Goal: Communication & Community: Answer question/provide support

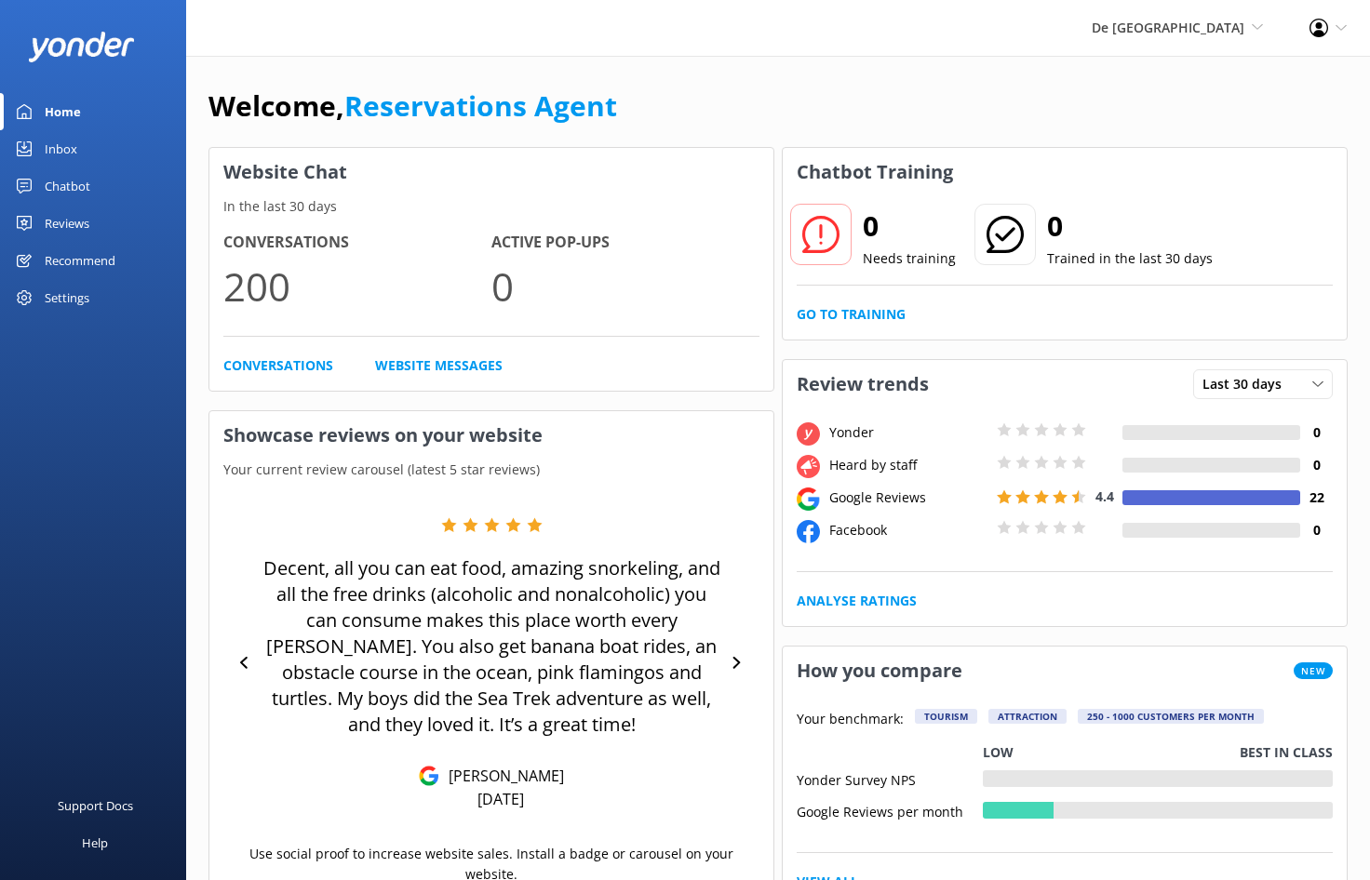
click at [72, 153] on div "Inbox" at bounding box center [61, 148] width 33 height 37
click at [64, 142] on div "Inbox" at bounding box center [61, 148] width 33 height 37
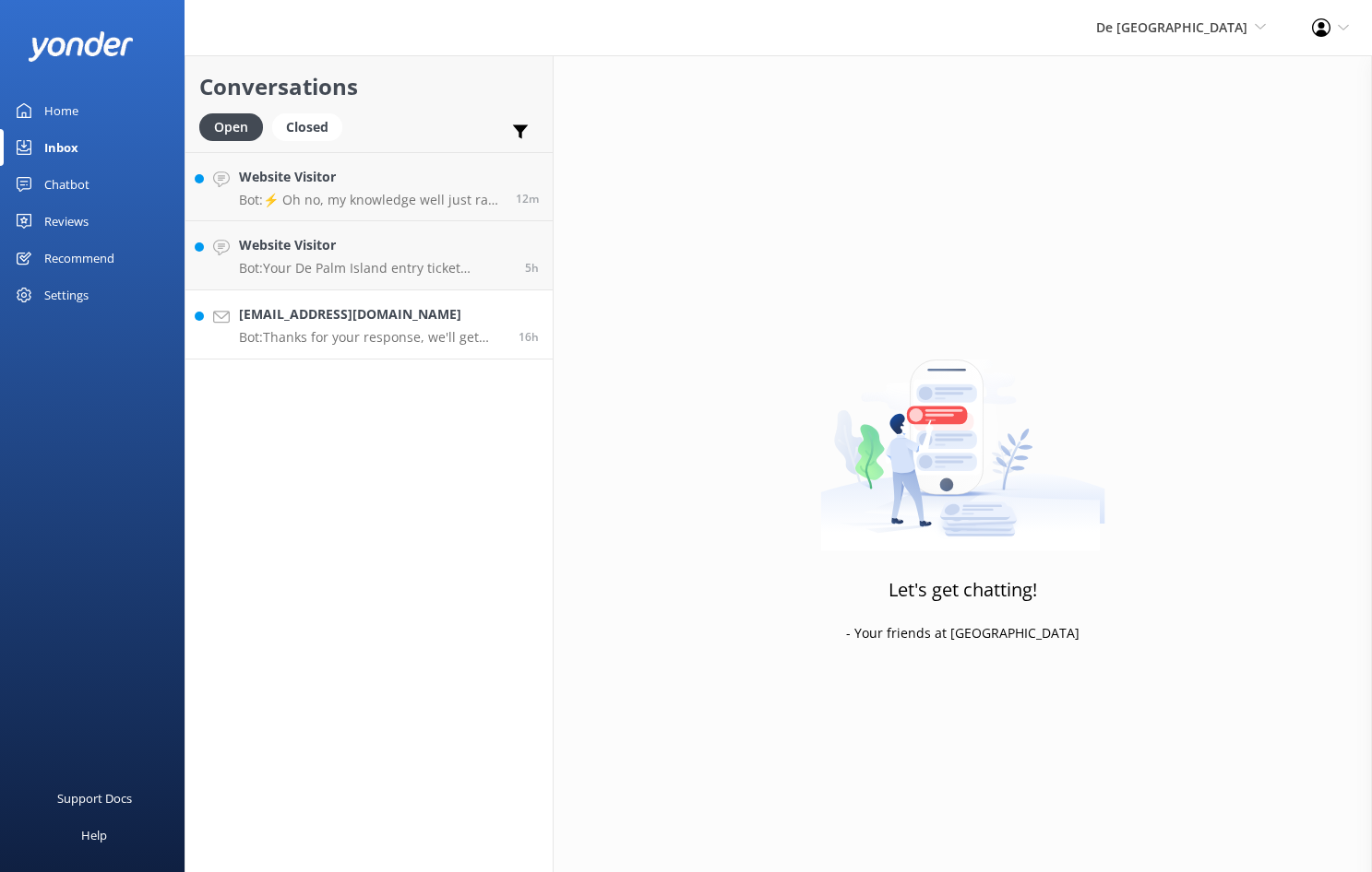
click at [299, 342] on p "Bot: Thanks for your response, we'll get back to you as soon as we can during o…" at bounding box center [372, 337] width 266 height 17
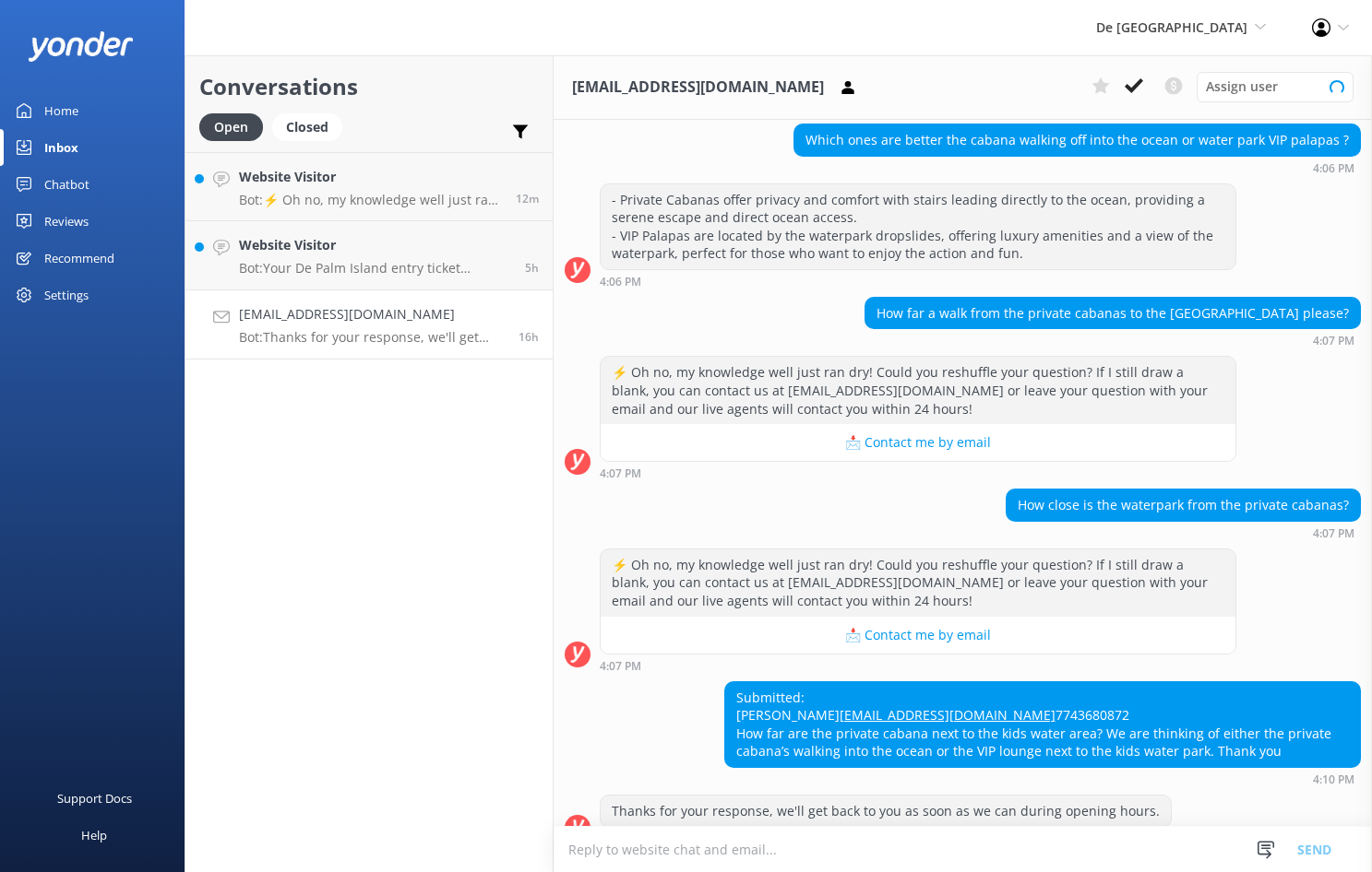
scroll to position [620, 0]
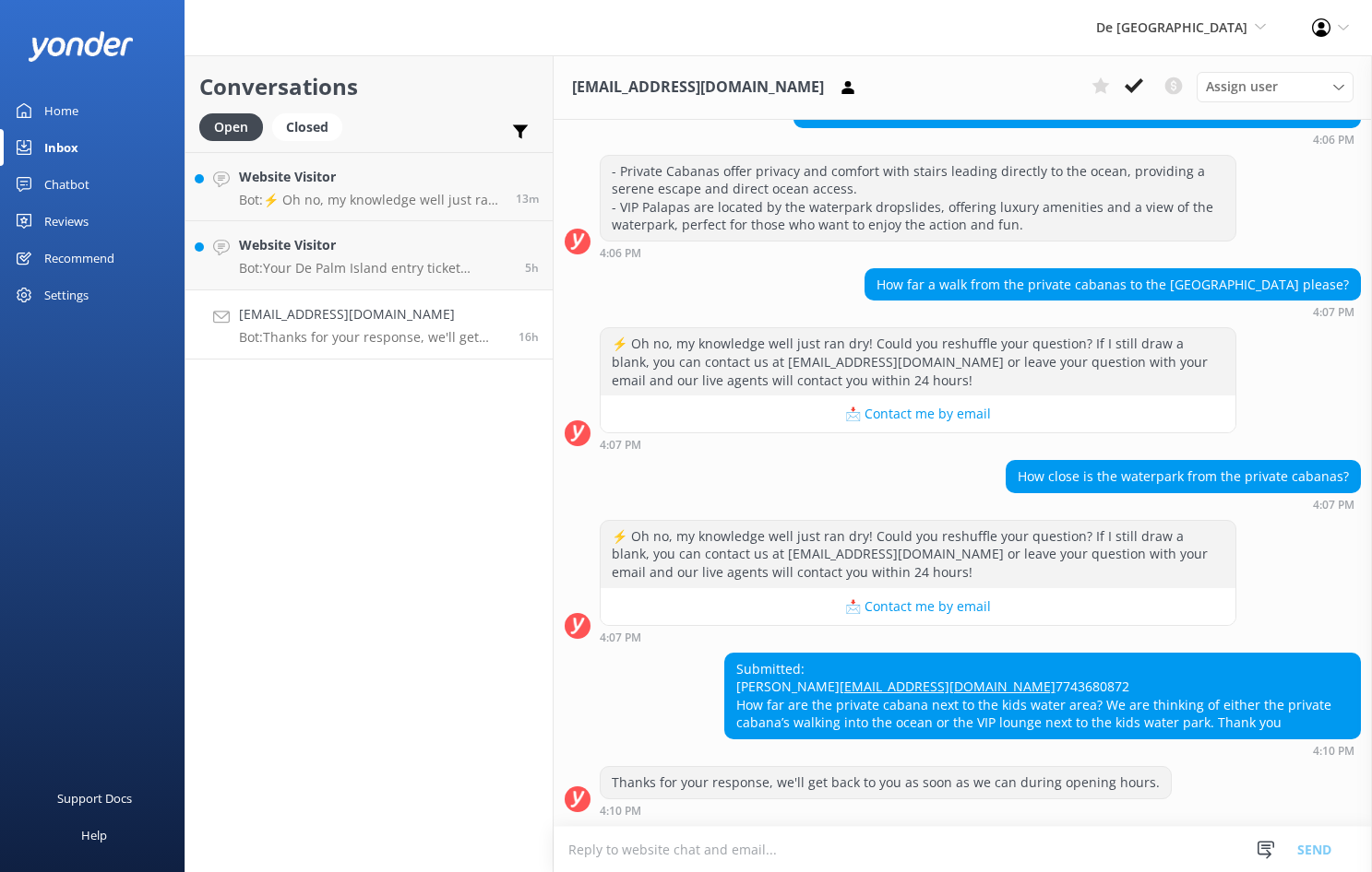
click at [593, 856] on textarea at bounding box center [963, 850] width 819 height 46
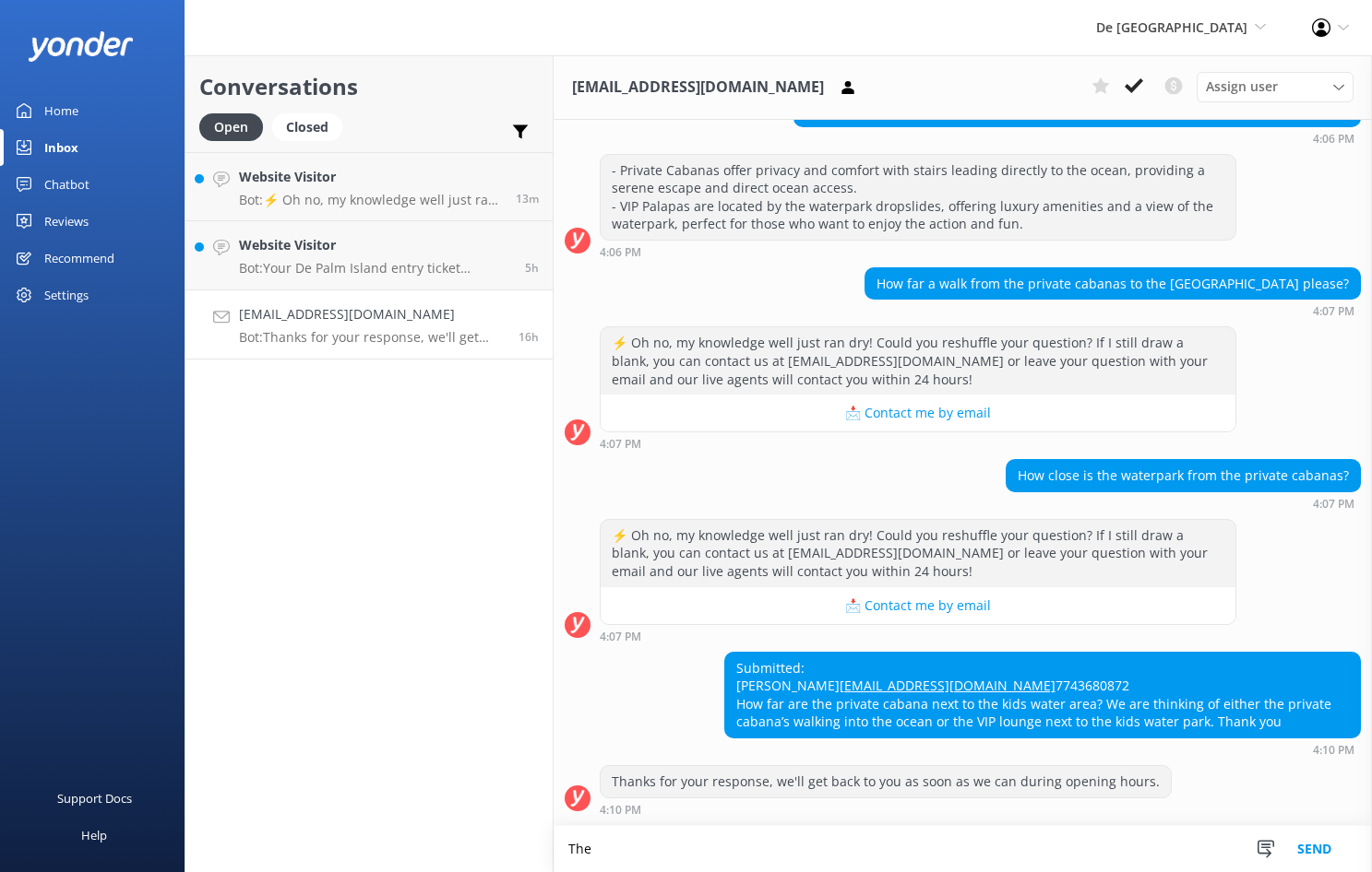
scroll to position [621, 0]
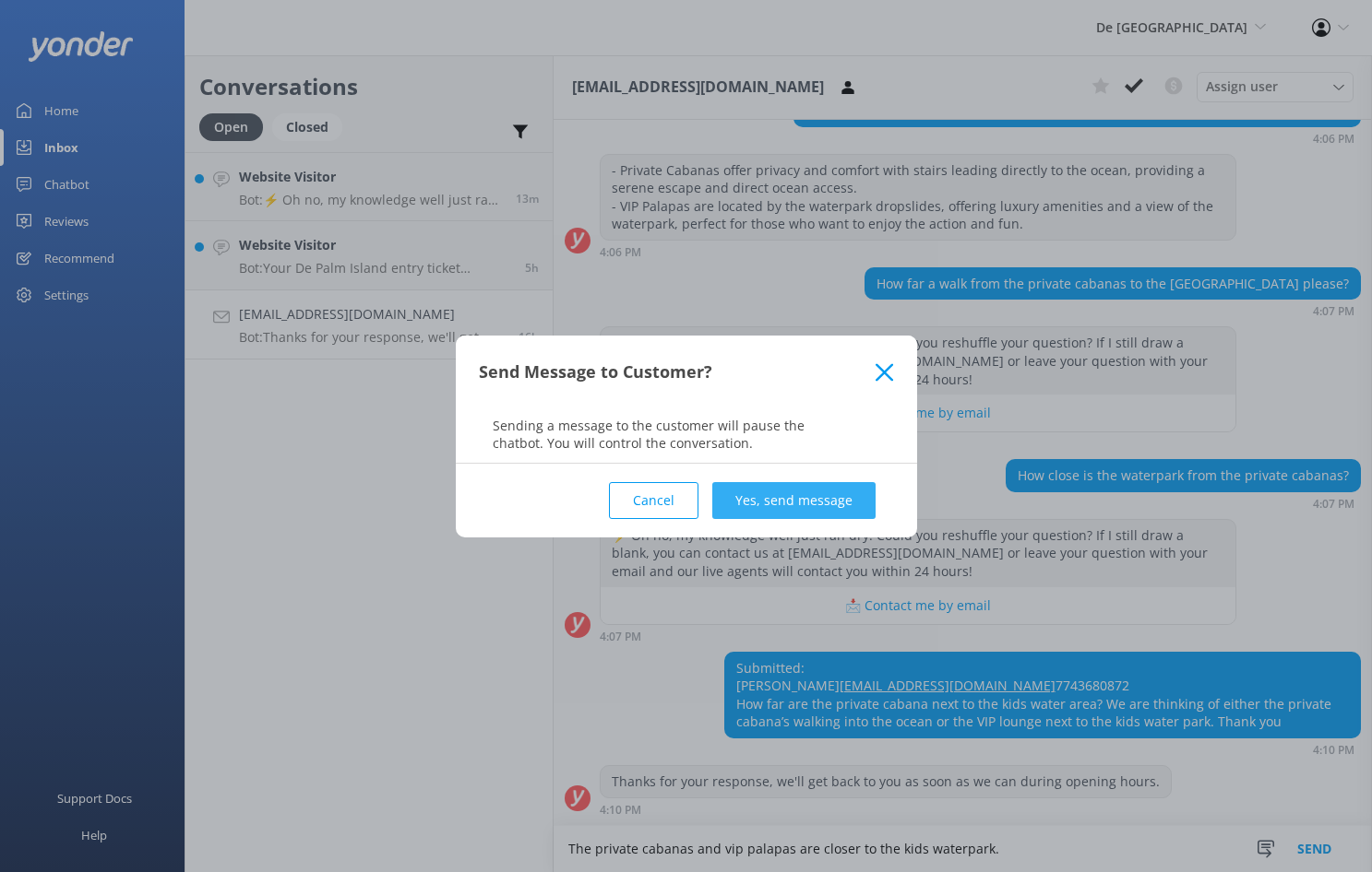
type textarea "The private cabanas and vip palapas are closer to the kids waterpark."
click at [811, 509] on button "Yes, send message" at bounding box center [794, 500] width 164 height 37
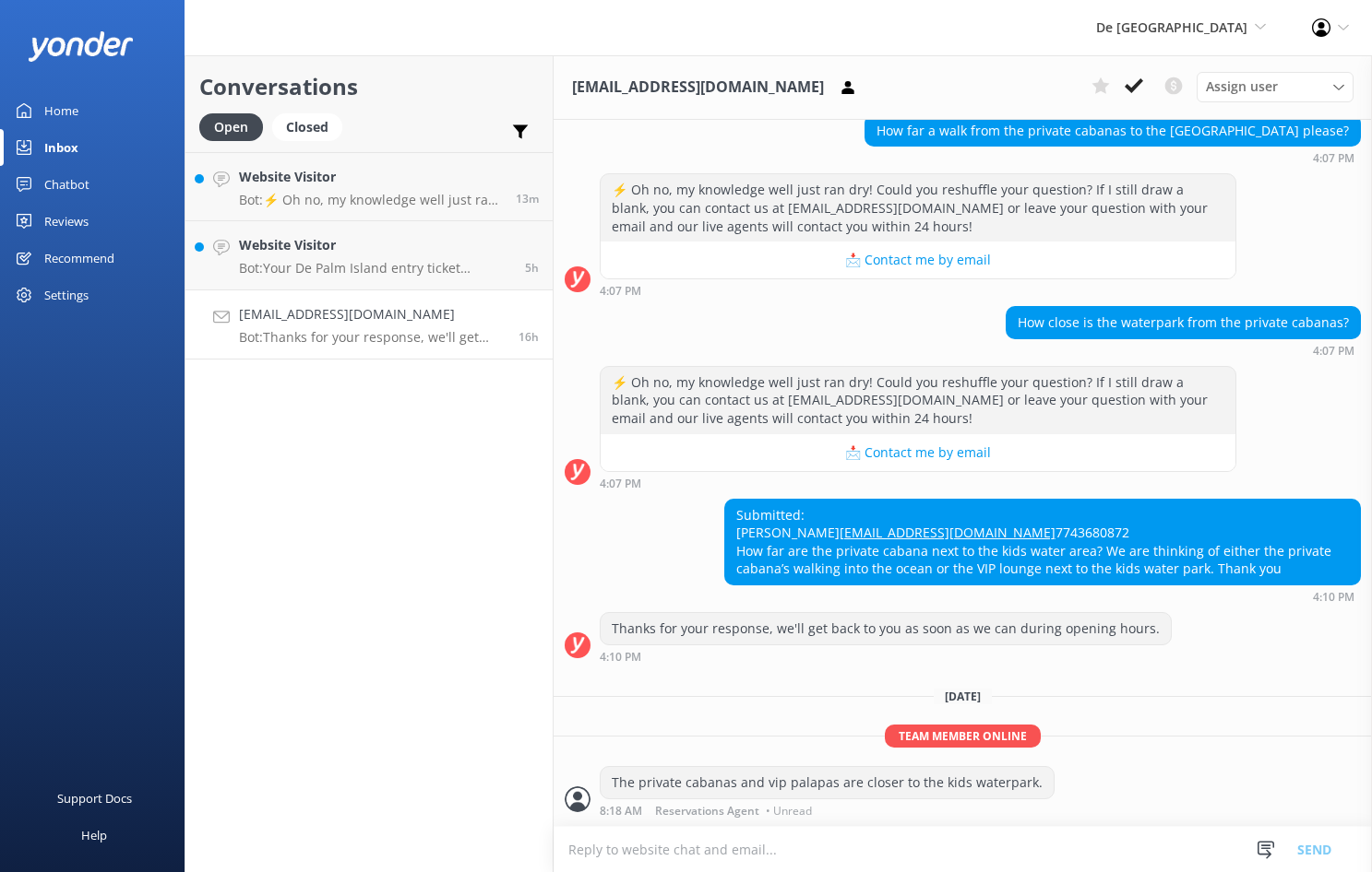
scroll to position [775, 0]
click at [329, 261] on p "Bot: Your De Palm Island entry ticket includes a lunch buffet, open bar with un…" at bounding box center [375, 268] width 273 height 17
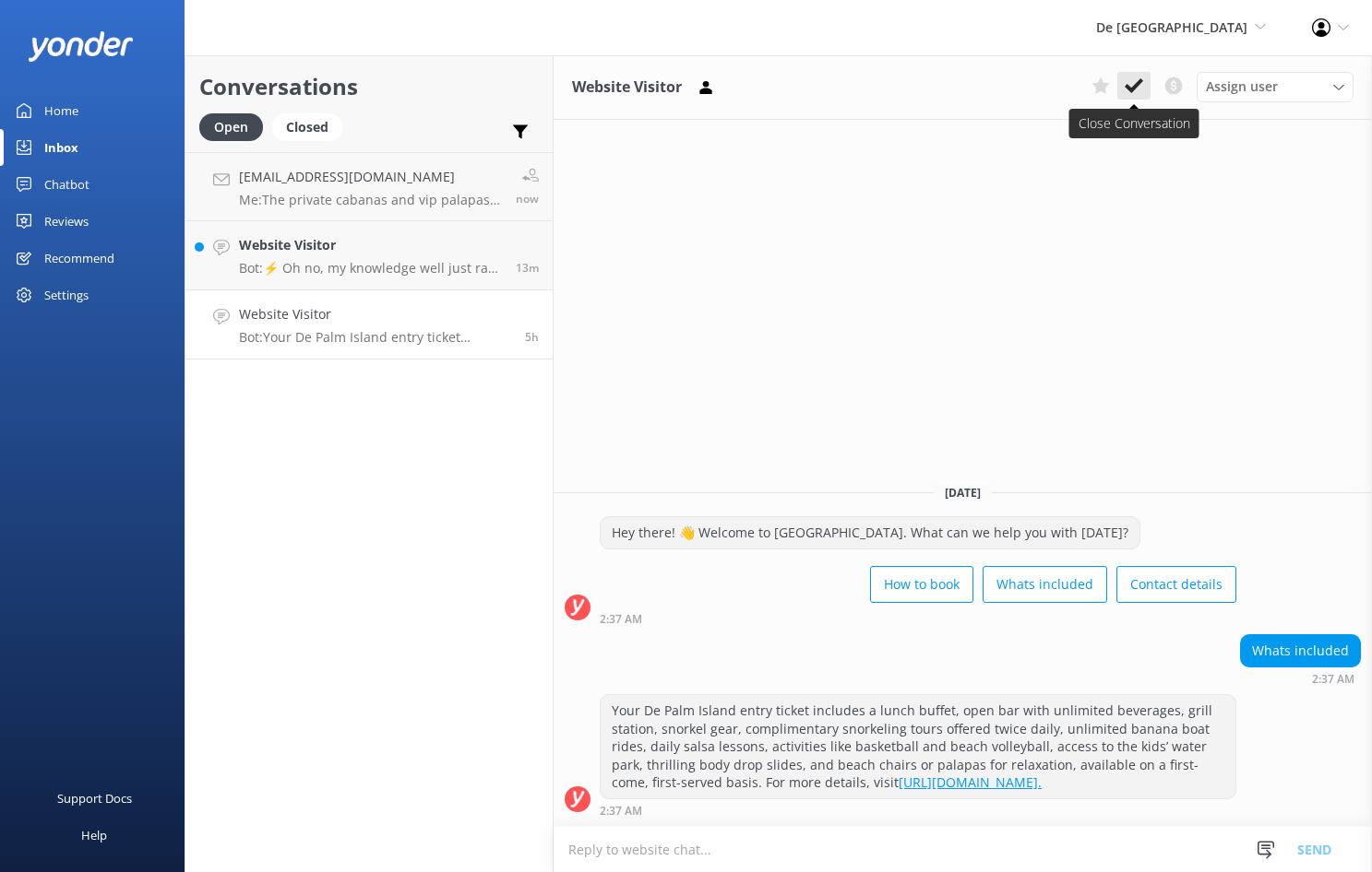
click at [1135, 87] on use at bounding box center [1134, 85] width 19 height 15
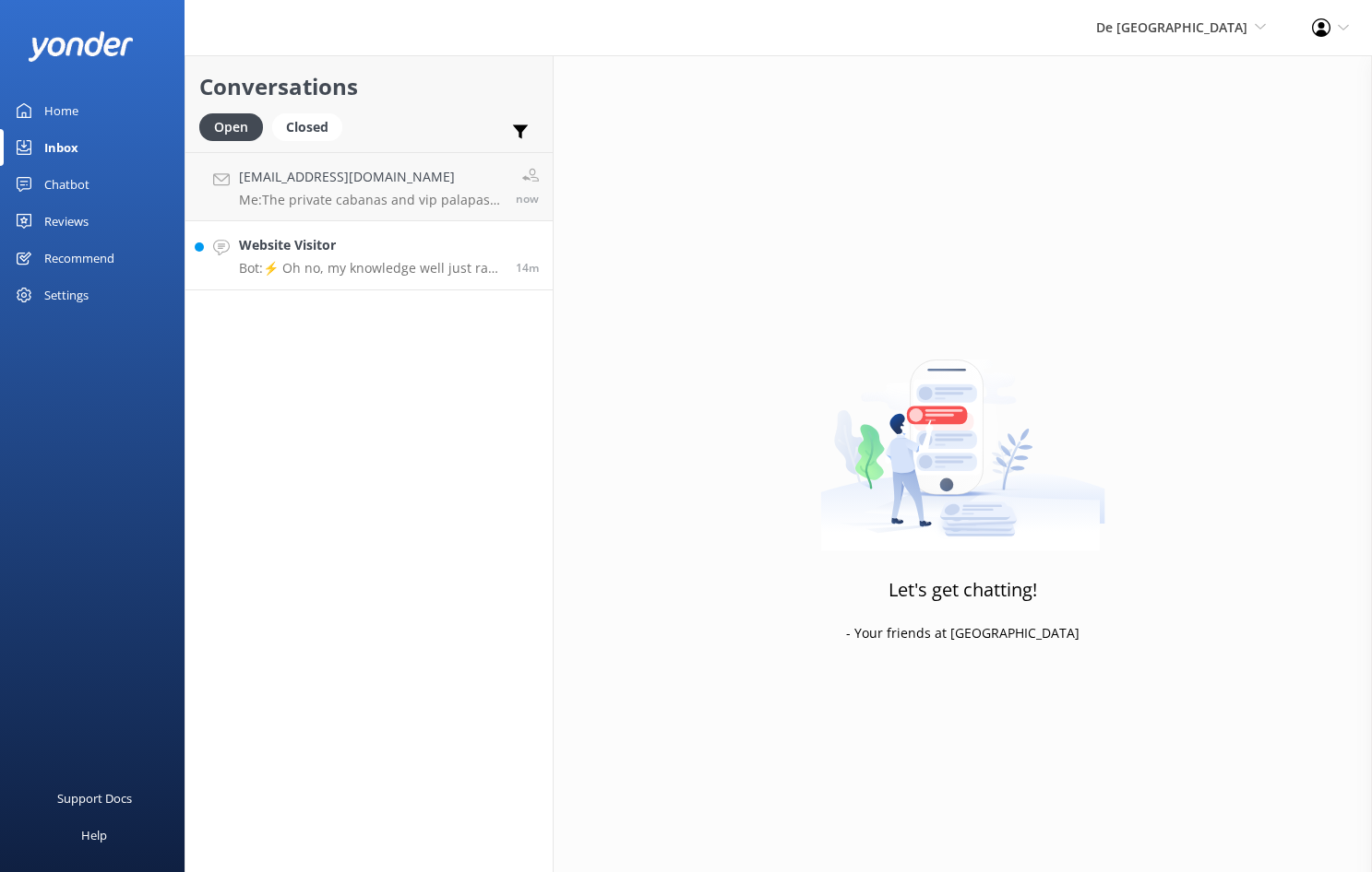
click at [421, 269] on p "Bot: ⚡ Oh no, my knowledge well just ran dry! Could you reshuffle your question…" at bounding box center [370, 268] width 263 height 17
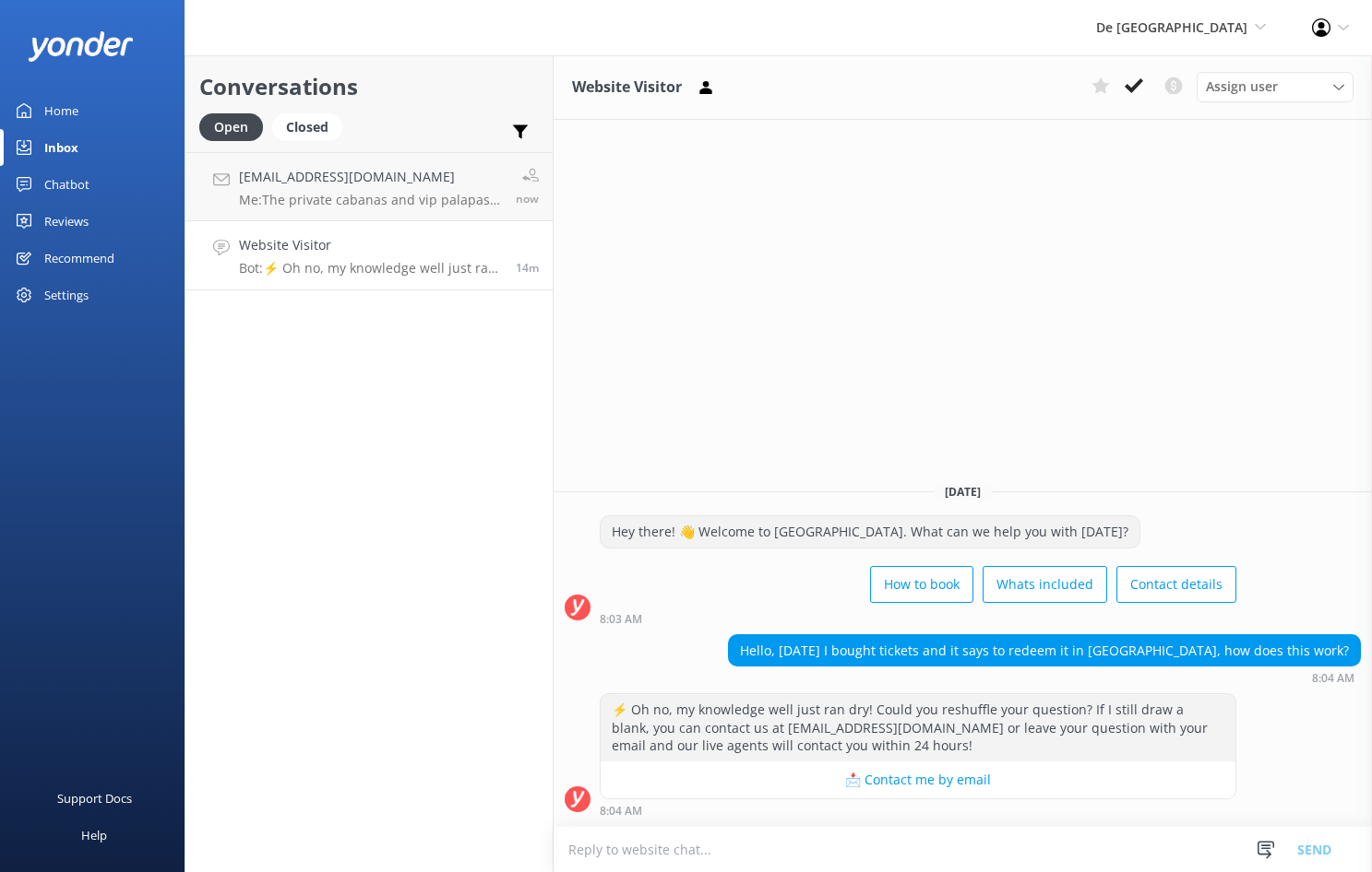
click at [590, 857] on textarea at bounding box center [963, 850] width 819 height 46
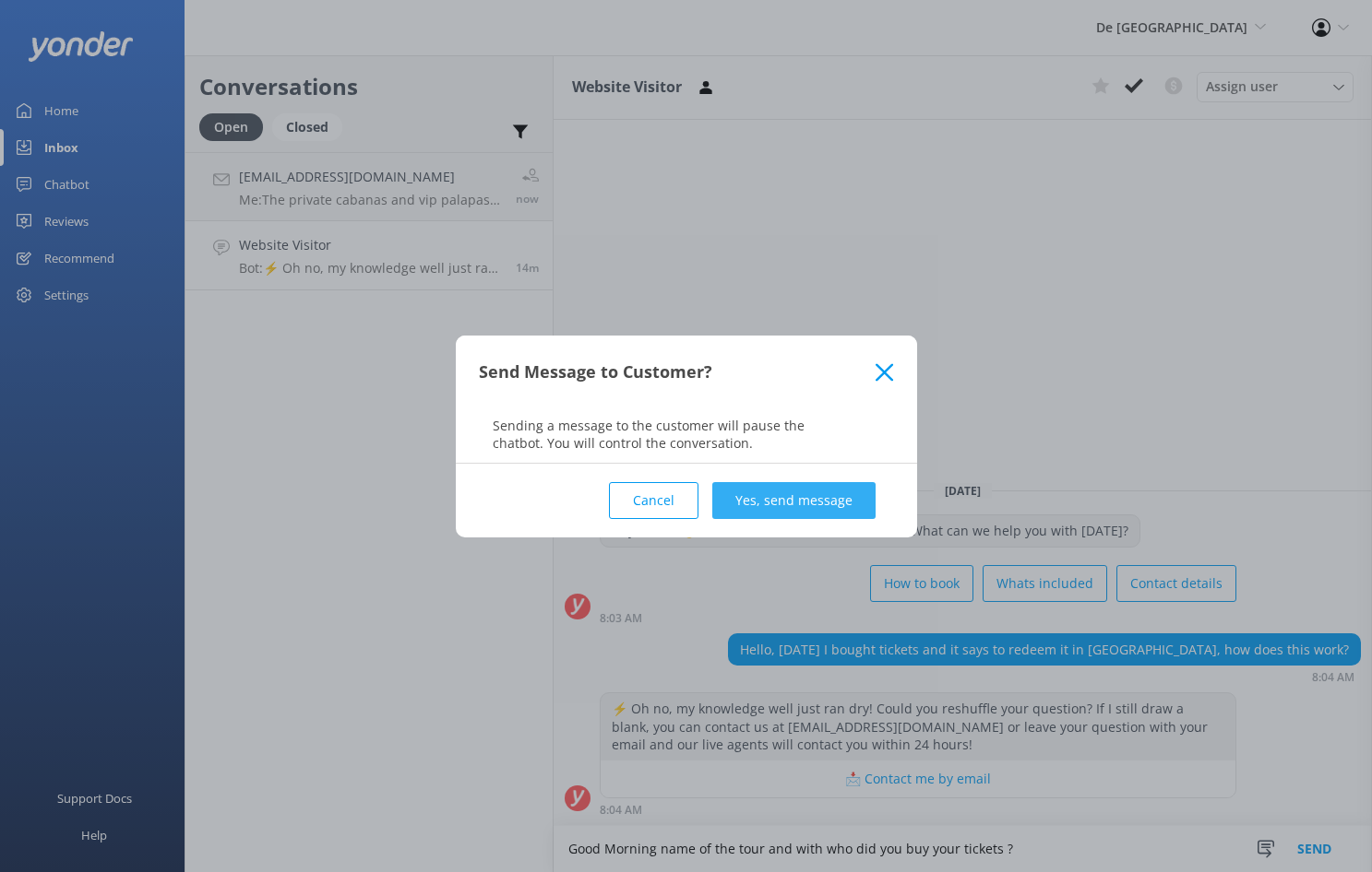
type textarea "Good Morning name of the tour and with who did you buy your tickets ?"
click at [826, 518] on button "Yes, send message" at bounding box center [794, 500] width 164 height 37
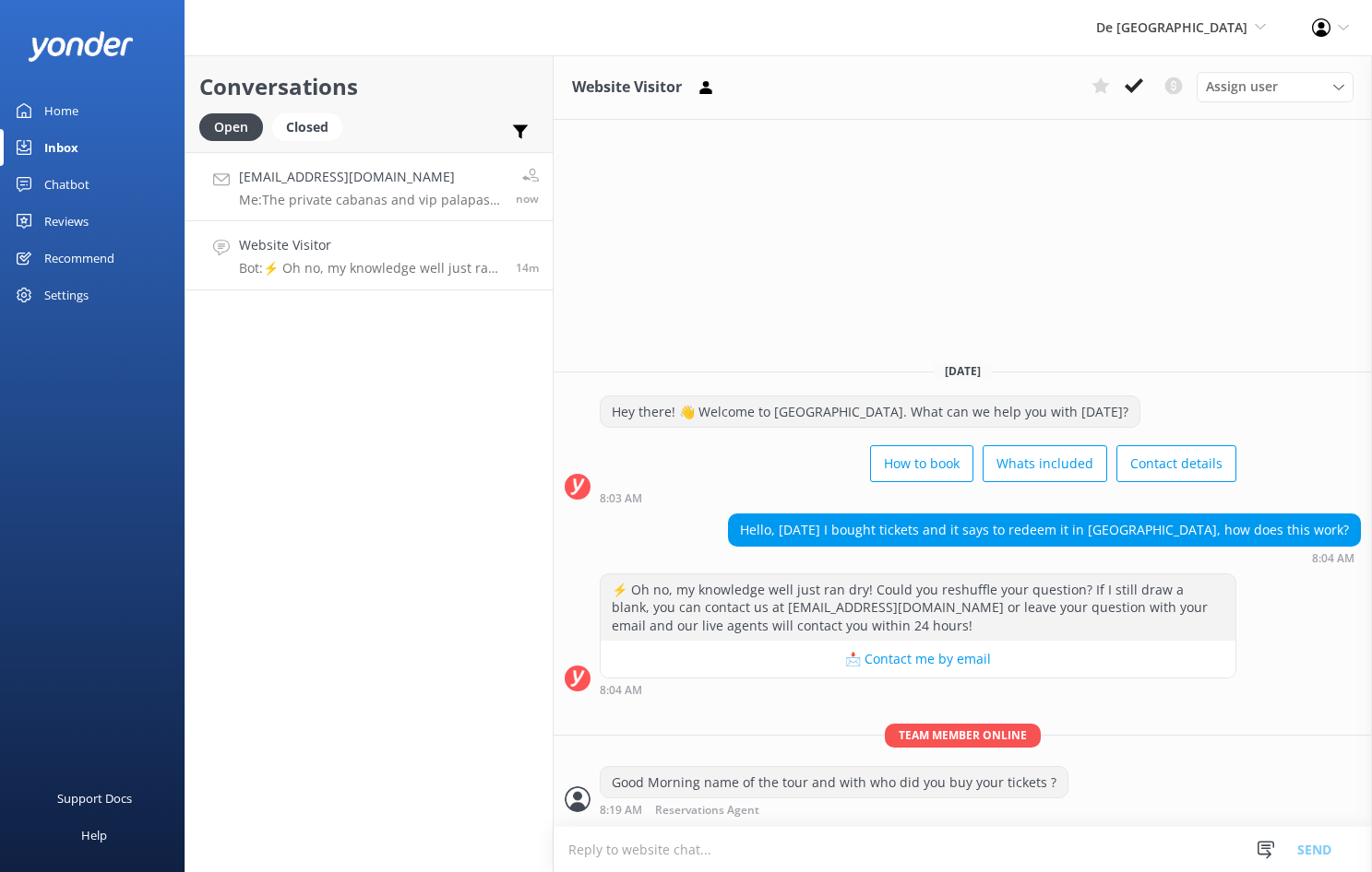
click at [353, 195] on p "Me: The private cabanas and vip palapas are closer to the kids waterpark." at bounding box center [370, 200] width 263 height 17
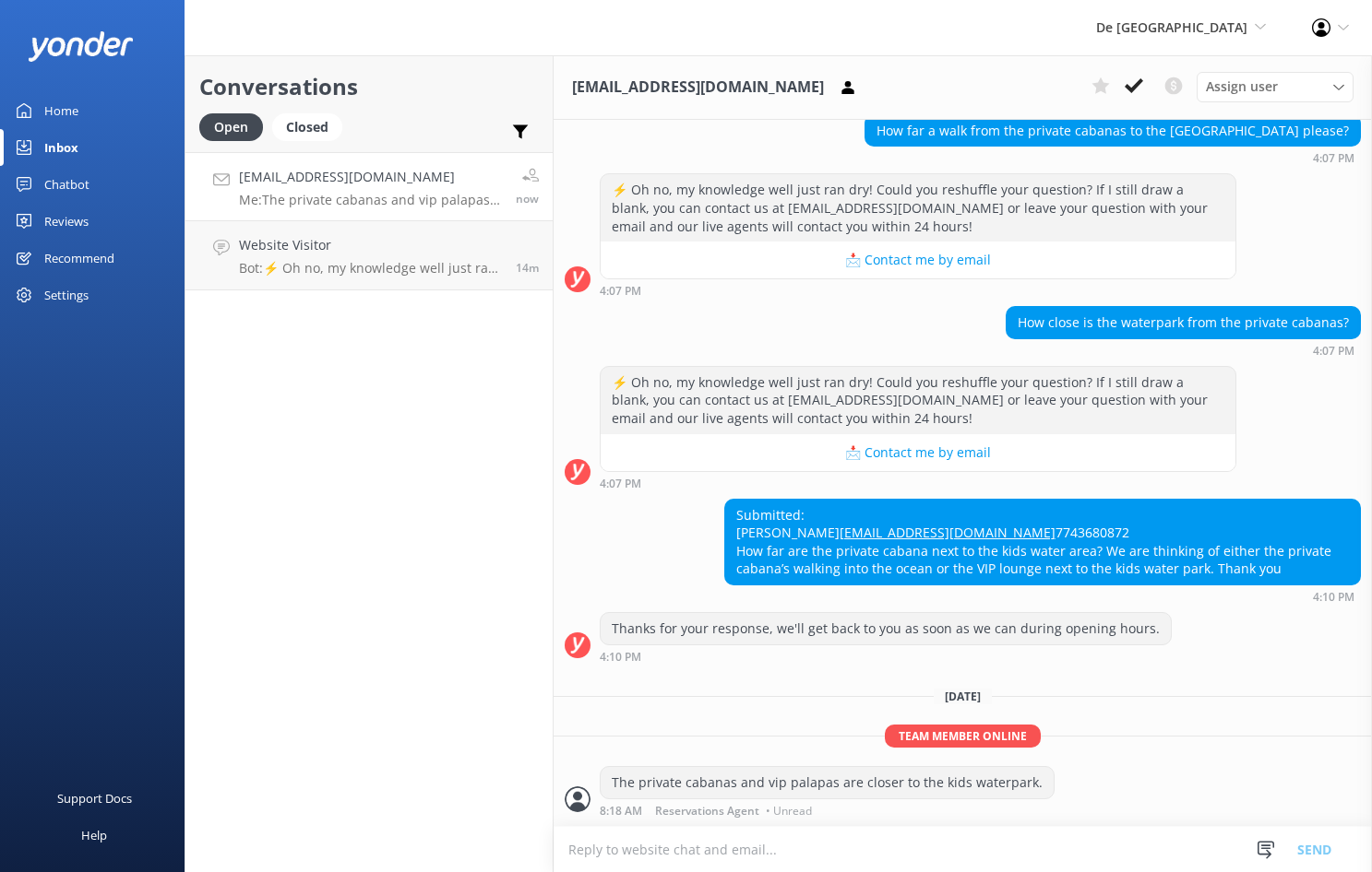
scroll to position [775, 0]
click at [1135, 85] on use at bounding box center [1134, 85] width 19 height 15
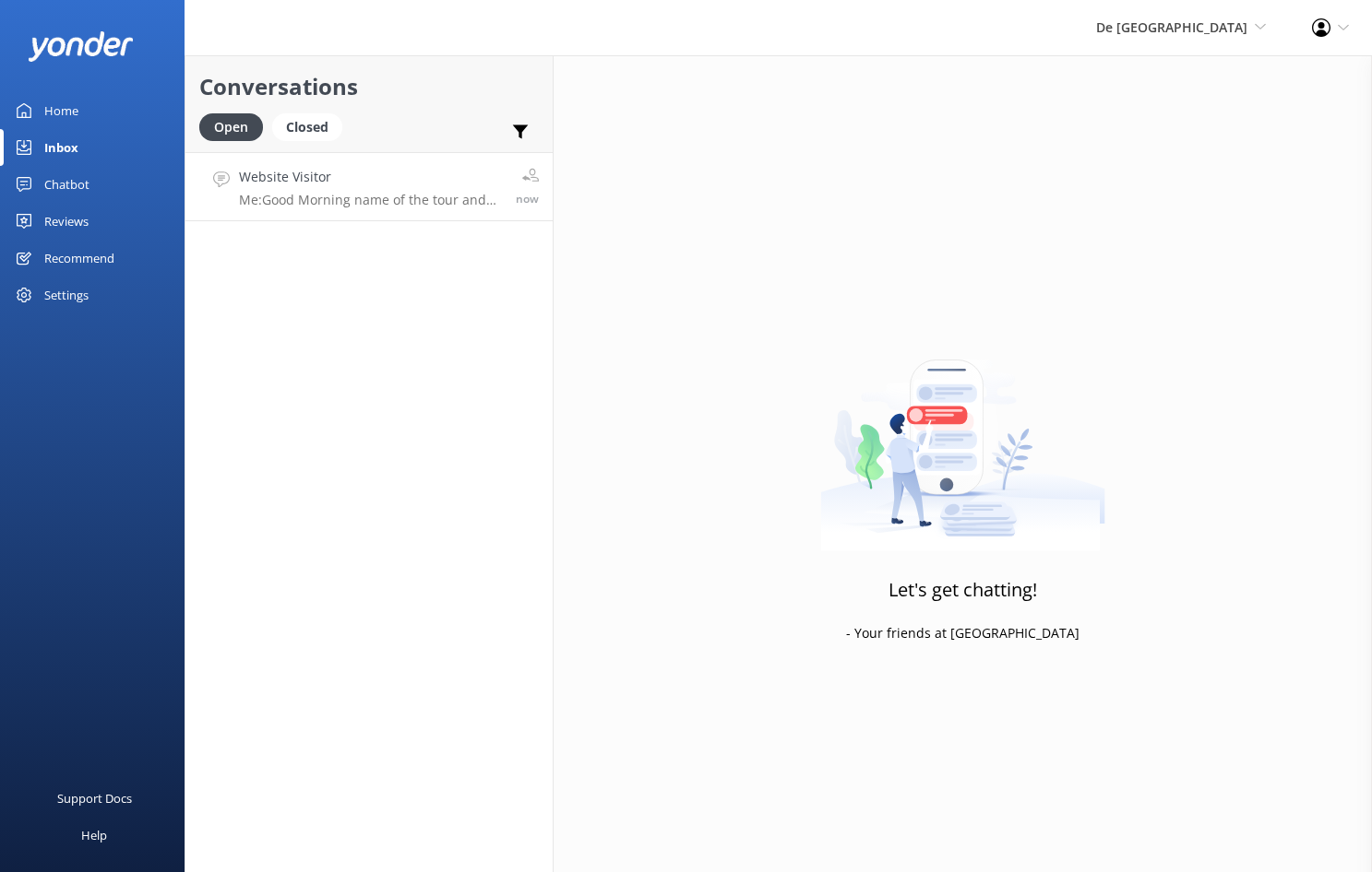
click at [375, 193] on p "Me: Good Morning name of the tour and with who did you buy your tickets ?" at bounding box center [370, 200] width 263 height 17
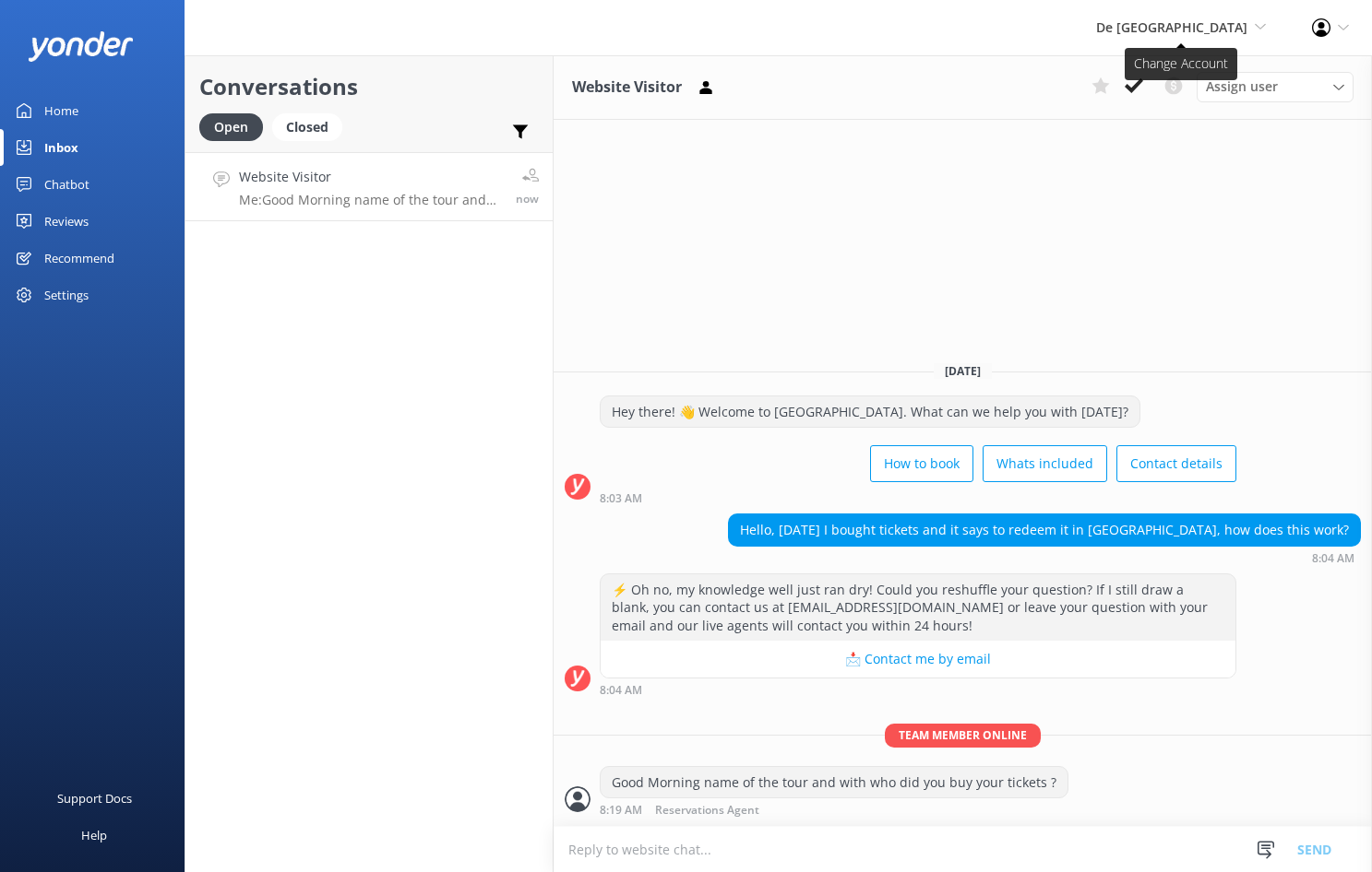
click at [1259, 28] on use at bounding box center [1260, 27] width 10 height 6
click at [1133, 123] on link "Aruba's Activities Expert" at bounding box center [1198, 123] width 184 height 45
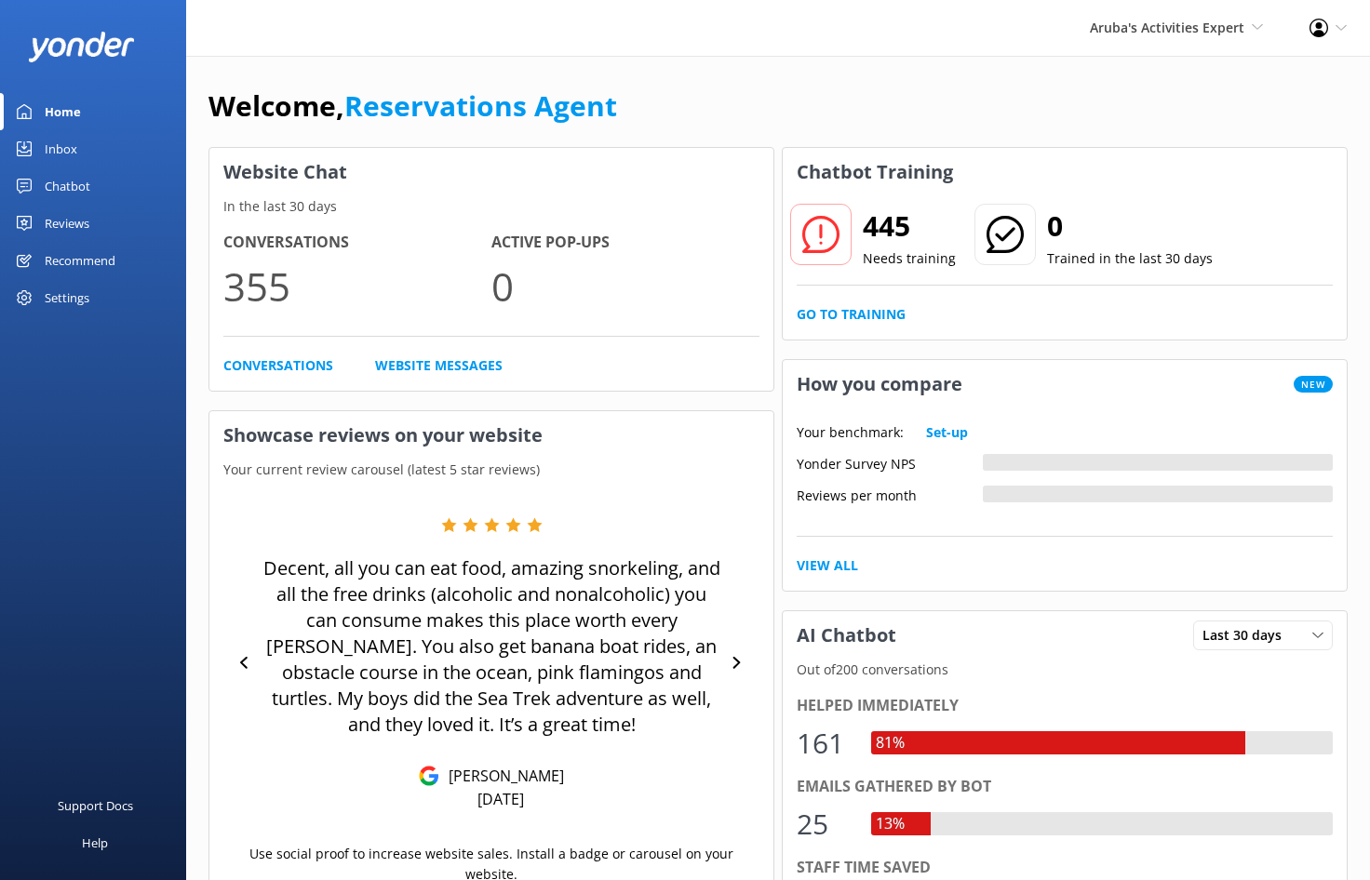
click at [48, 161] on div "Inbox" at bounding box center [61, 148] width 33 height 37
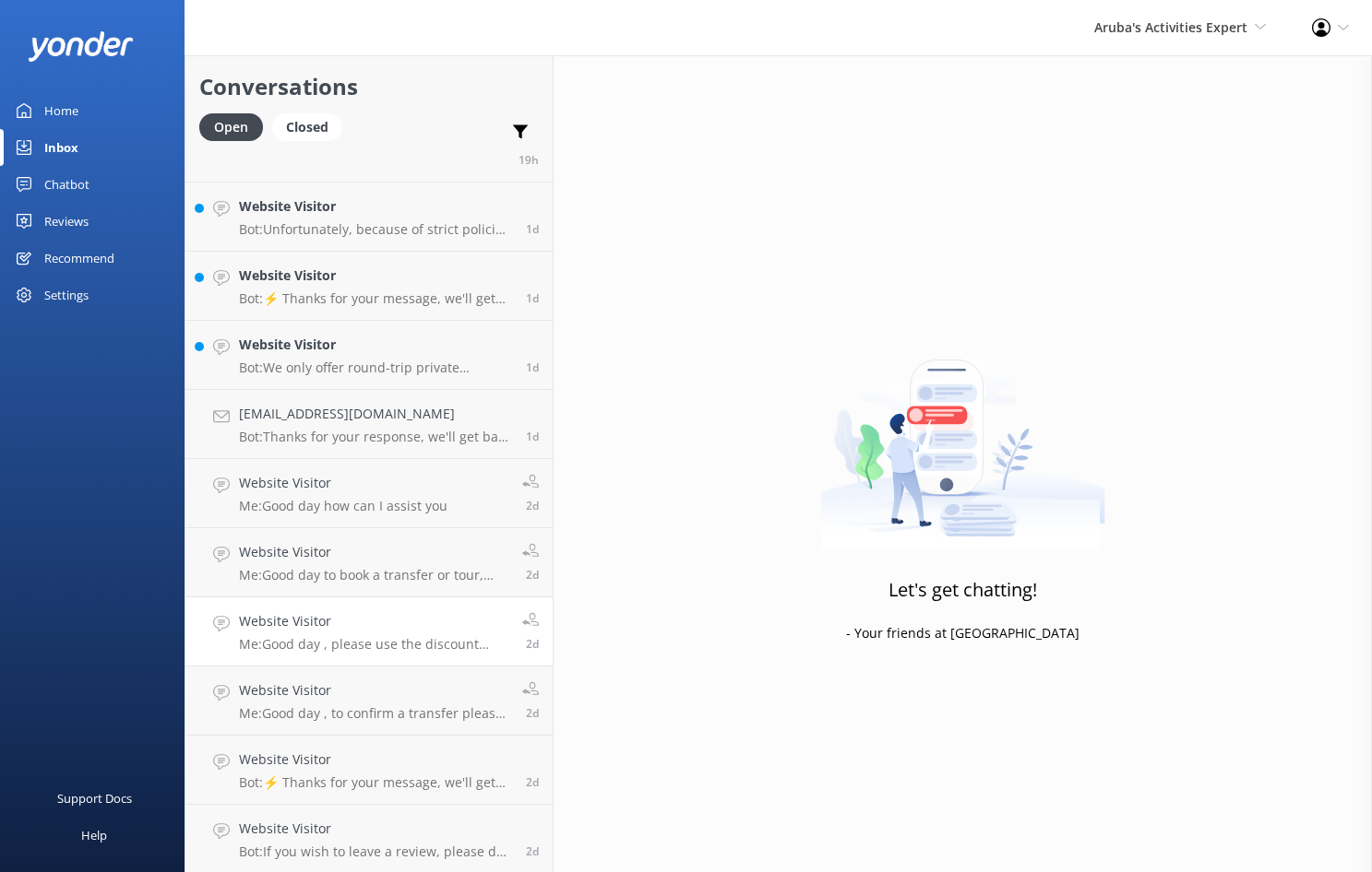
scroll to position [1078, 0]
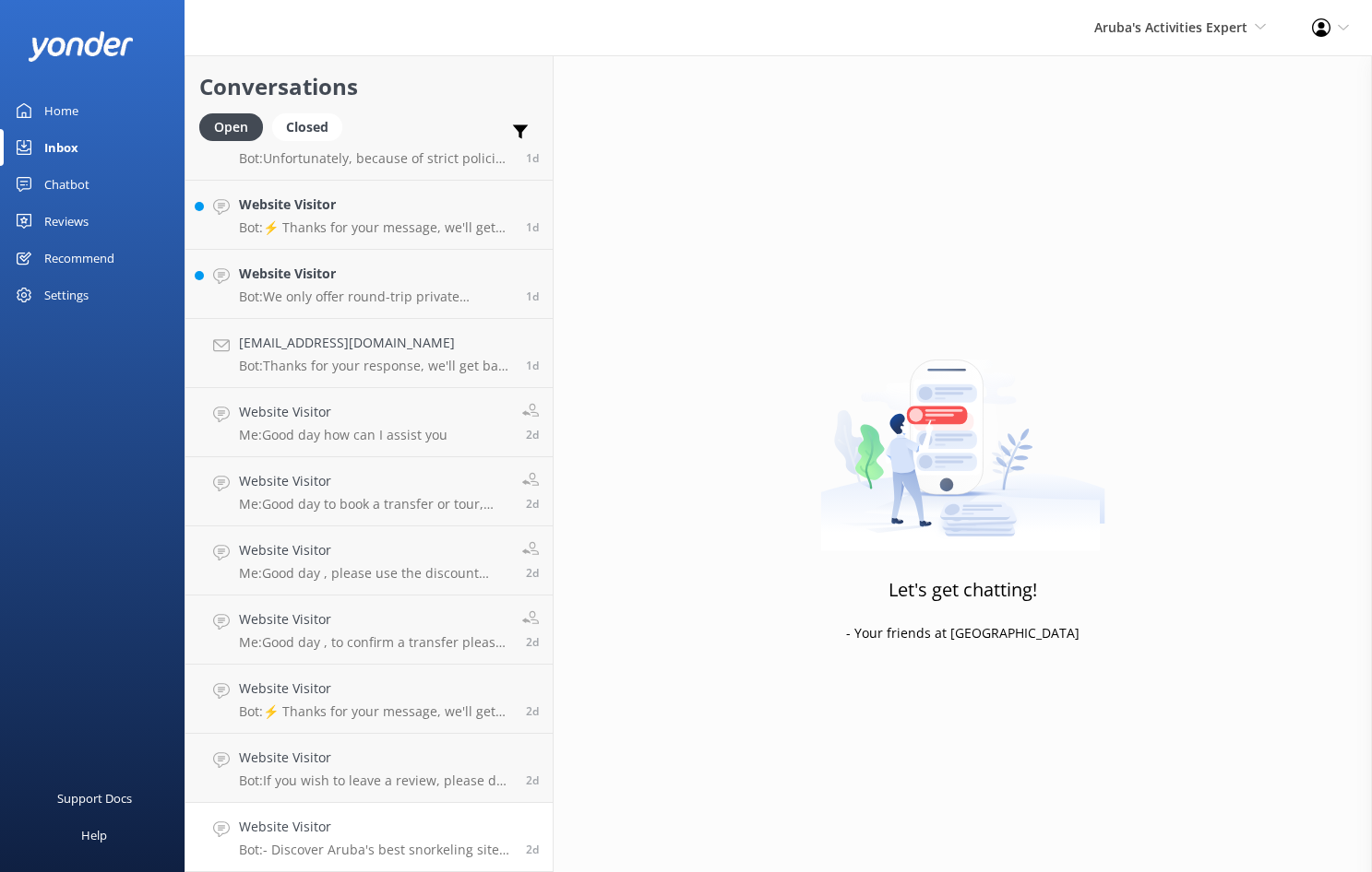
click at [438, 849] on p "Bot: - Discover Aruba's best snorkeling sites with the Palm Pleasure catamaran …" at bounding box center [375, 850] width 273 height 17
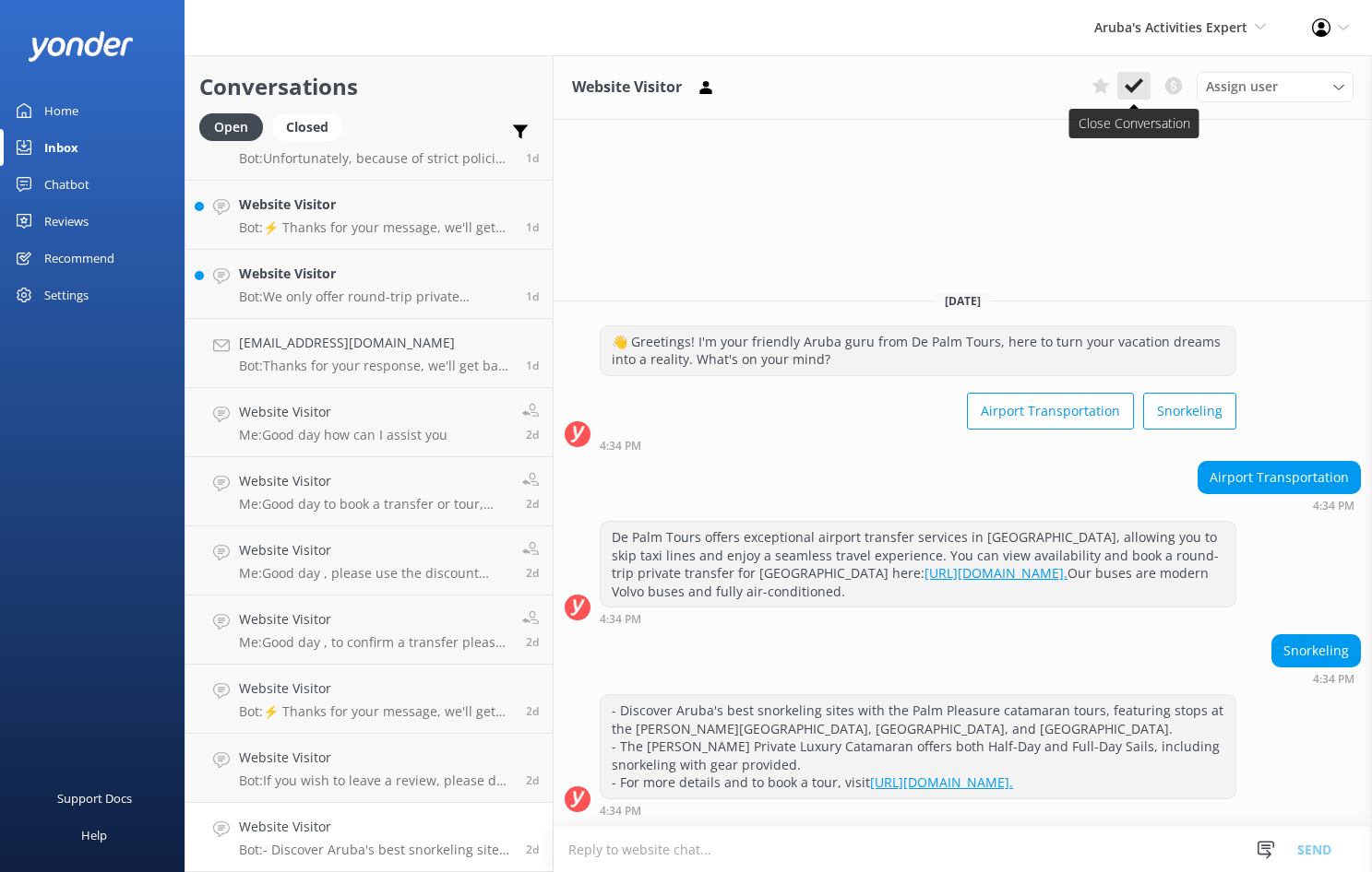
click at [1137, 80] on icon at bounding box center [1134, 85] width 19 height 19
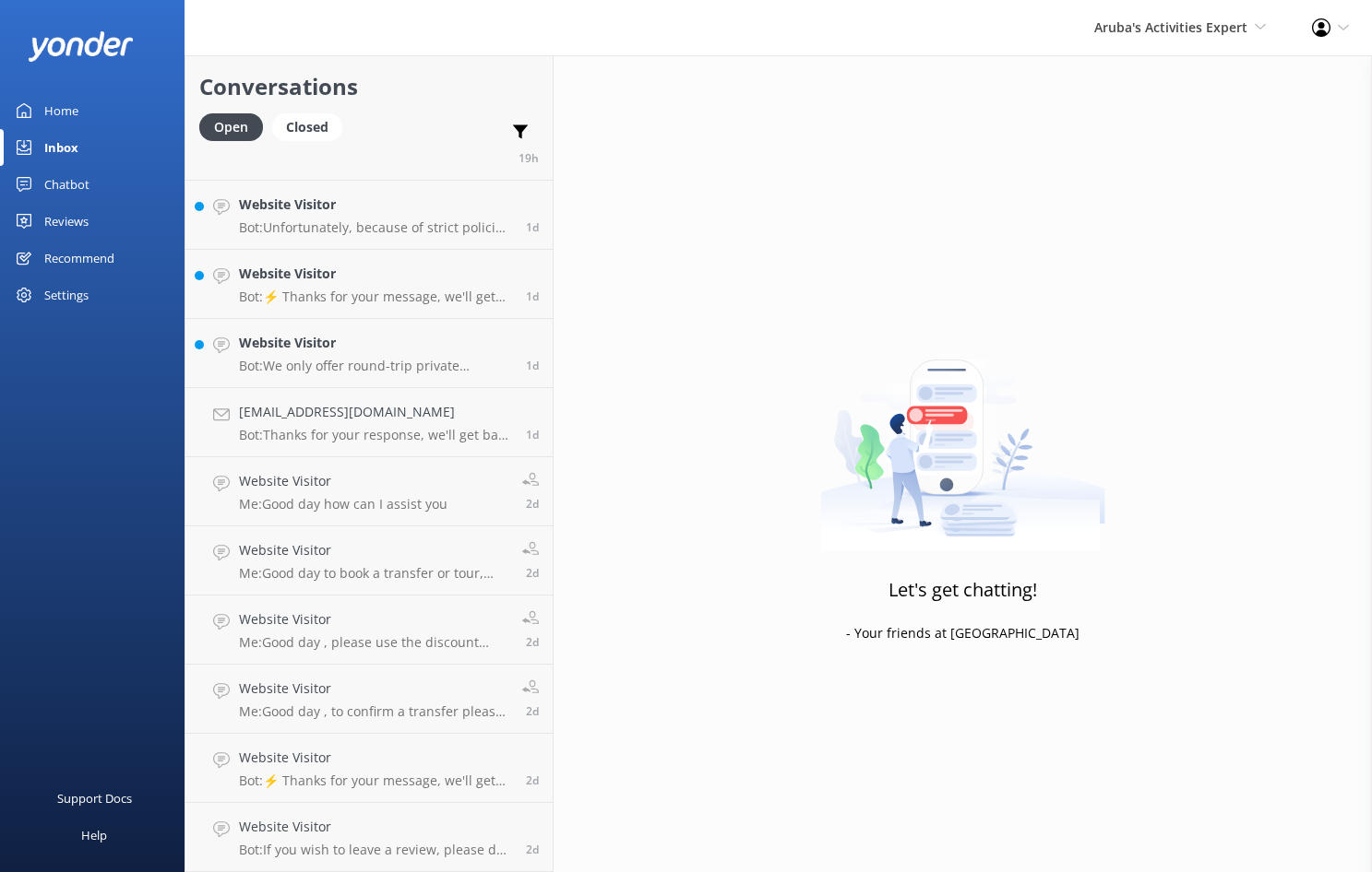
scroll to position [1009, 0]
click at [316, 834] on h4 "Website Visitor" at bounding box center [375, 827] width 273 height 20
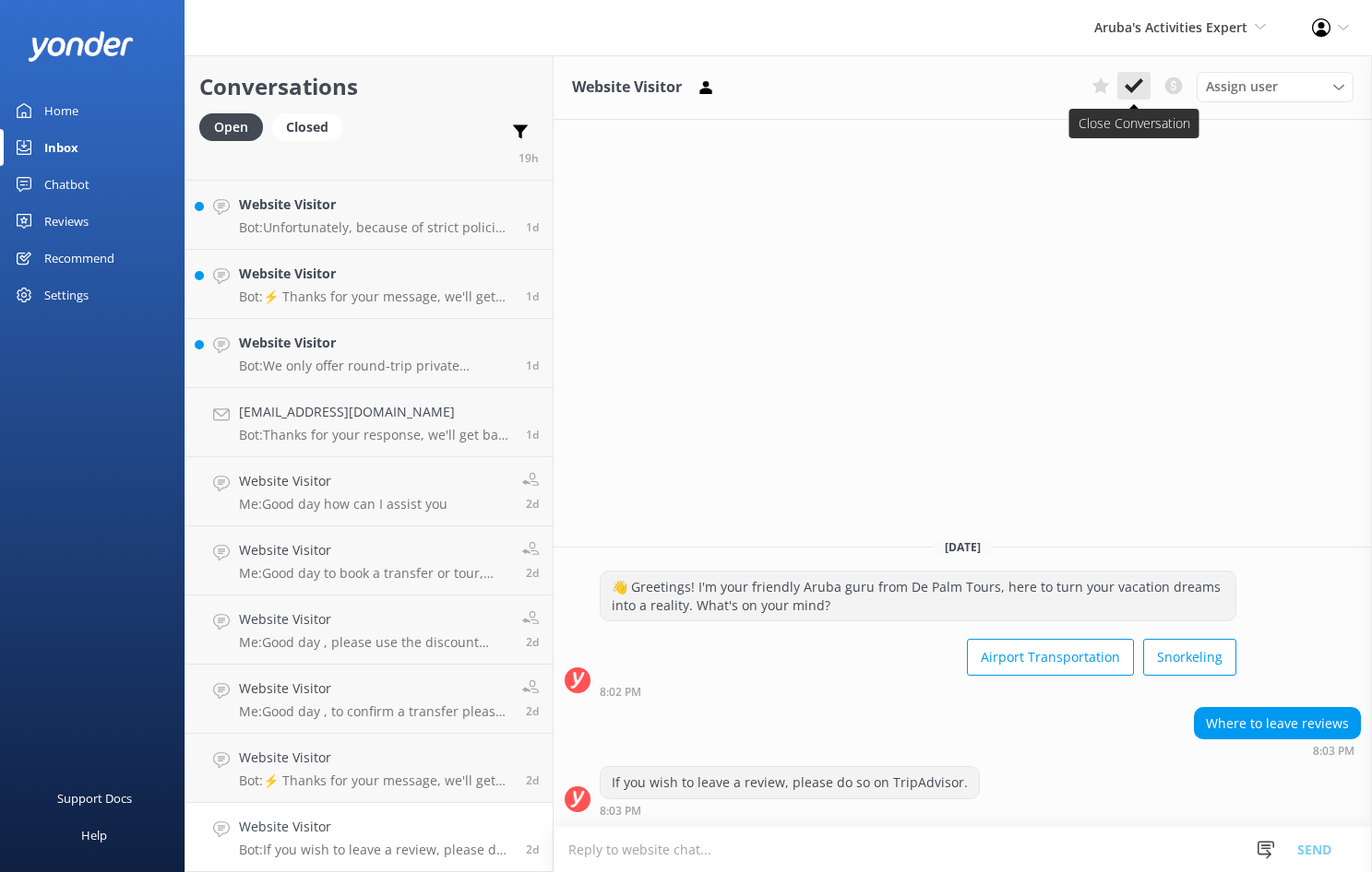
click at [1130, 89] on use at bounding box center [1134, 85] width 19 height 15
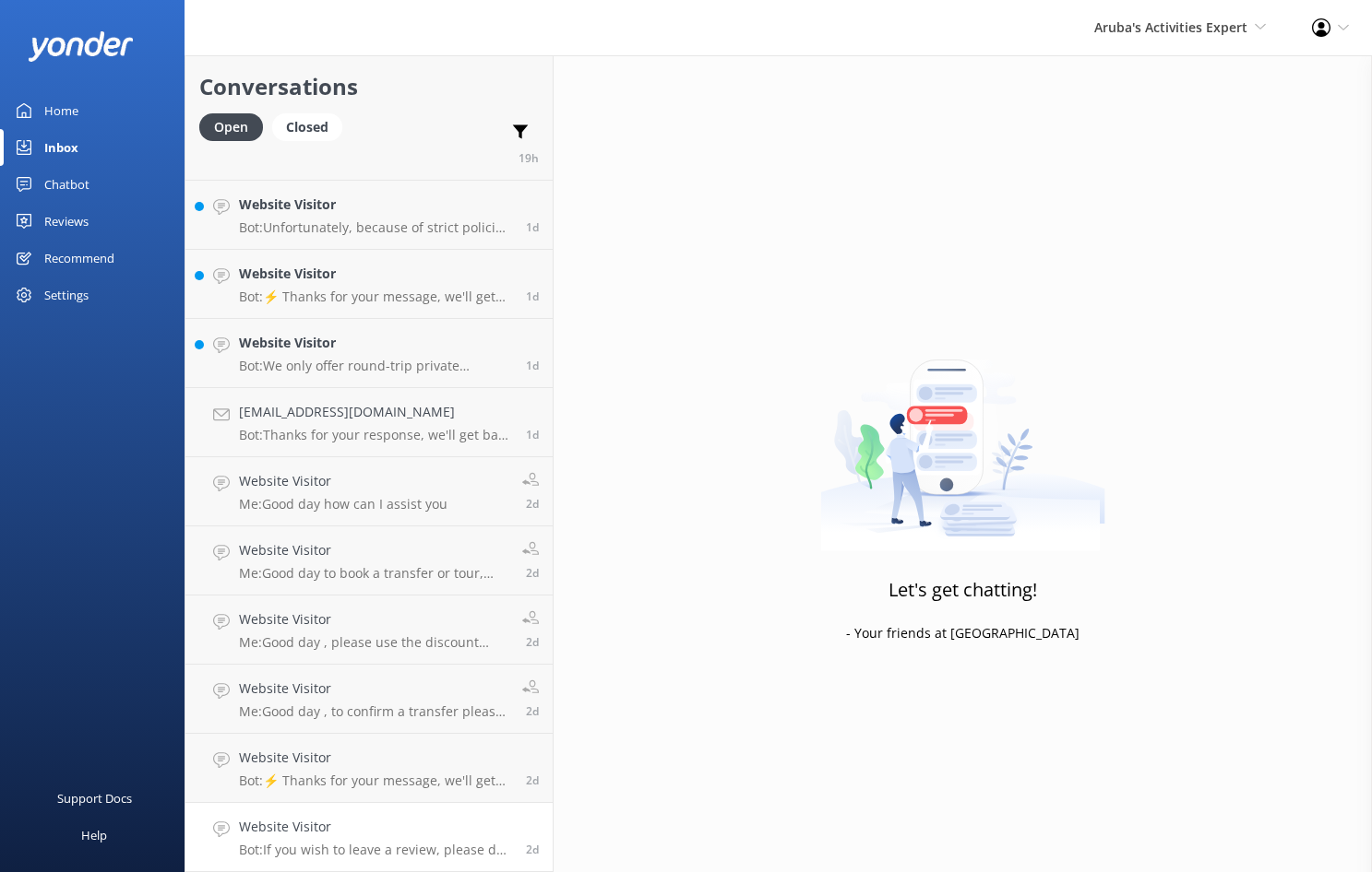
scroll to position [939, 0]
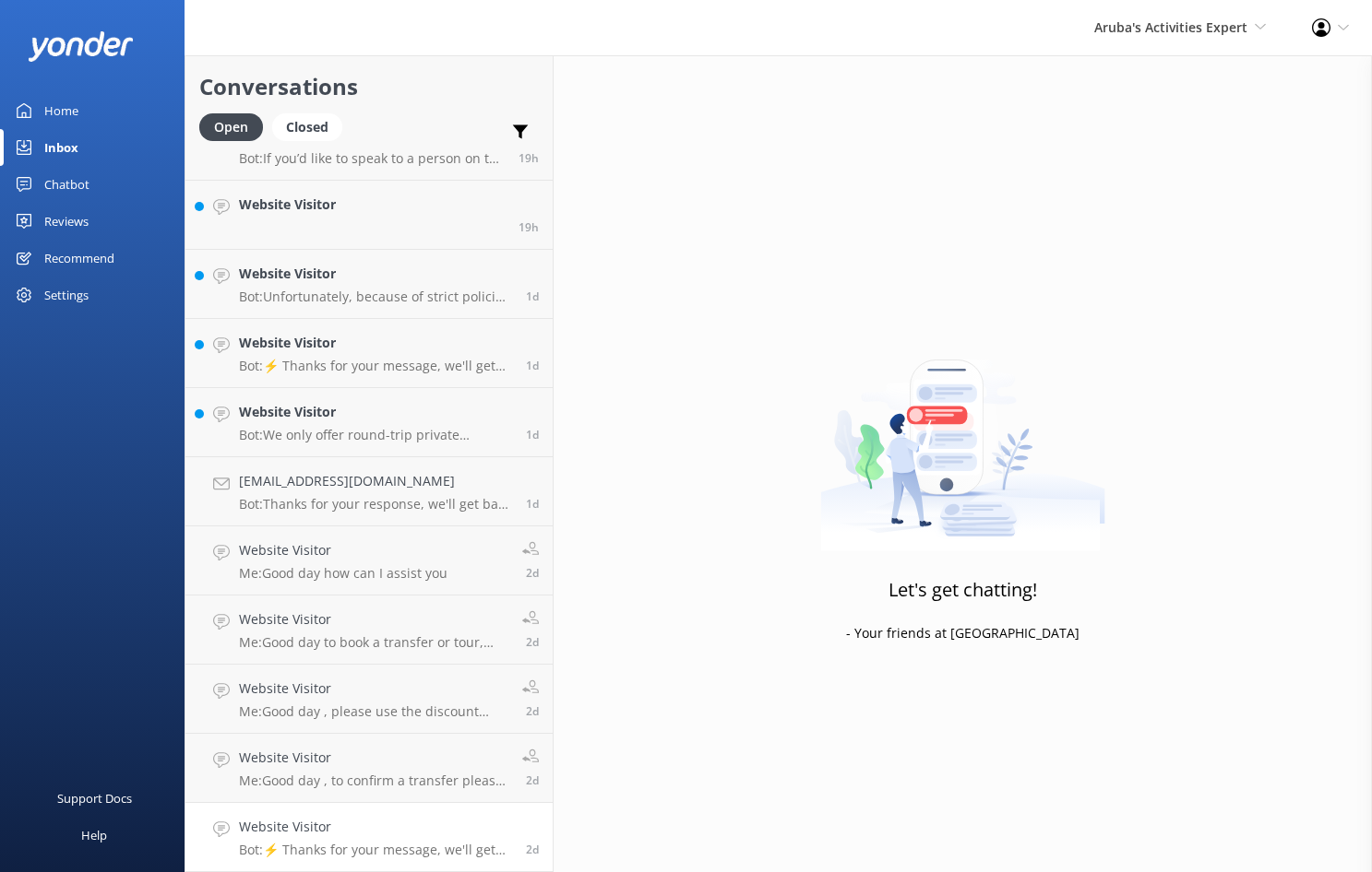
click at [325, 844] on p "Bot: ⚡ Thanks for your message, we'll get back to you as soon as we can." at bounding box center [375, 850] width 273 height 17
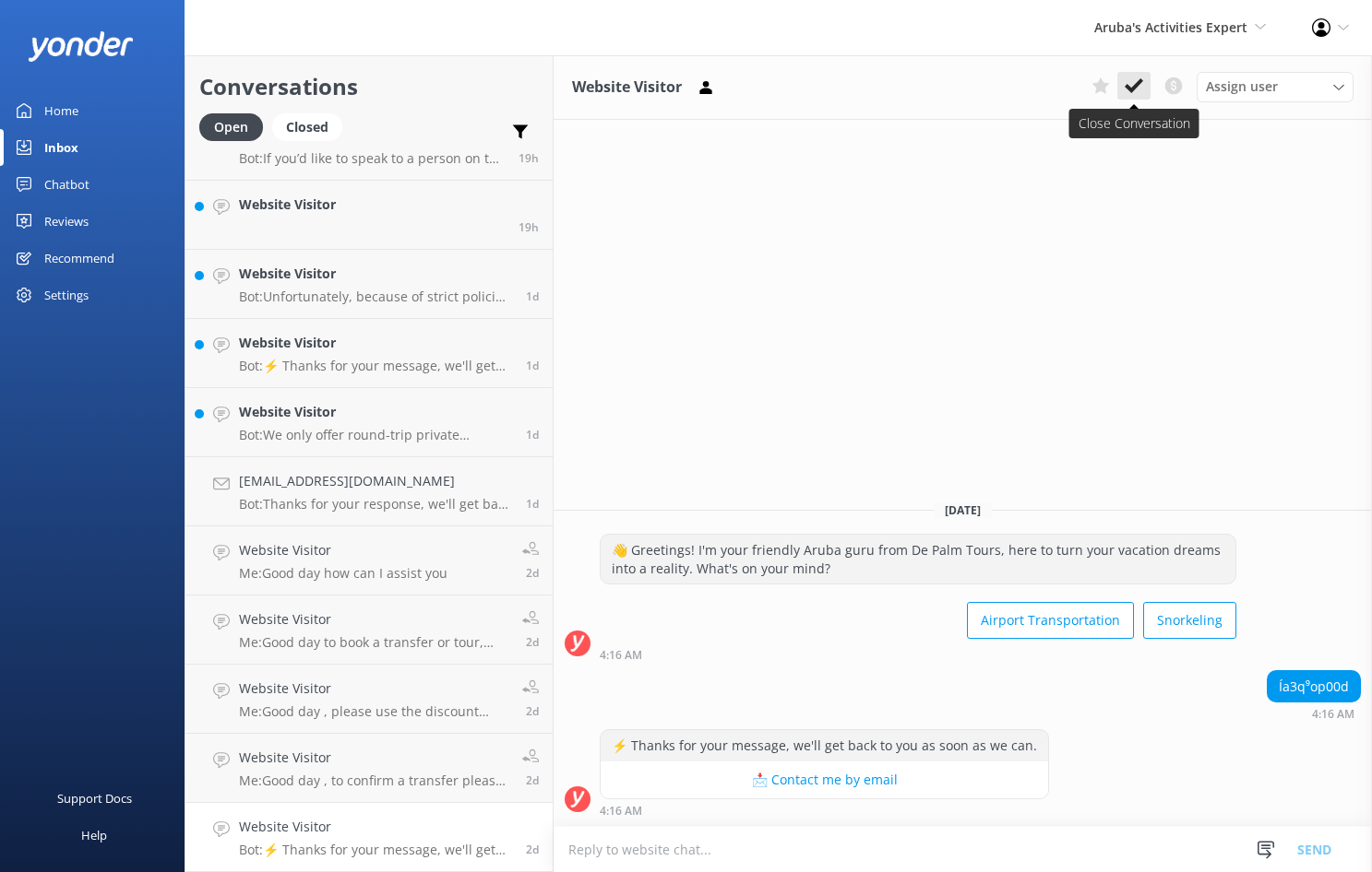
click at [1125, 89] on icon at bounding box center [1134, 85] width 19 height 19
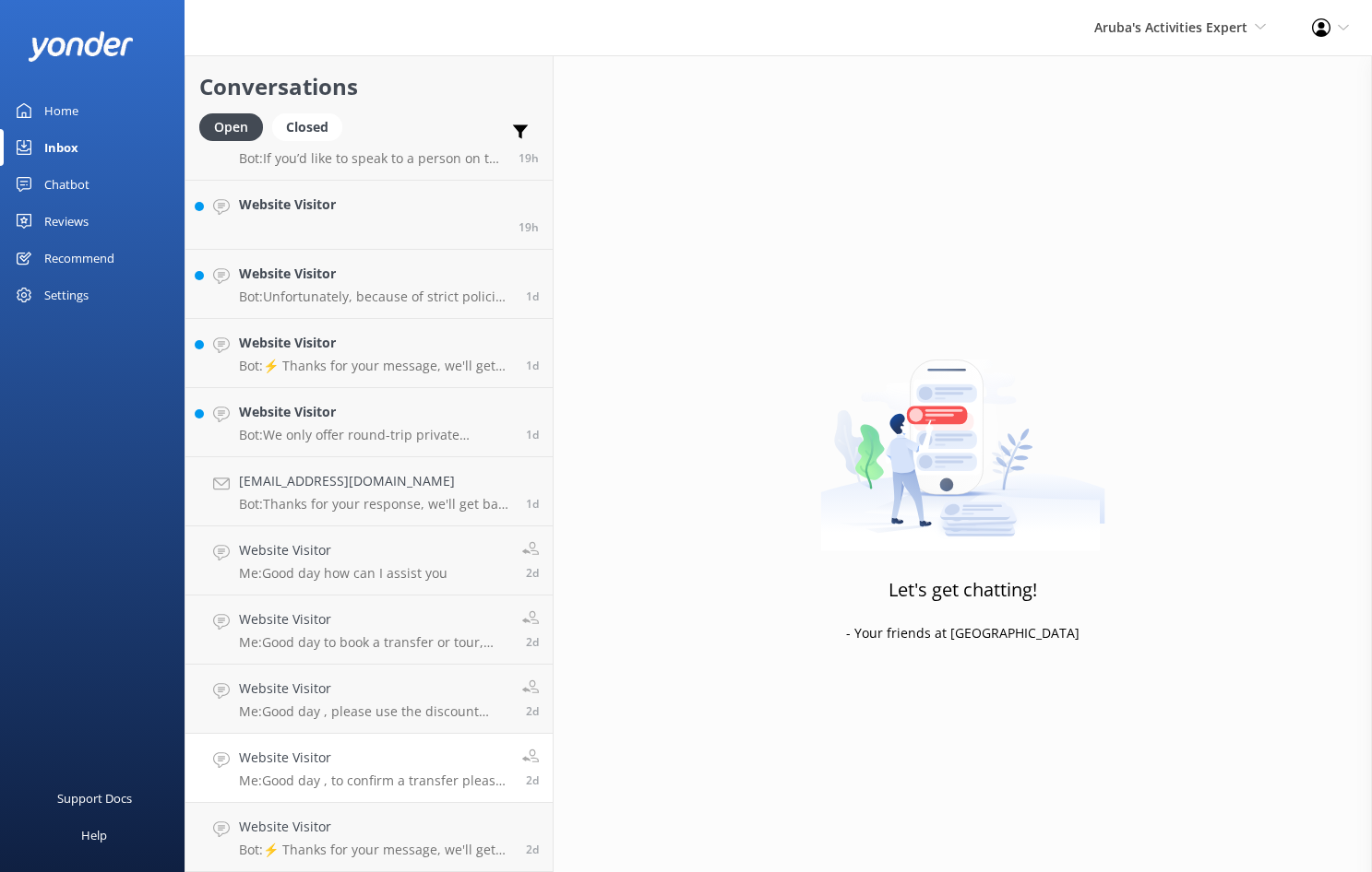
scroll to position [871, 0]
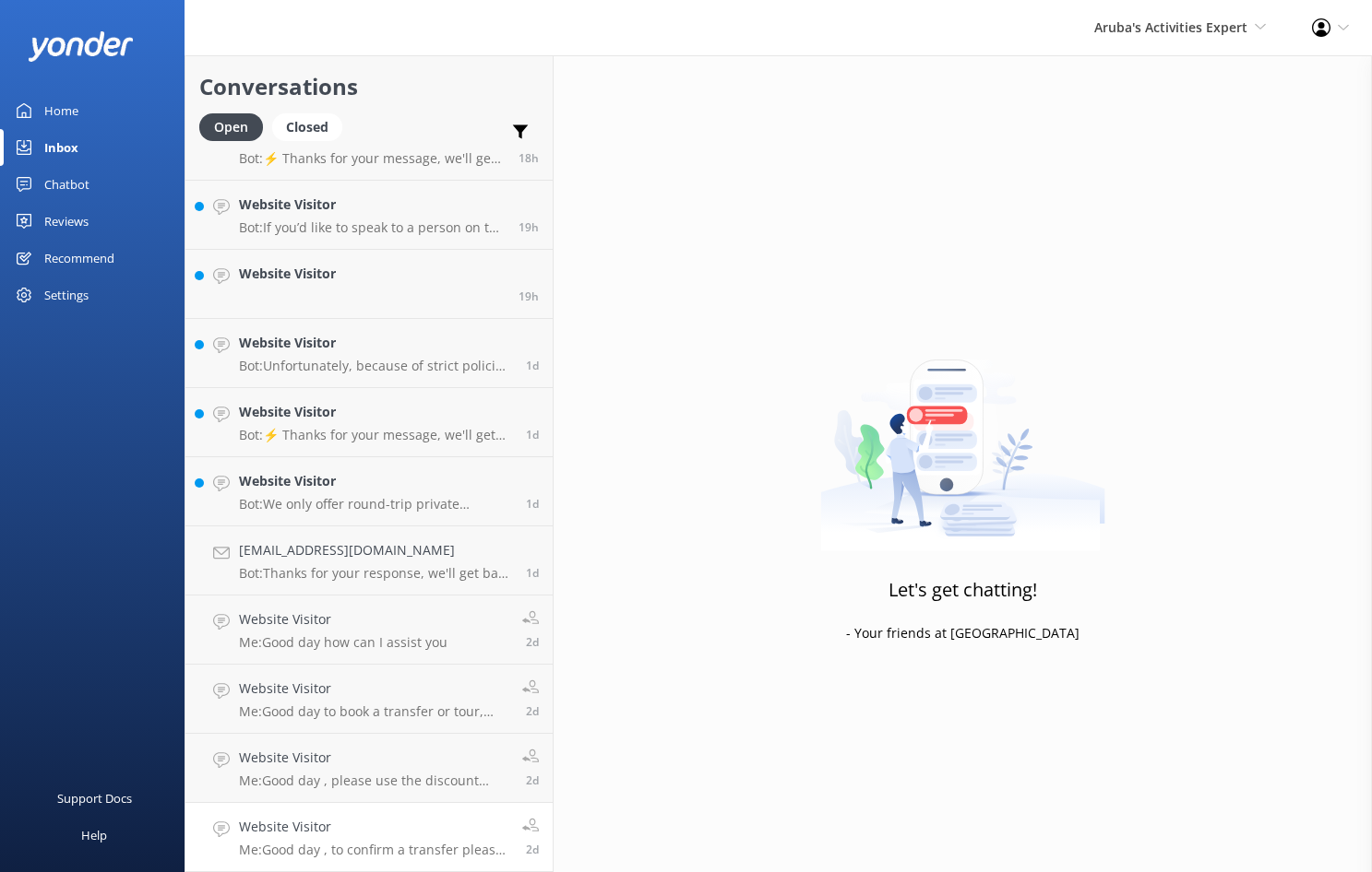
click at [309, 779] on p "Me: Good day , please use the discount save10 for the utv tours" at bounding box center [374, 781] width 270 height 17
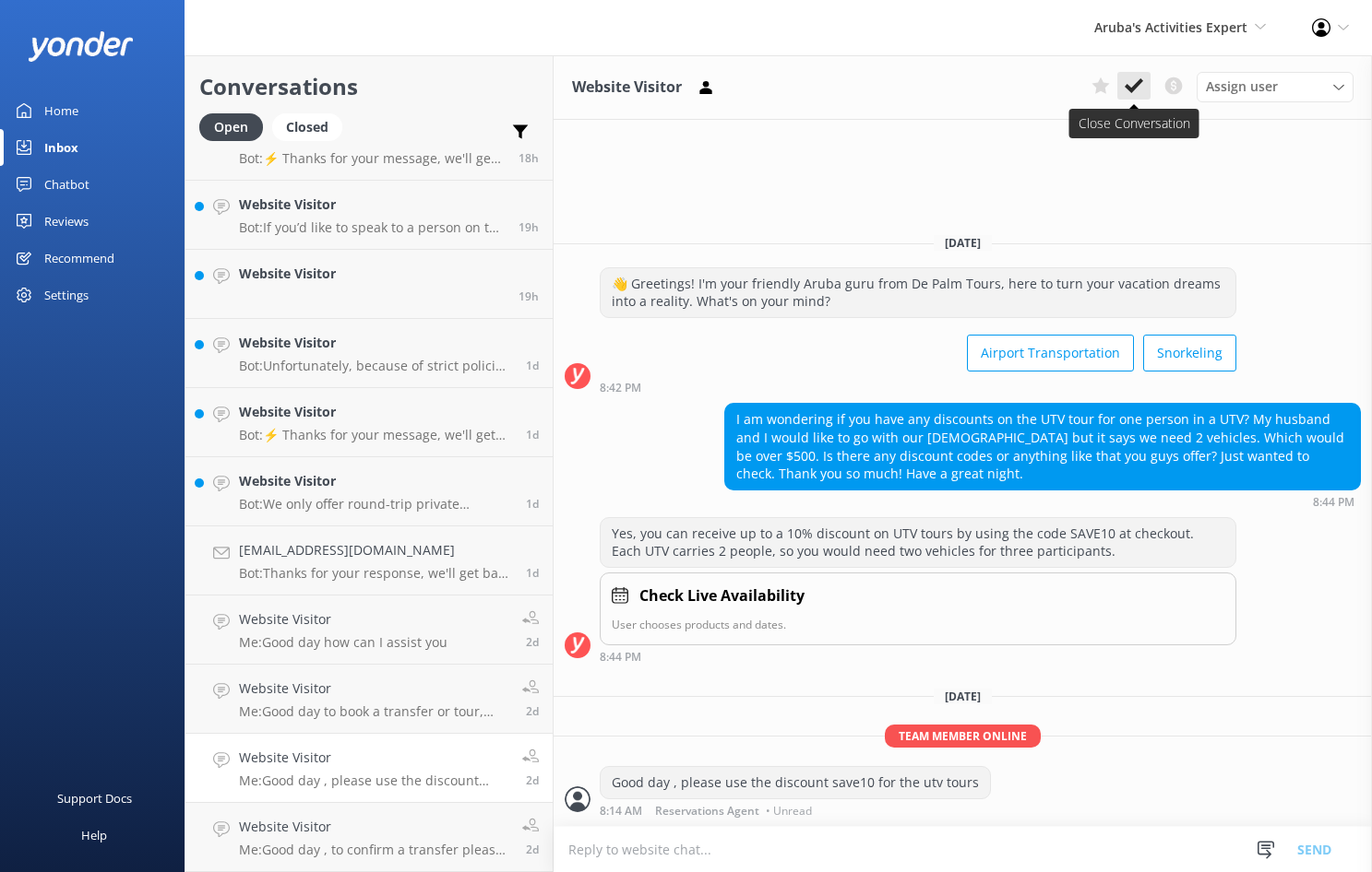
click at [1132, 84] on icon at bounding box center [1134, 85] width 19 height 19
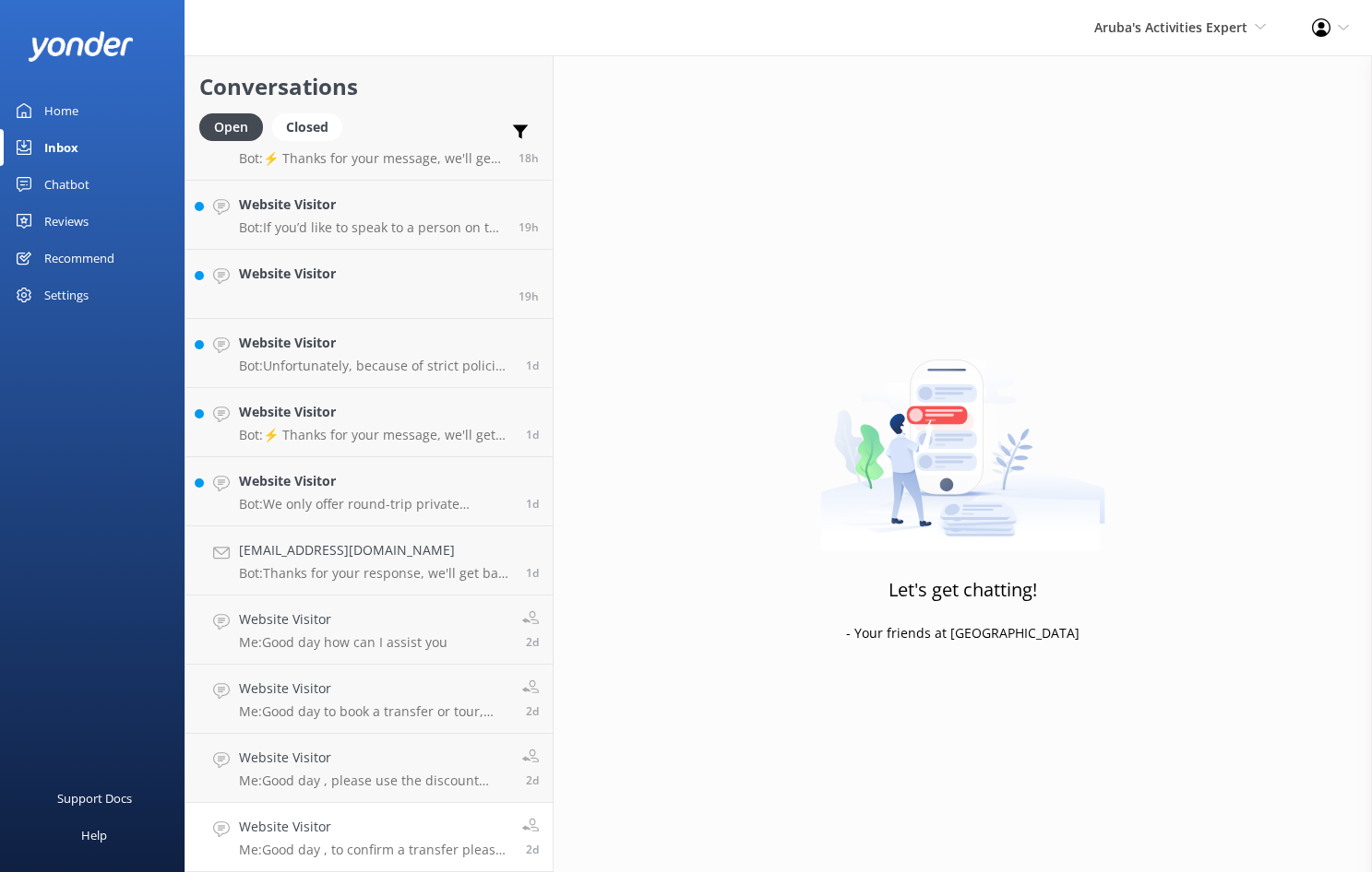
scroll to position [802, 0]
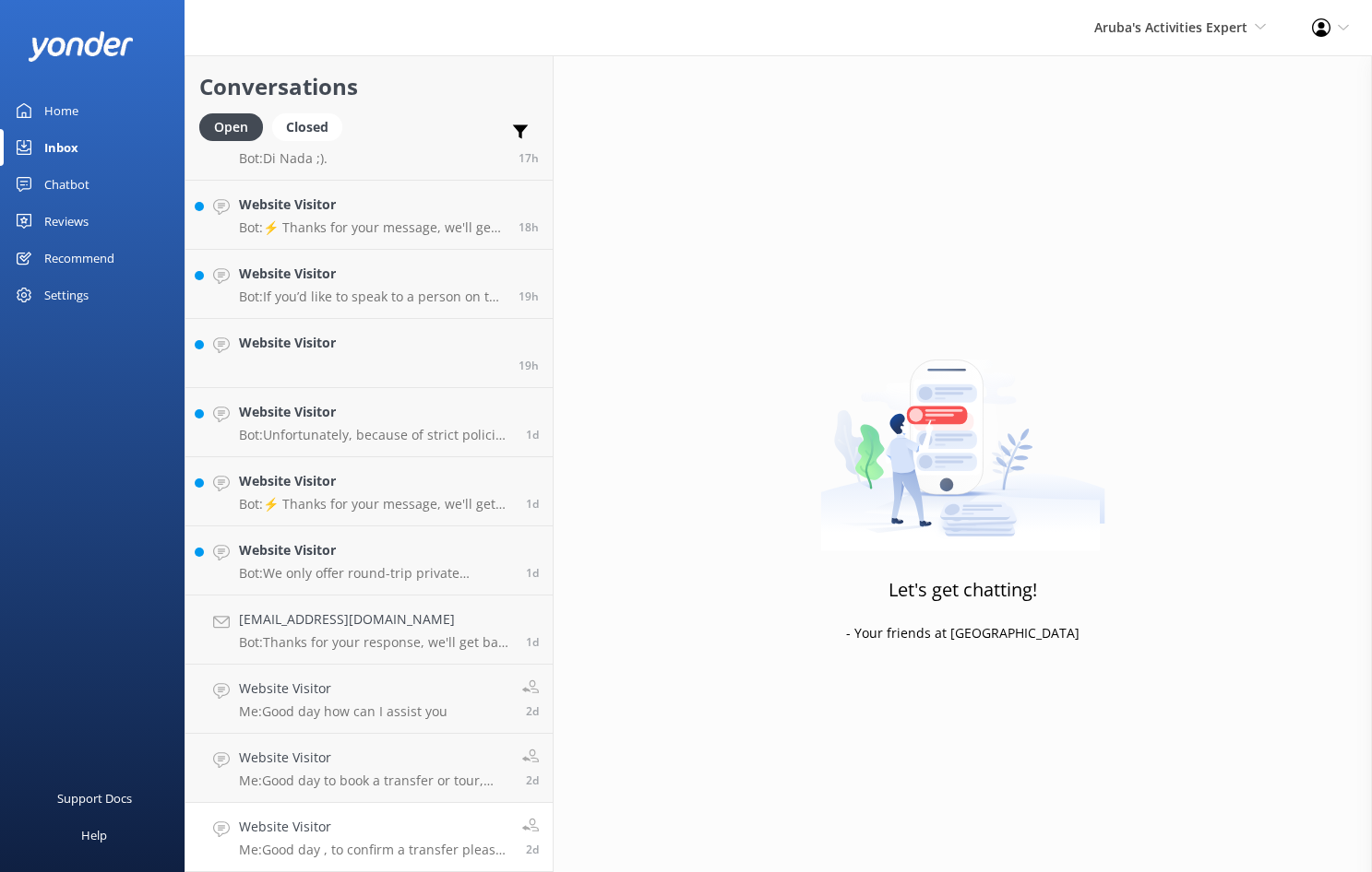
click at [328, 818] on h4 "Website Visitor" at bounding box center [374, 827] width 270 height 20
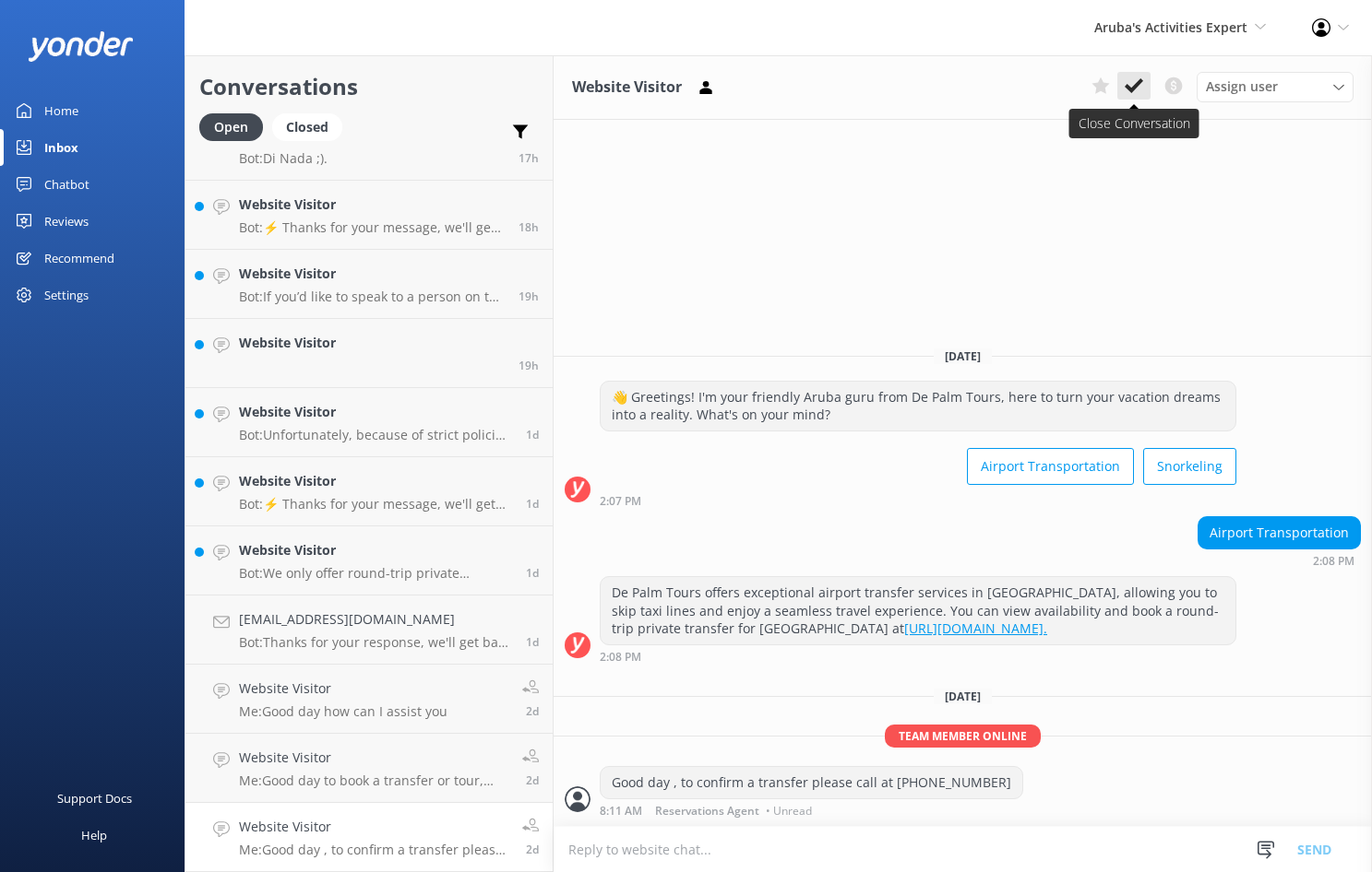
click at [1141, 86] on icon at bounding box center [1134, 85] width 19 height 19
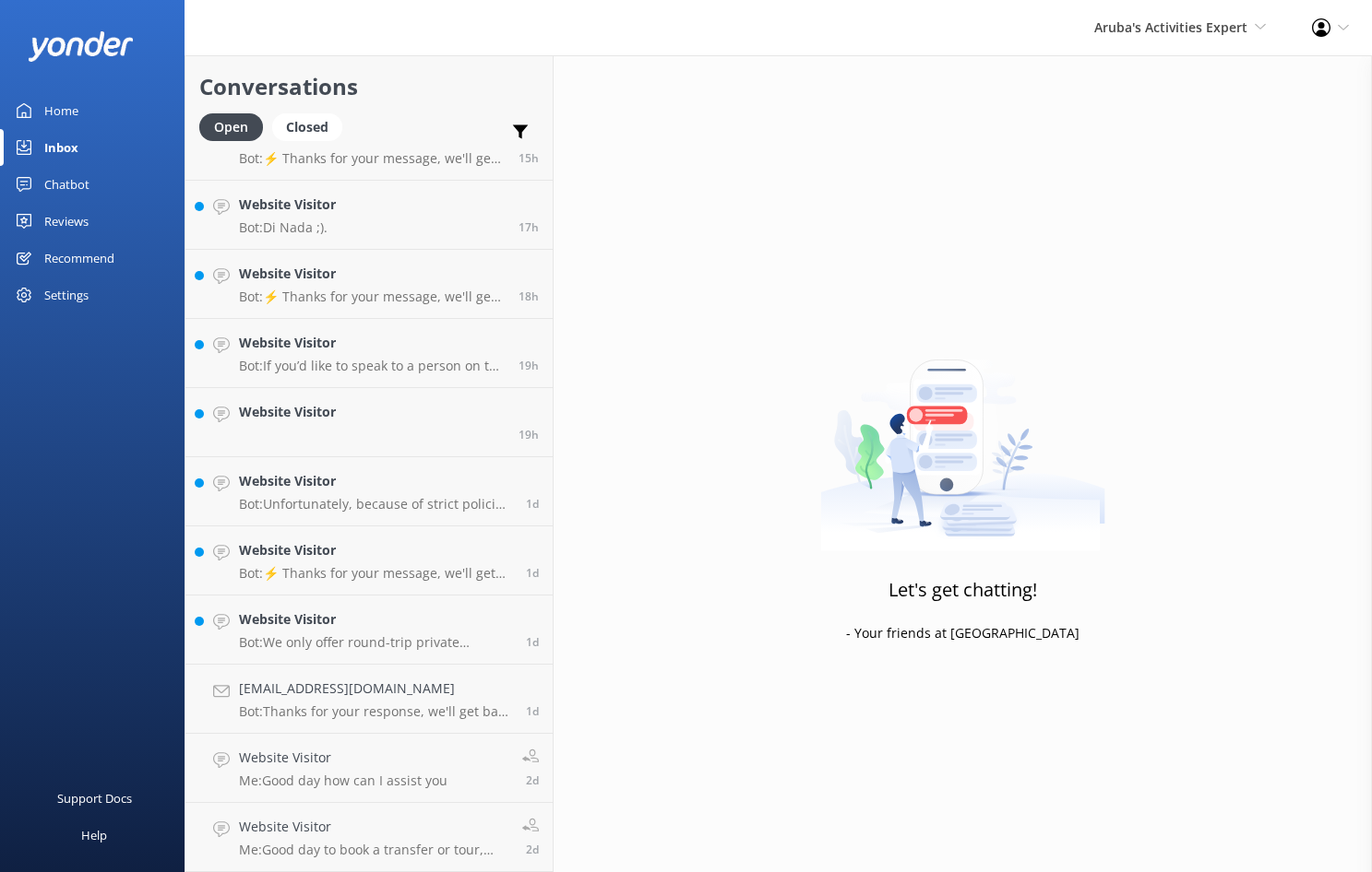
scroll to position [732, 0]
click at [317, 830] on h4 "Website Visitor" at bounding box center [374, 827] width 270 height 20
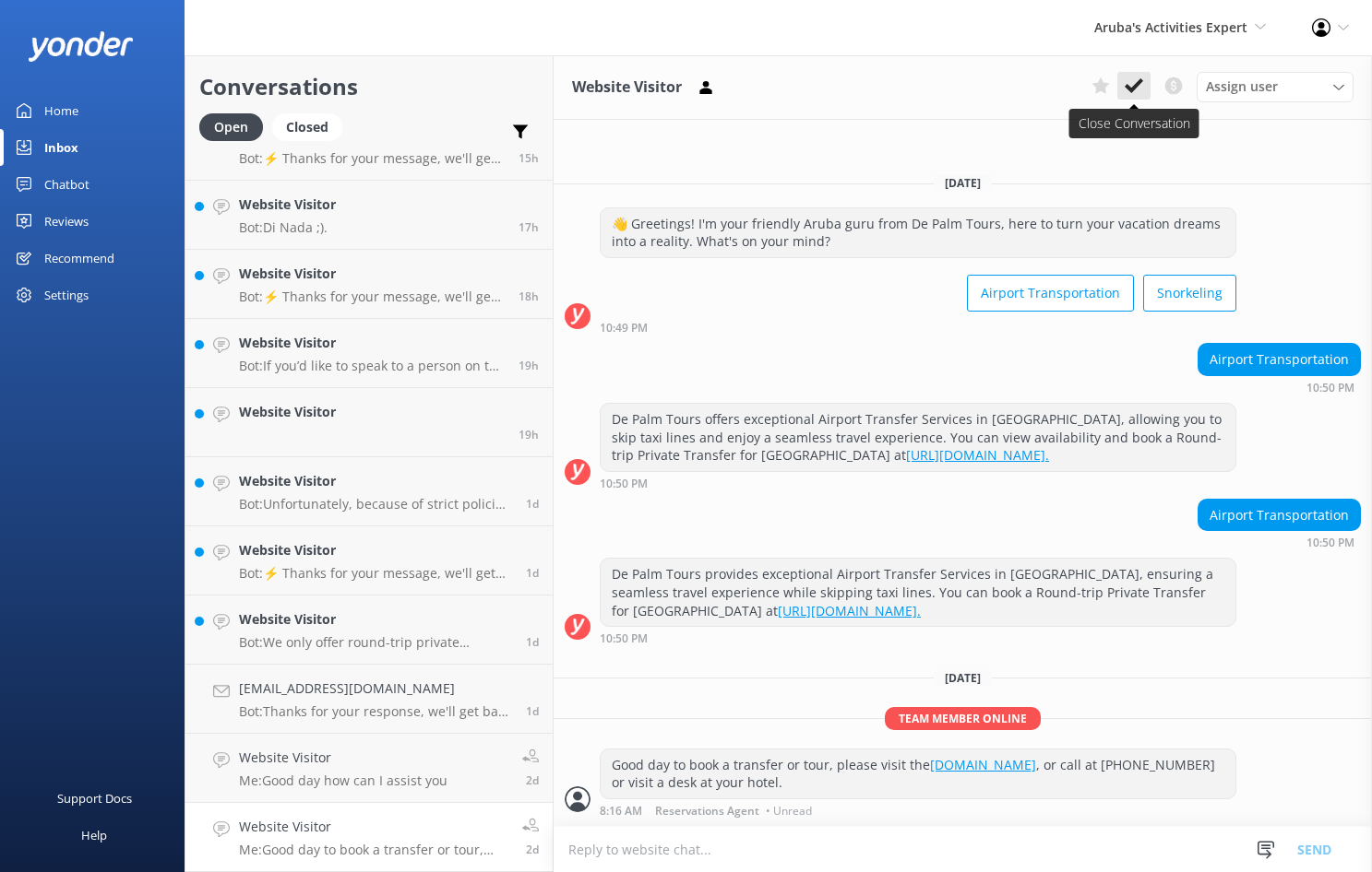
click at [1141, 86] on icon at bounding box center [1134, 85] width 19 height 19
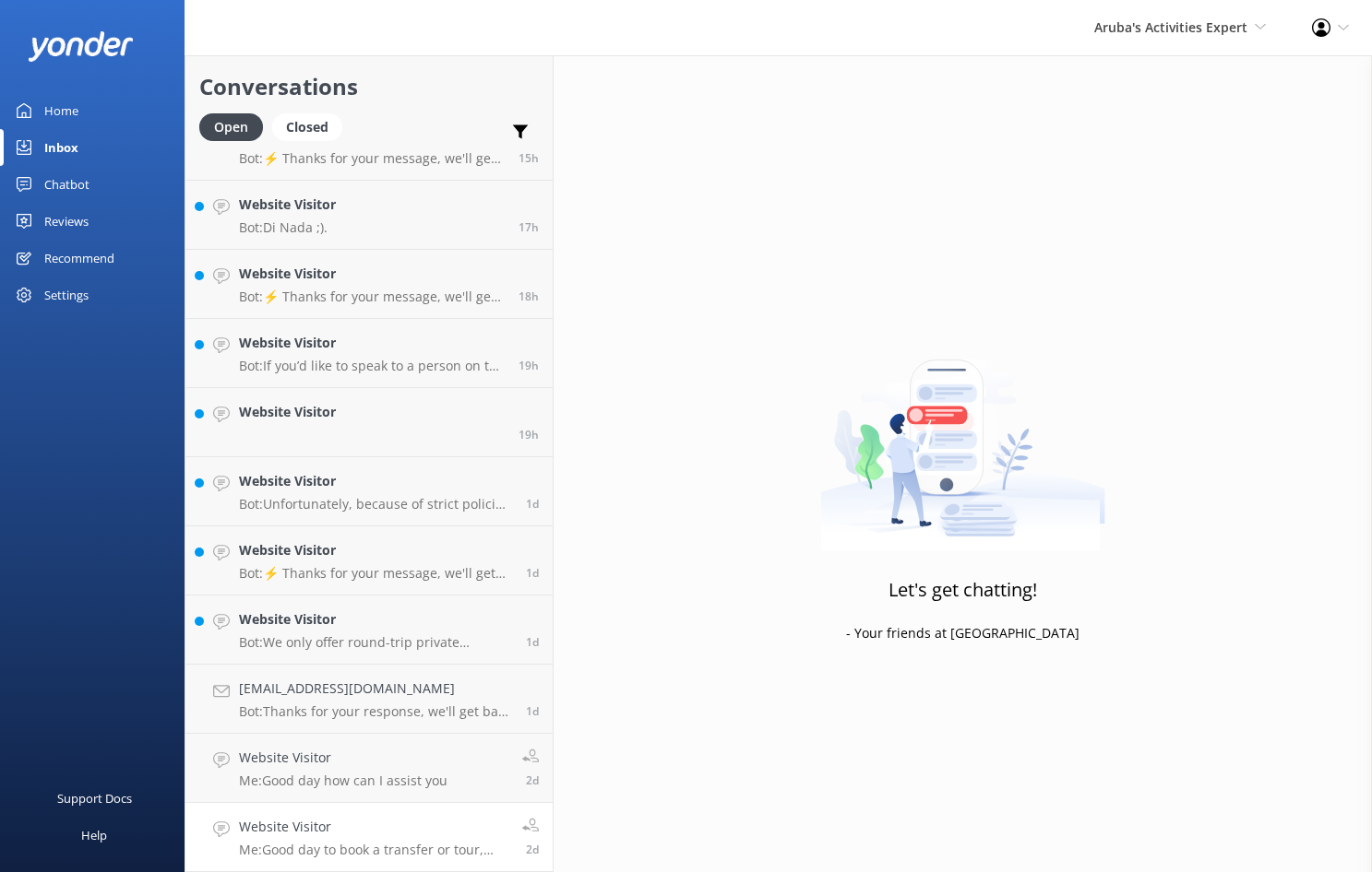
scroll to position [663, 0]
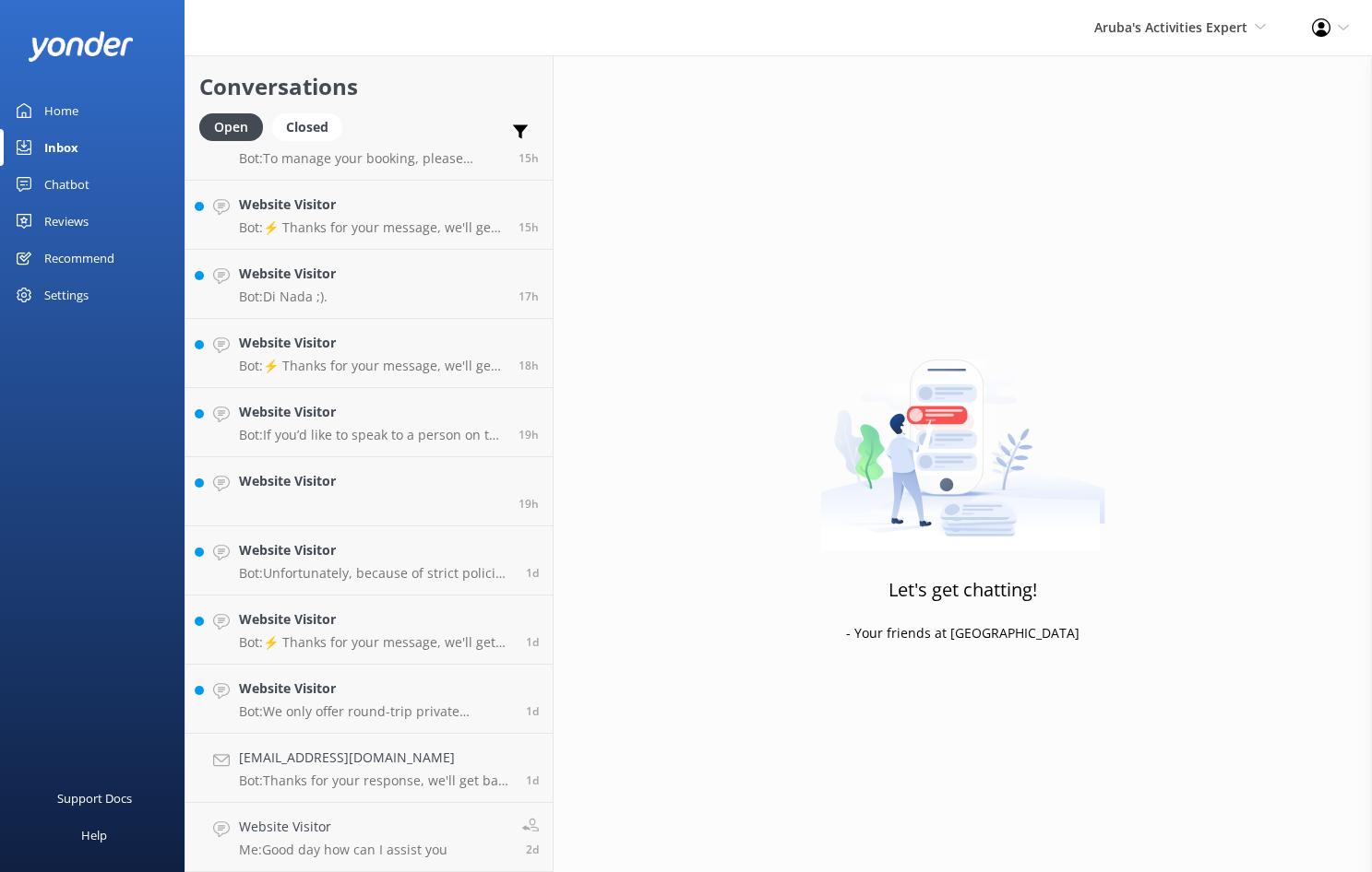
click at [315, 824] on h4 "Website Visitor" at bounding box center [343, 827] width 208 height 20
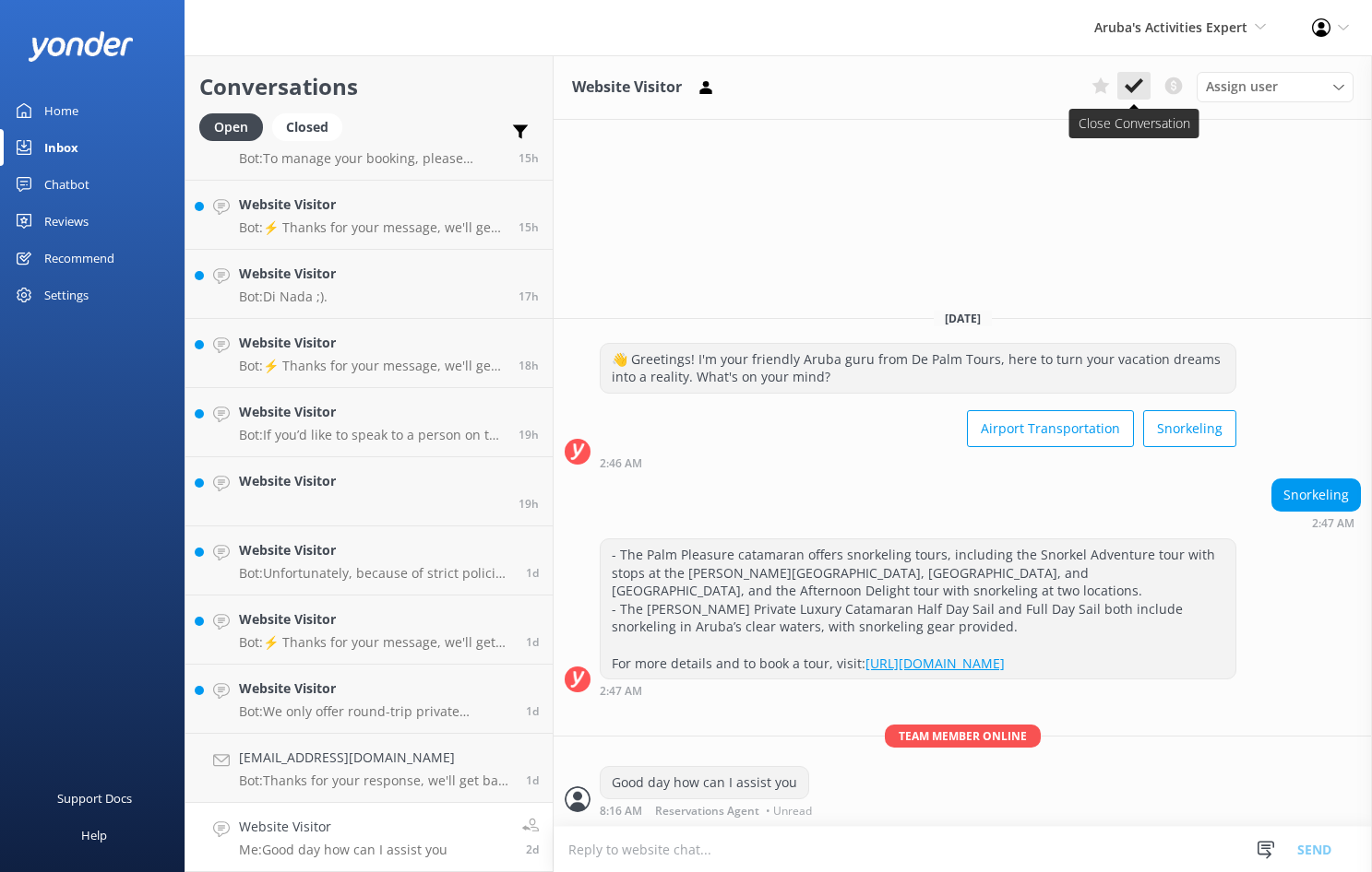
click at [1126, 92] on icon at bounding box center [1134, 85] width 19 height 19
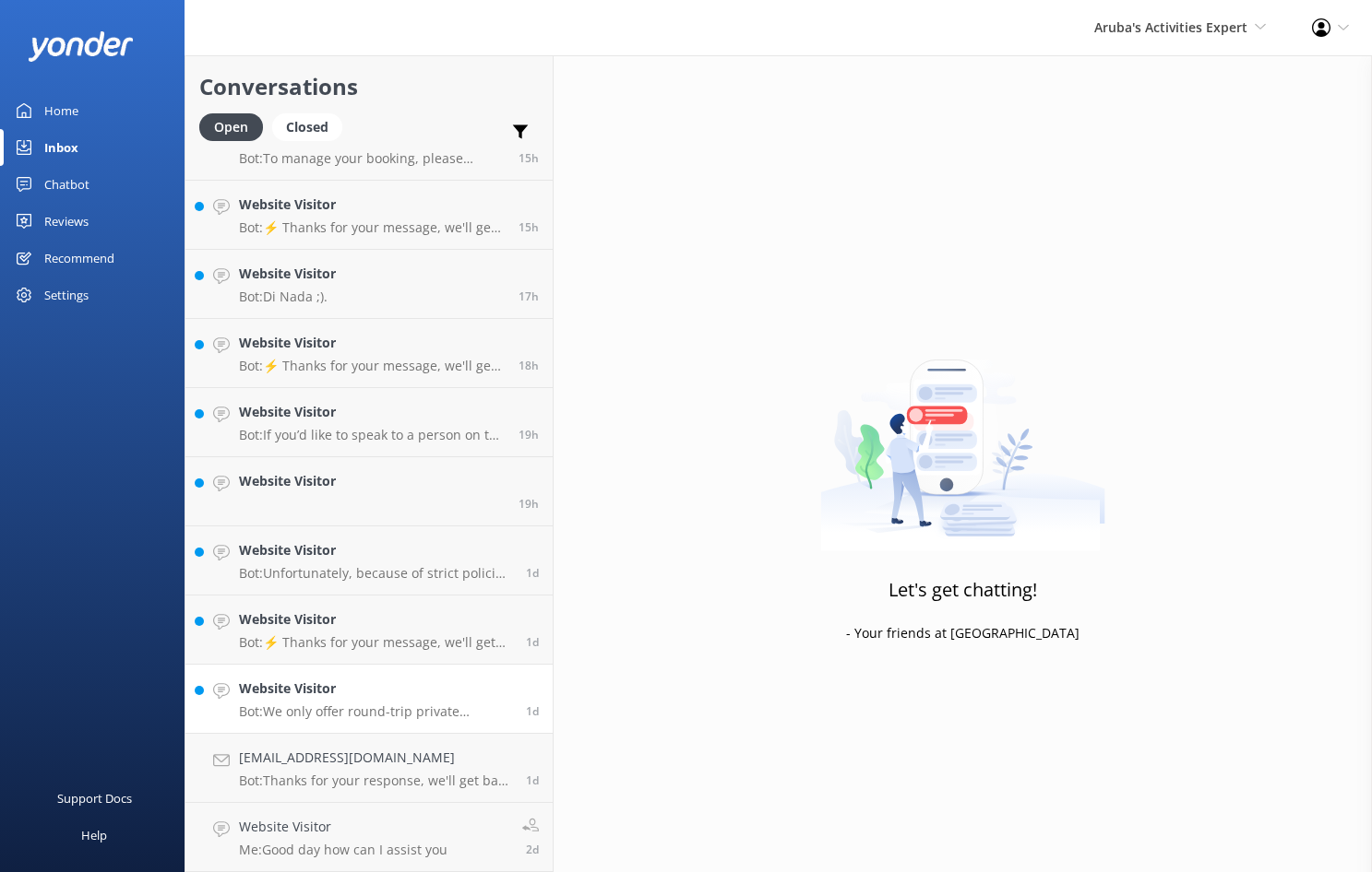
scroll to position [594, 0]
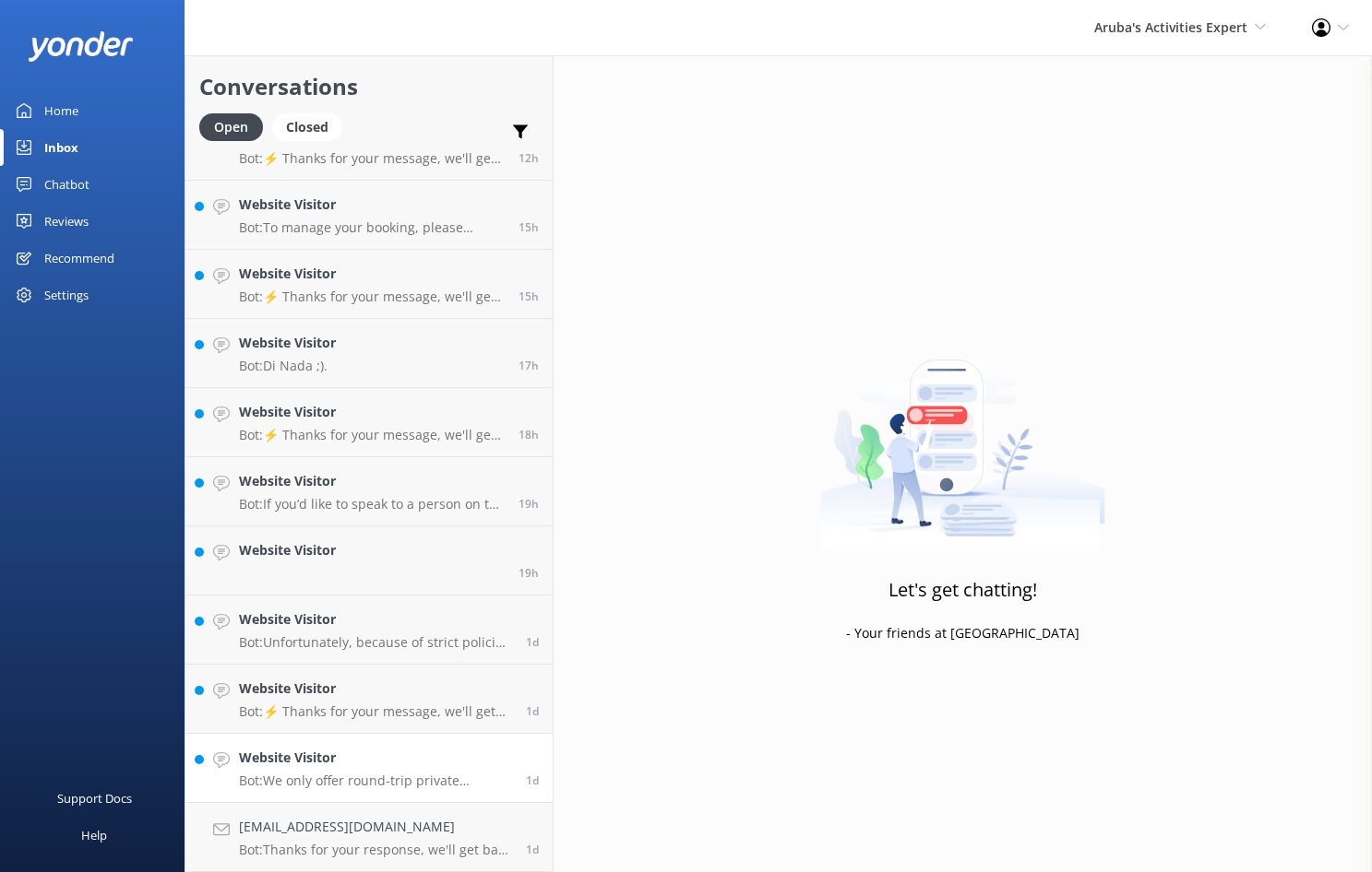
click at [268, 767] on h4 "Website Visitor" at bounding box center [375, 758] width 273 height 20
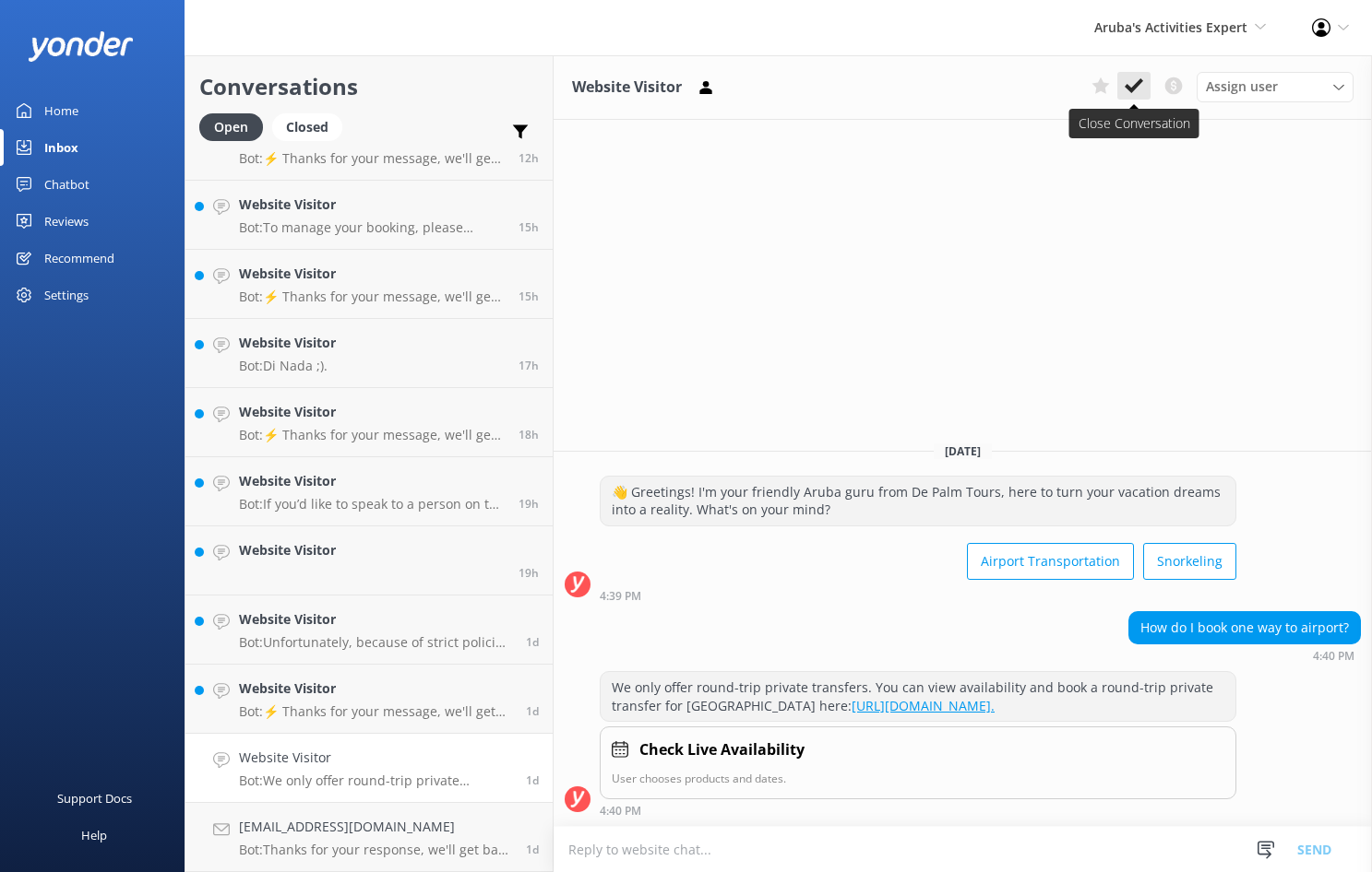
click at [1135, 77] on icon at bounding box center [1134, 85] width 19 height 19
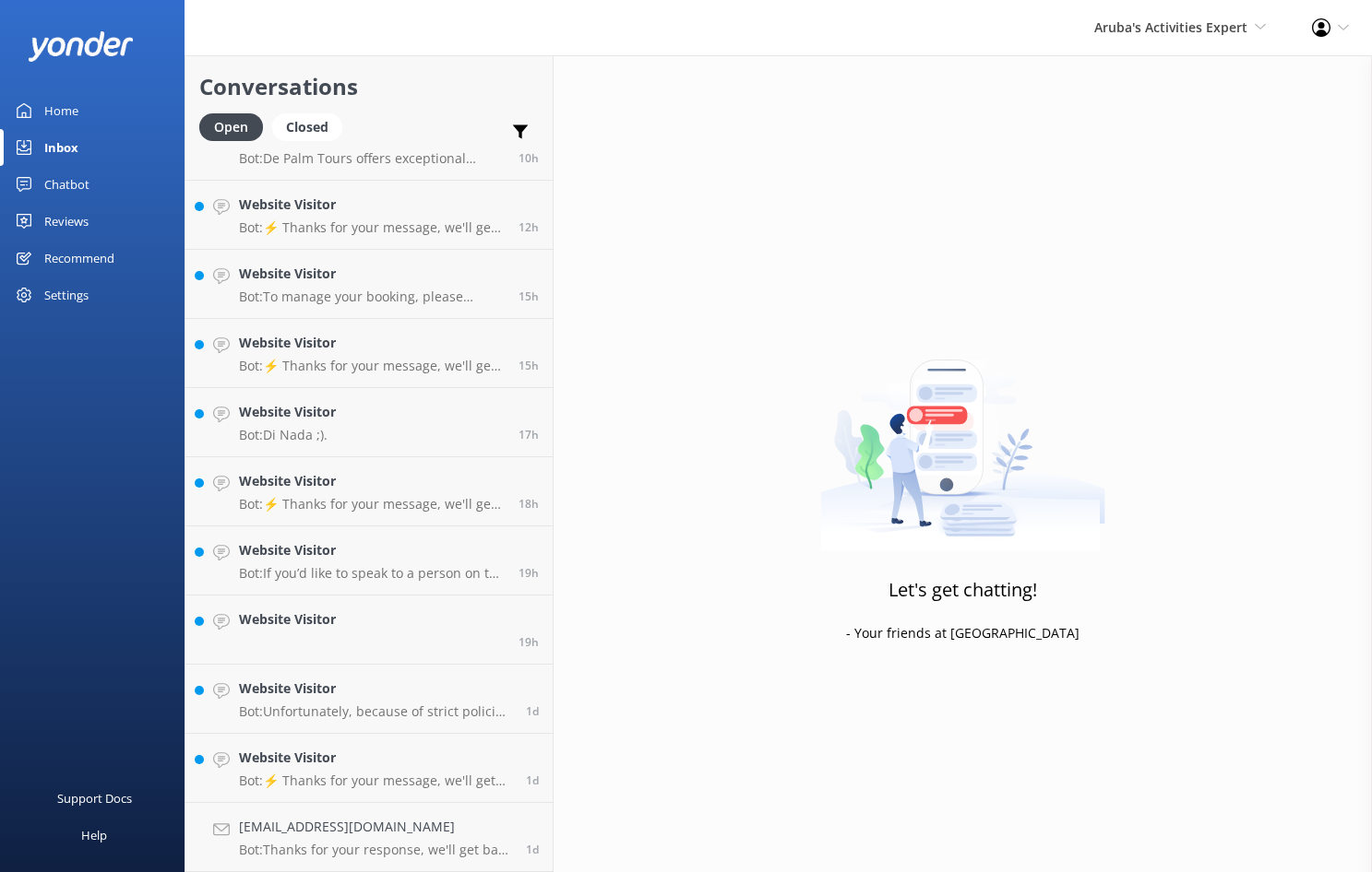
scroll to position [525, 0]
click at [304, 833] on h4 "[EMAIL_ADDRESS][DOMAIN_NAME]" at bounding box center [375, 827] width 273 height 20
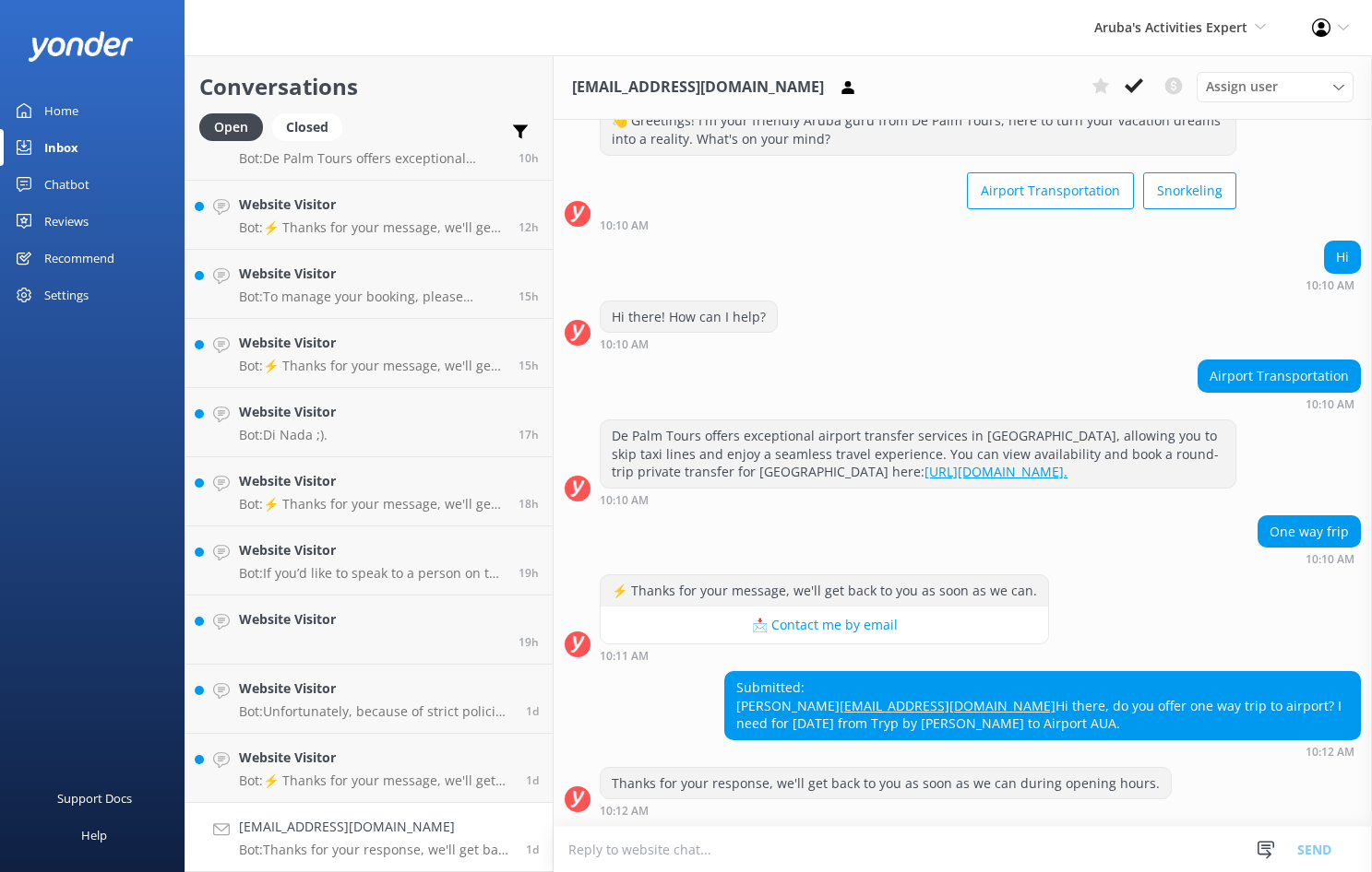
scroll to position [100, 0]
click at [1137, 87] on use at bounding box center [1134, 85] width 19 height 15
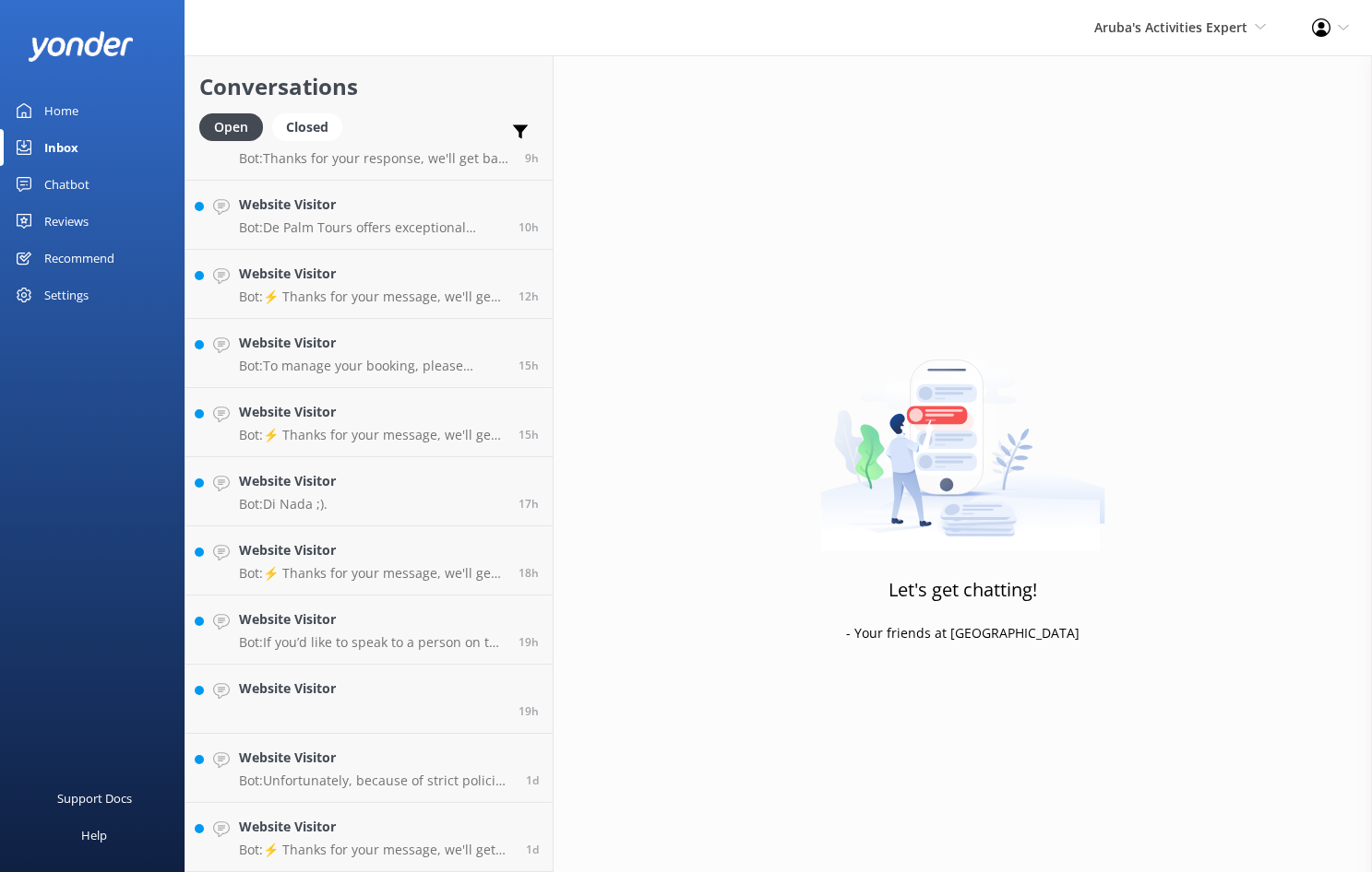
scroll to position [456, 0]
click at [307, 845] on p "Bot: ⚡ Thanks for your message, we'll get back to you as soon as we can." at bounding box center [375, 850] width 273 height 17
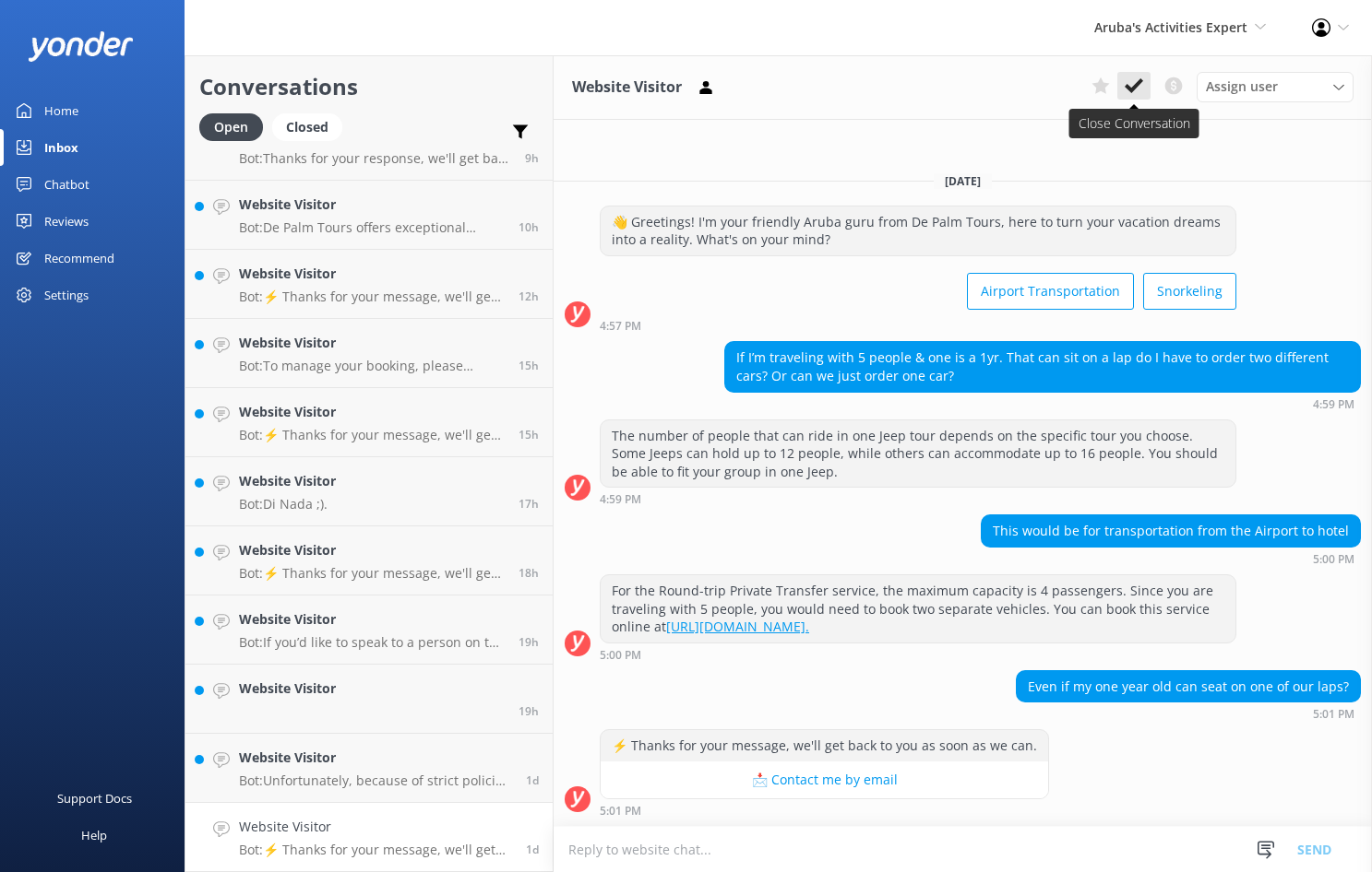
click at [1123, 93] on button at bounding box center [1134, 86] width 34 height 28
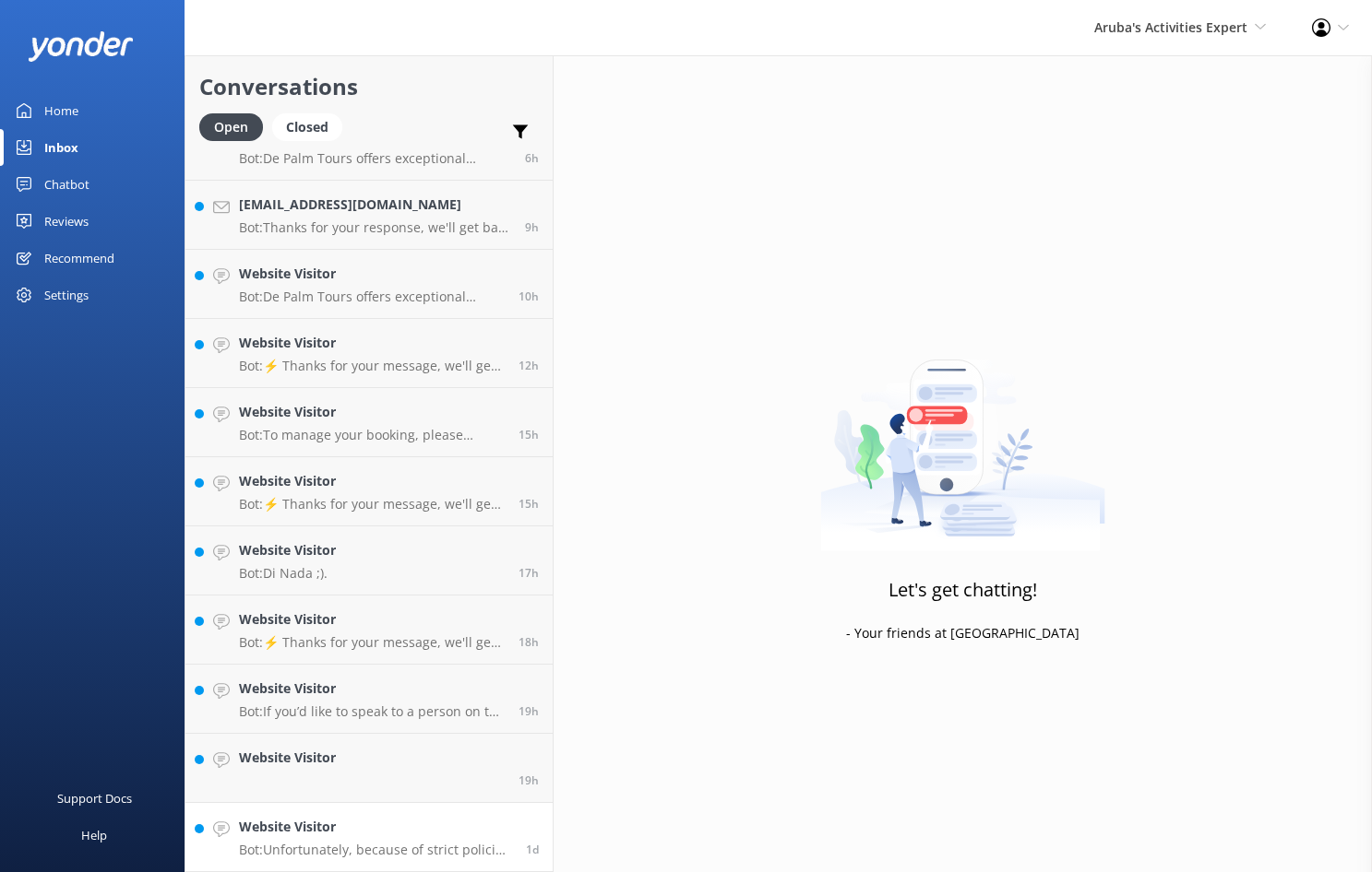
scroll to position [386, 0]
click at [331, 822] on h4 "Website Visitor" at bounding box center [375, 827] width 273 height 20
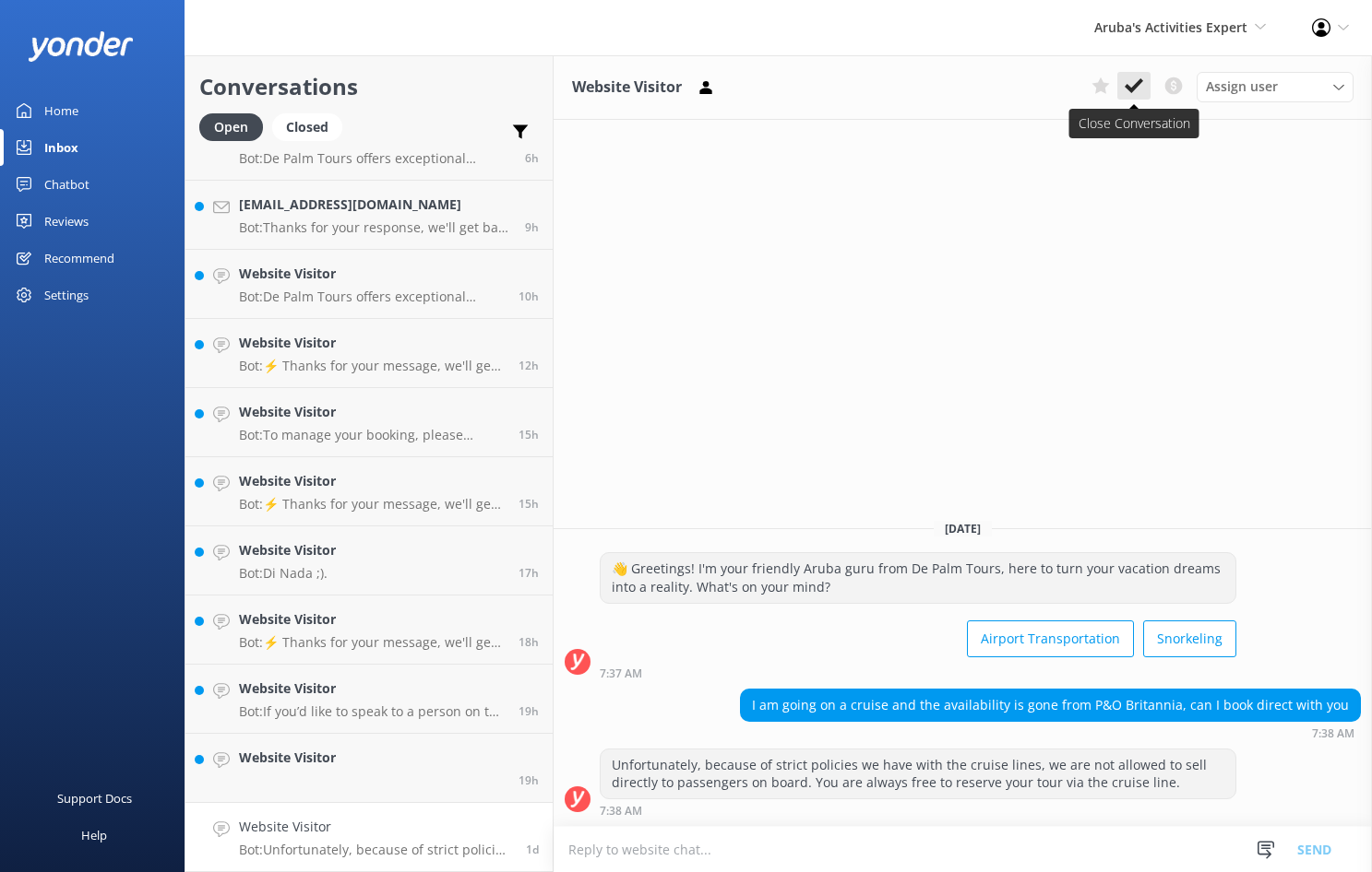
click at [1135, 85] on use at bounding box center [1134, 85] width 19 height 15
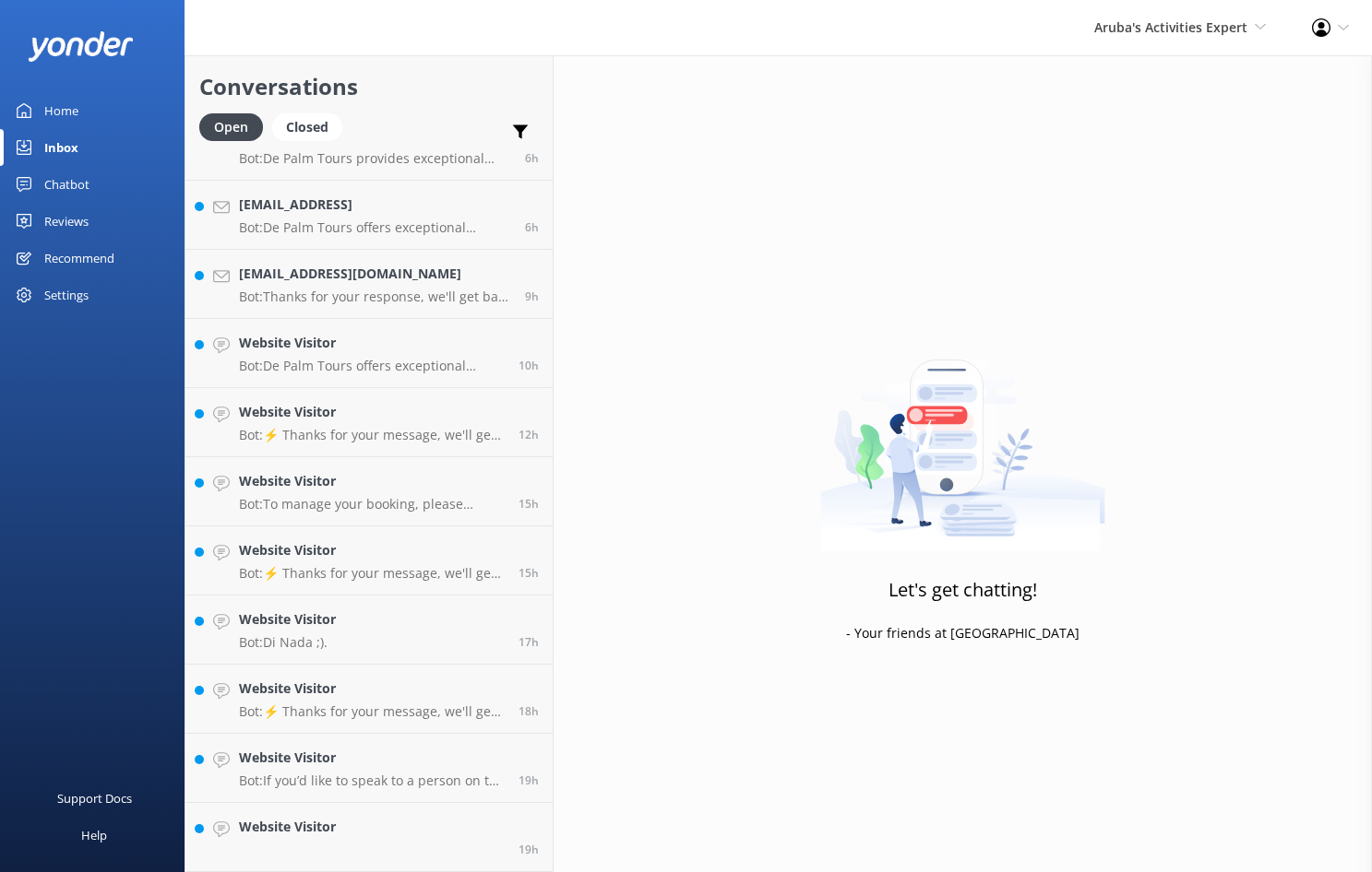
scroll to position [317, 0]
click at [430, 824] on link "Website Visitor 19h" at bounding box center [369, 838] width 367 height 69
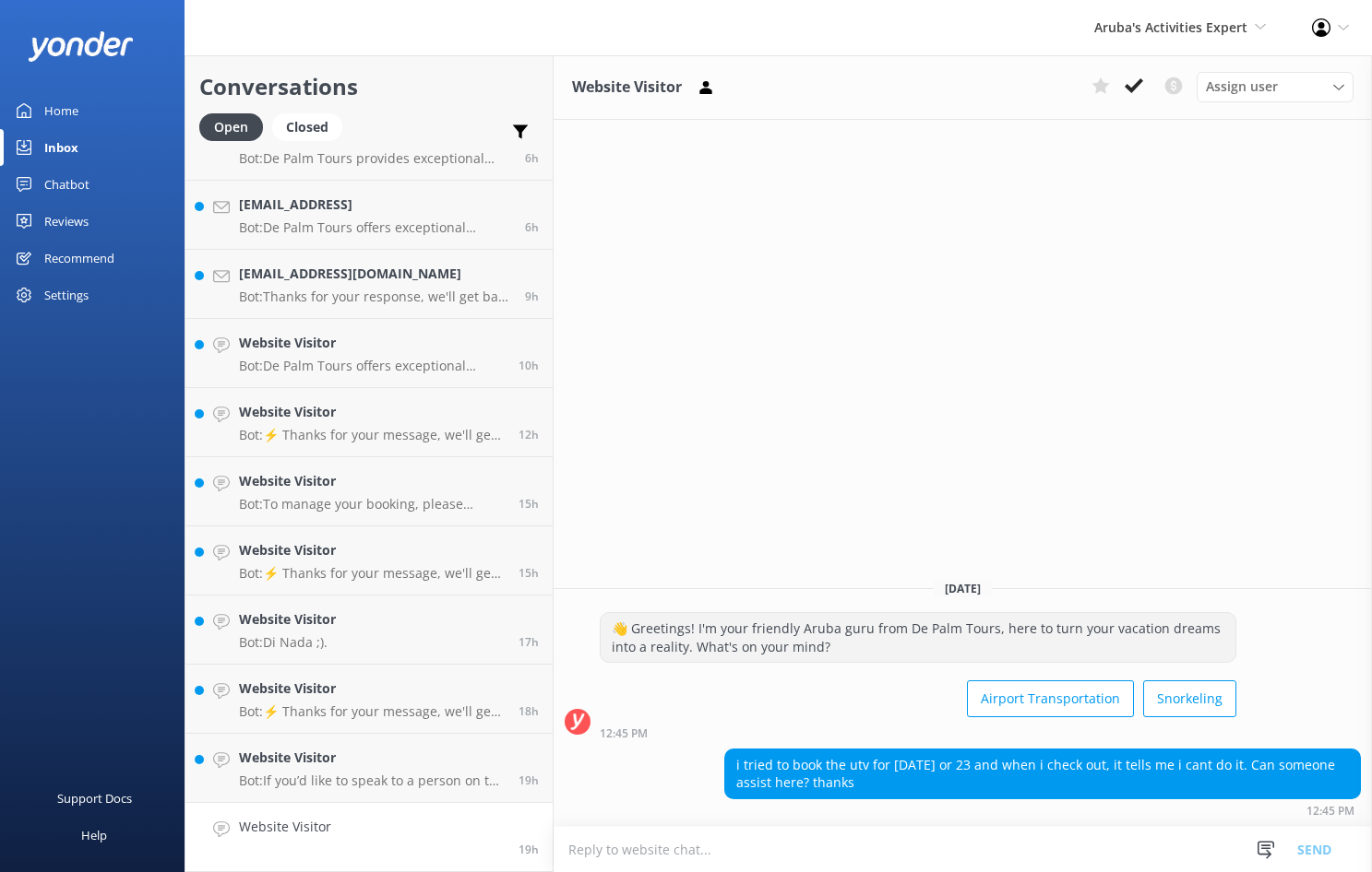
click at [596, 851] on textarea at bounding box center [963, 850] width 819 height 46
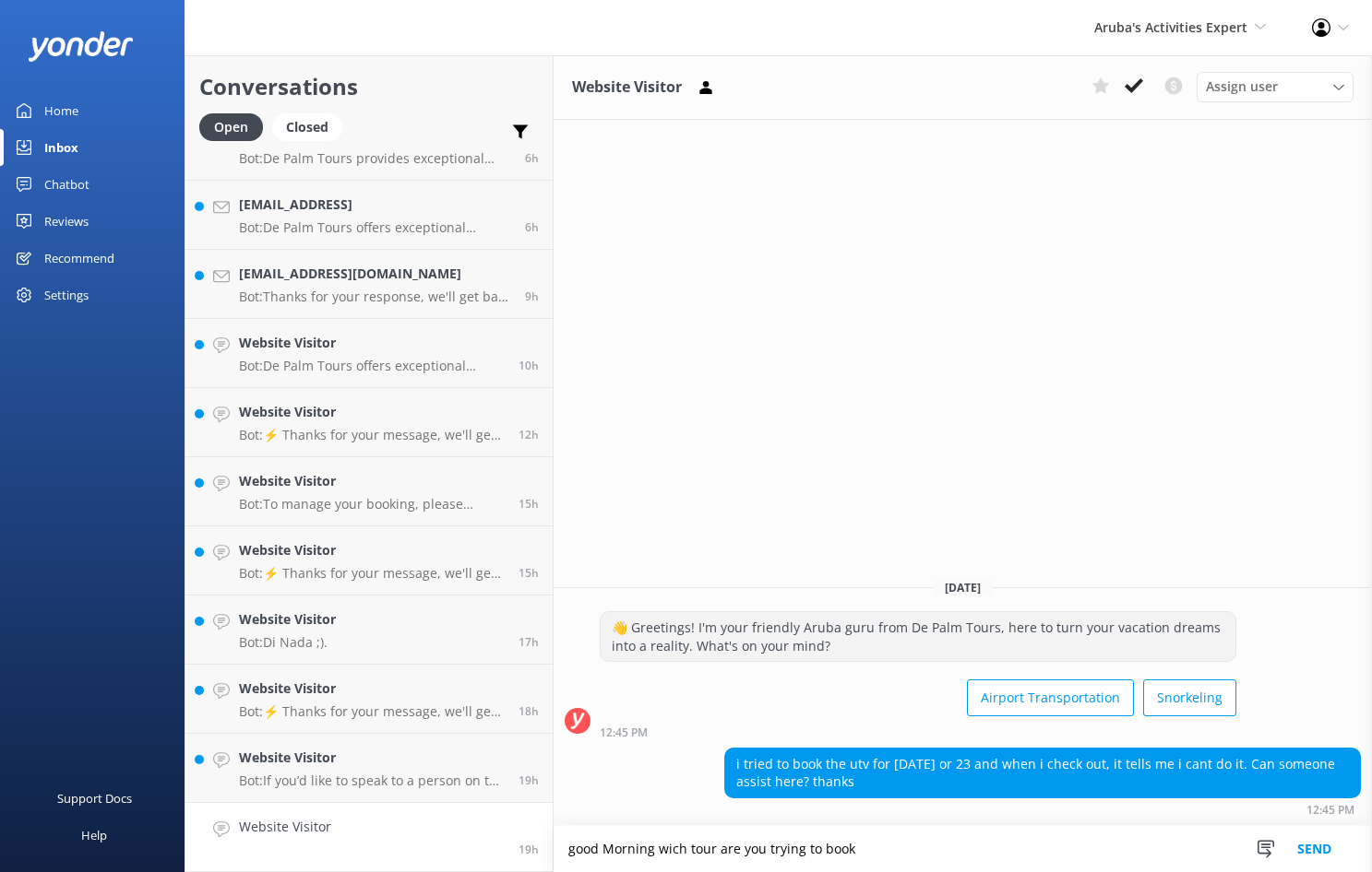
type textarea "good Morning wich tour are you trying to book"
click at [1315, 849] on button "Send" at bounding box center [1315, 849] width 69 height 47
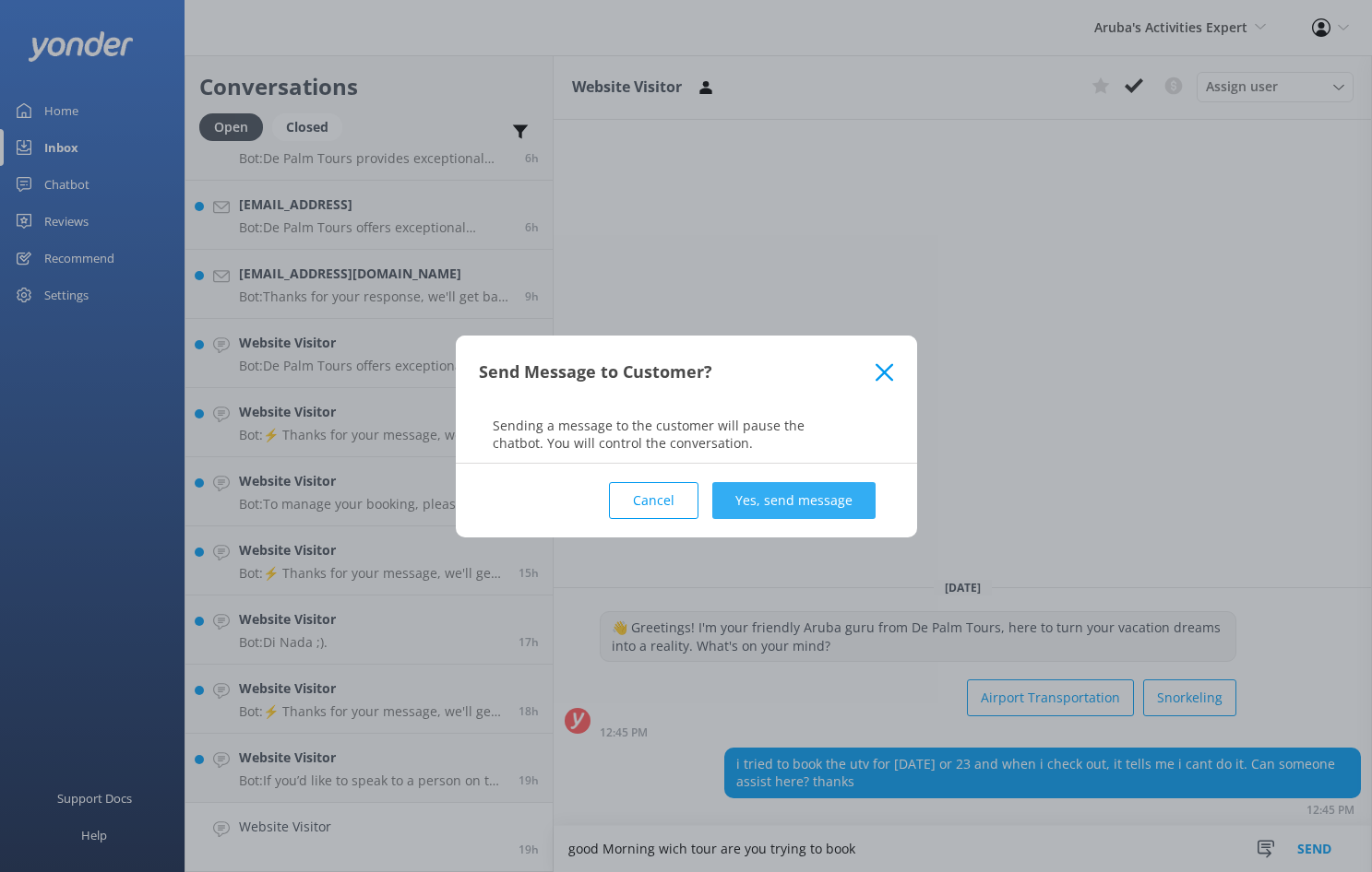
click at [764, 498] on button "Yes, send message" at bounding box center [794, 500] width 164 height 37
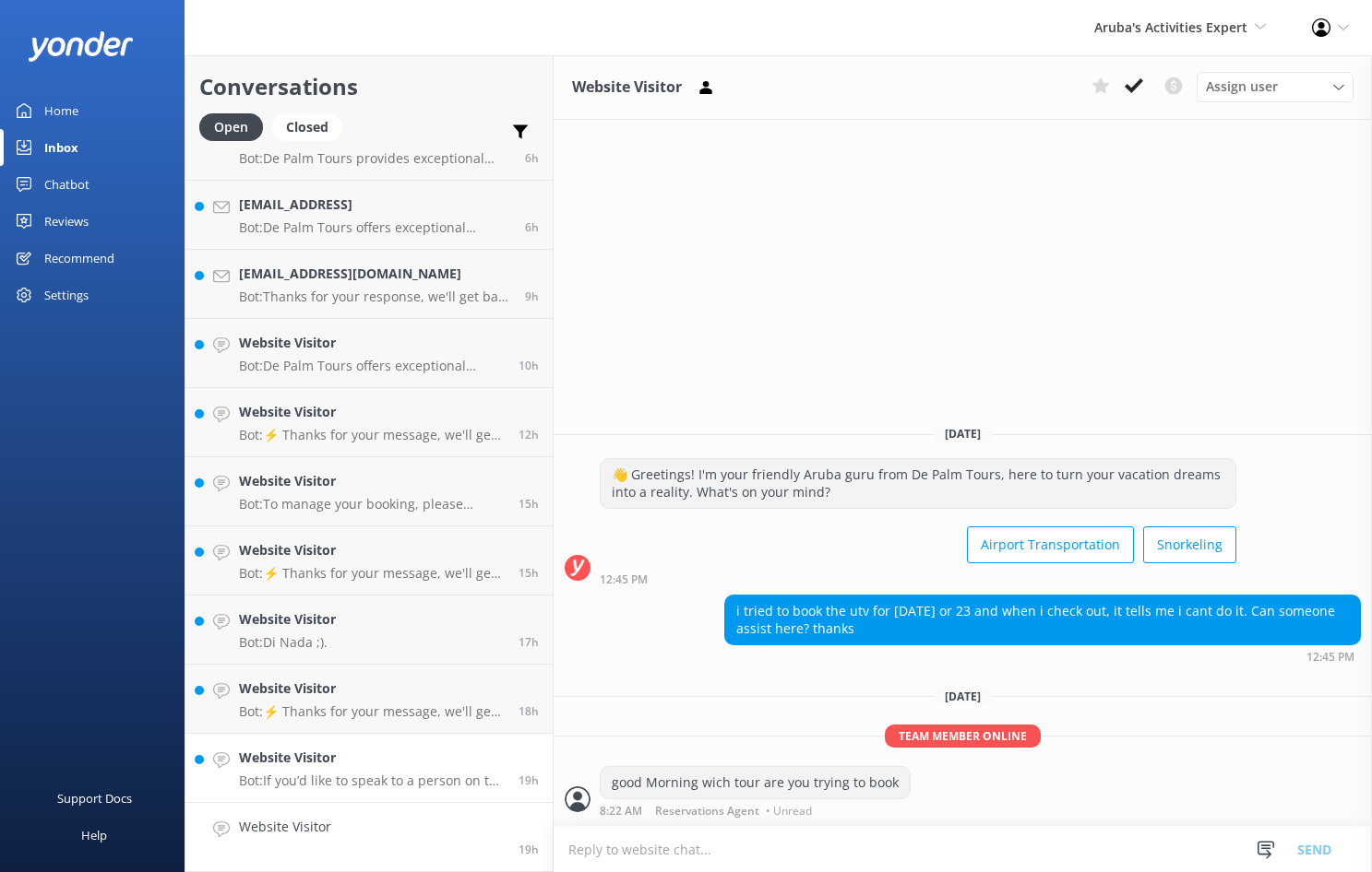
click at [349, 782] on p "Bot: If you’d like to speak to a person on the De Palm team, please call [PHONE…" at bounding box center [372, 781] width 266 height 17
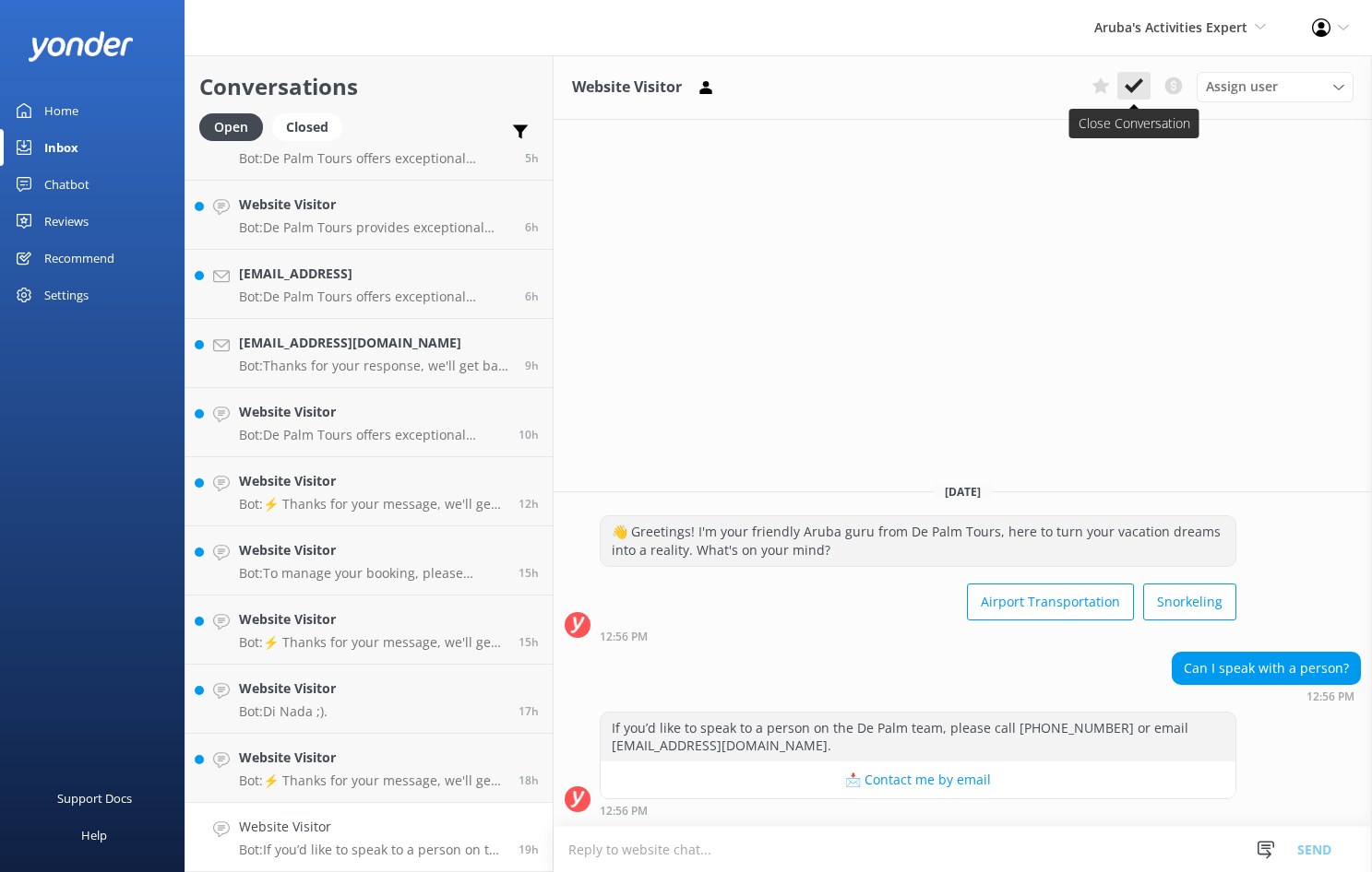
click at [1137, 85] on use at bounding box center [1134, 85] width 19 height 15
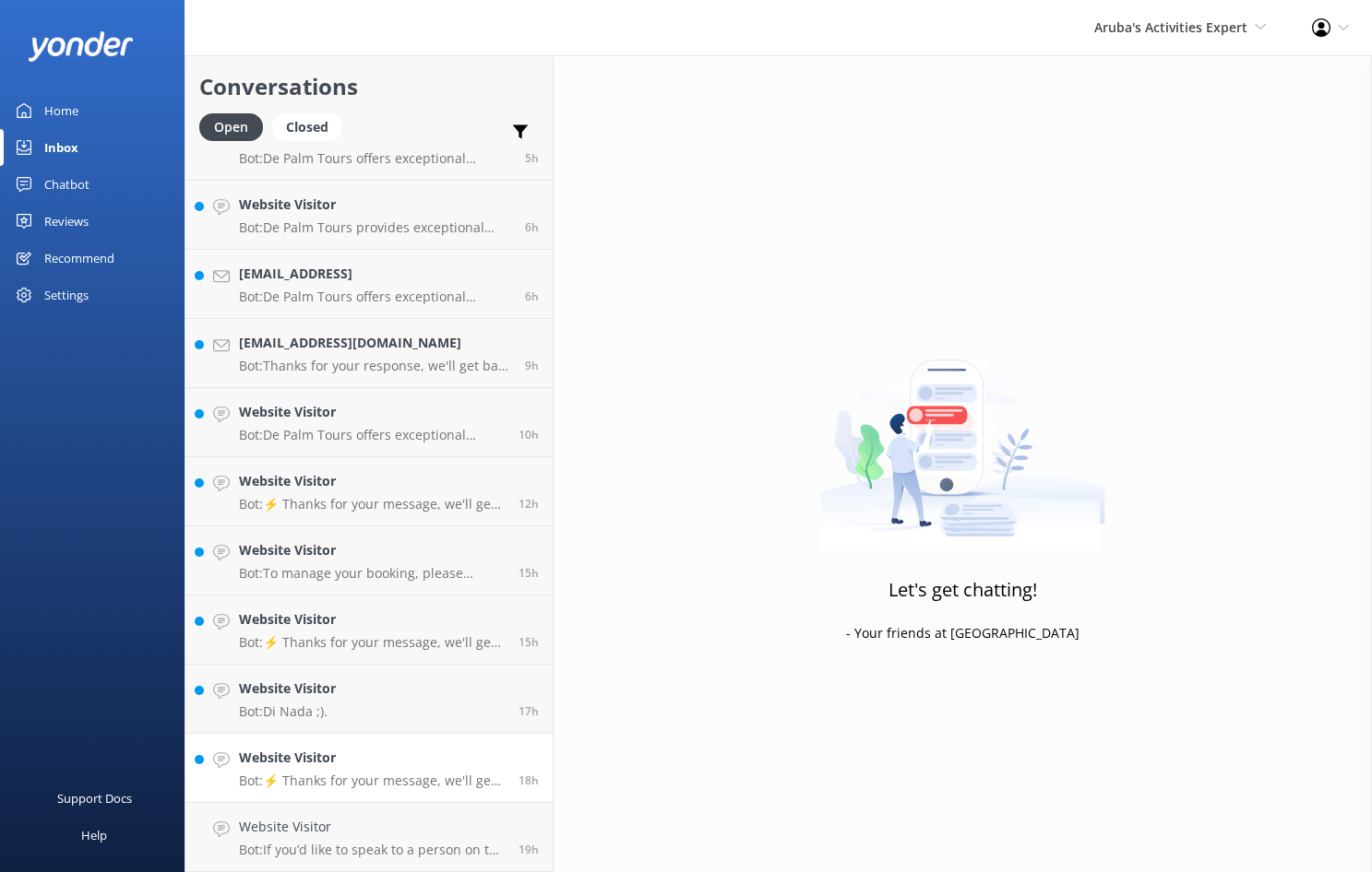
click at [344, 770] on div "Website Visitor Bot: ⚡ Thanks for your message, we'll get back to you as soon a…" at bounding box center [372, 768] width 266 height 41
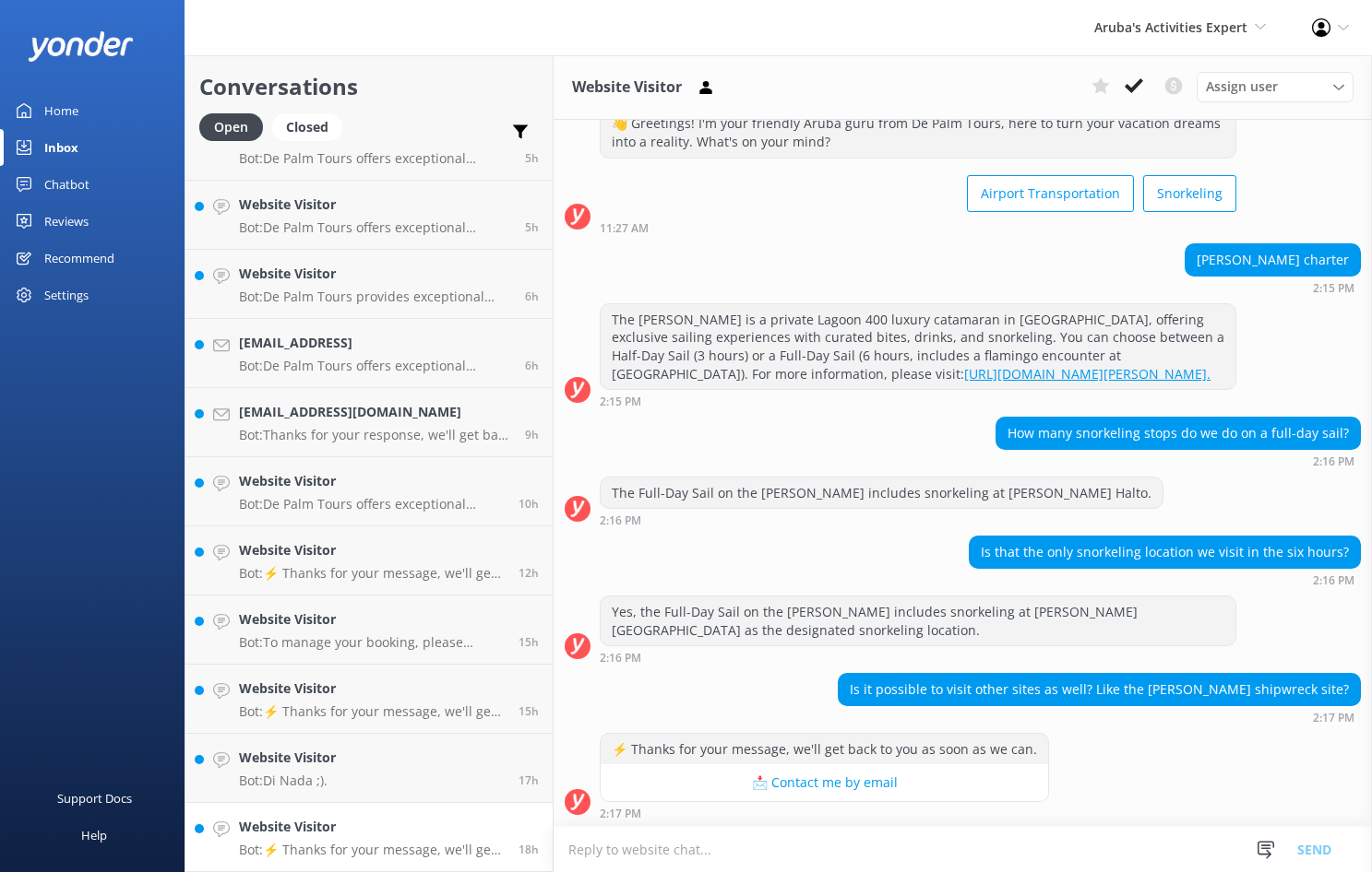
scroll to position [63, 0]
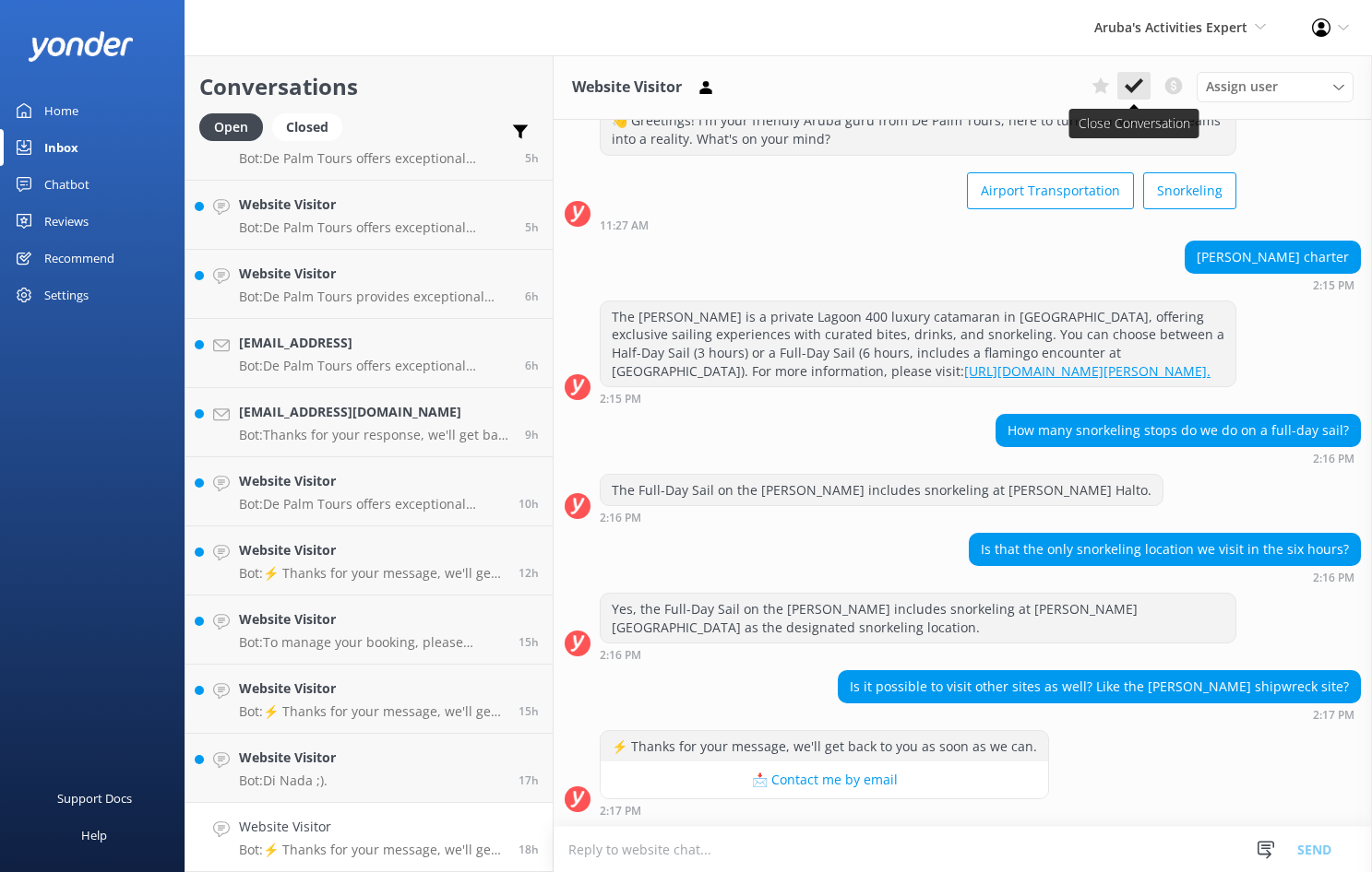
click at [1136, 86] on use at bounding box center [1134, 85] width 19 height 15
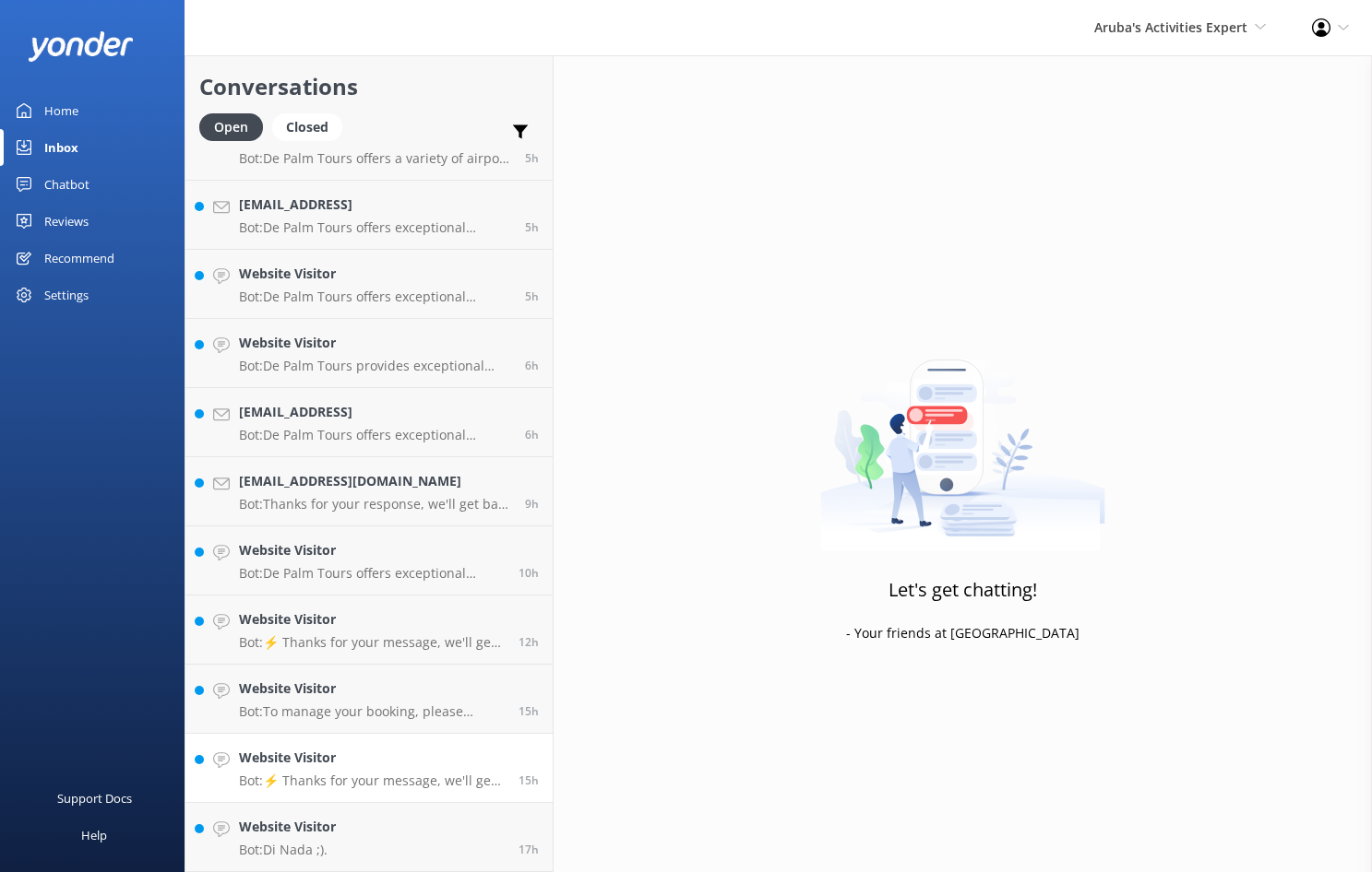
scroll to position [179, 0]
click at [364, 838] on link "Website Visitor Bot: Di Nada ;). 17h" at bounding box center [369, 838] width 367 height 69
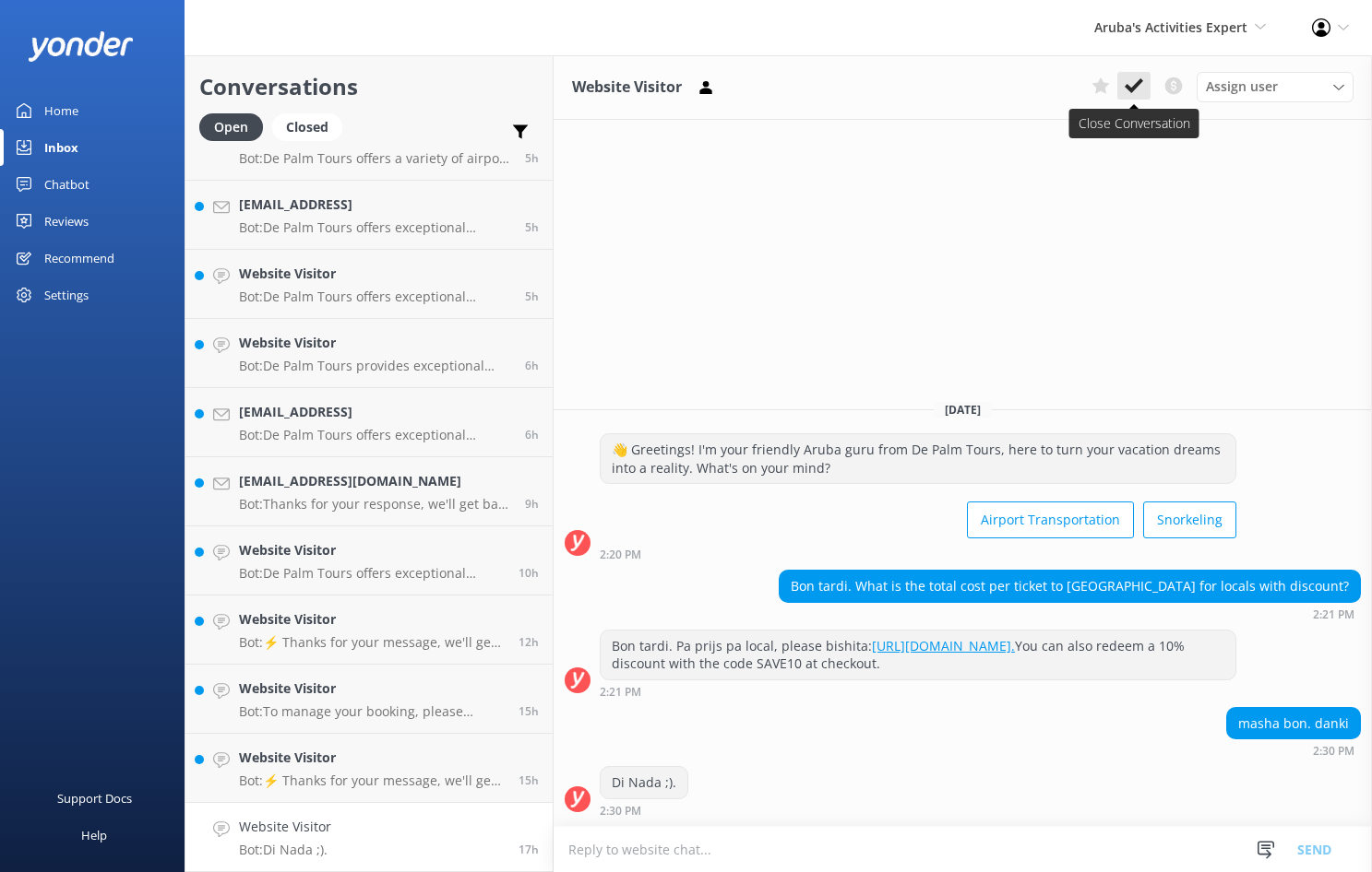
click at [1130, 88] on use at bounding box center [1134, 85] width 19 height 15
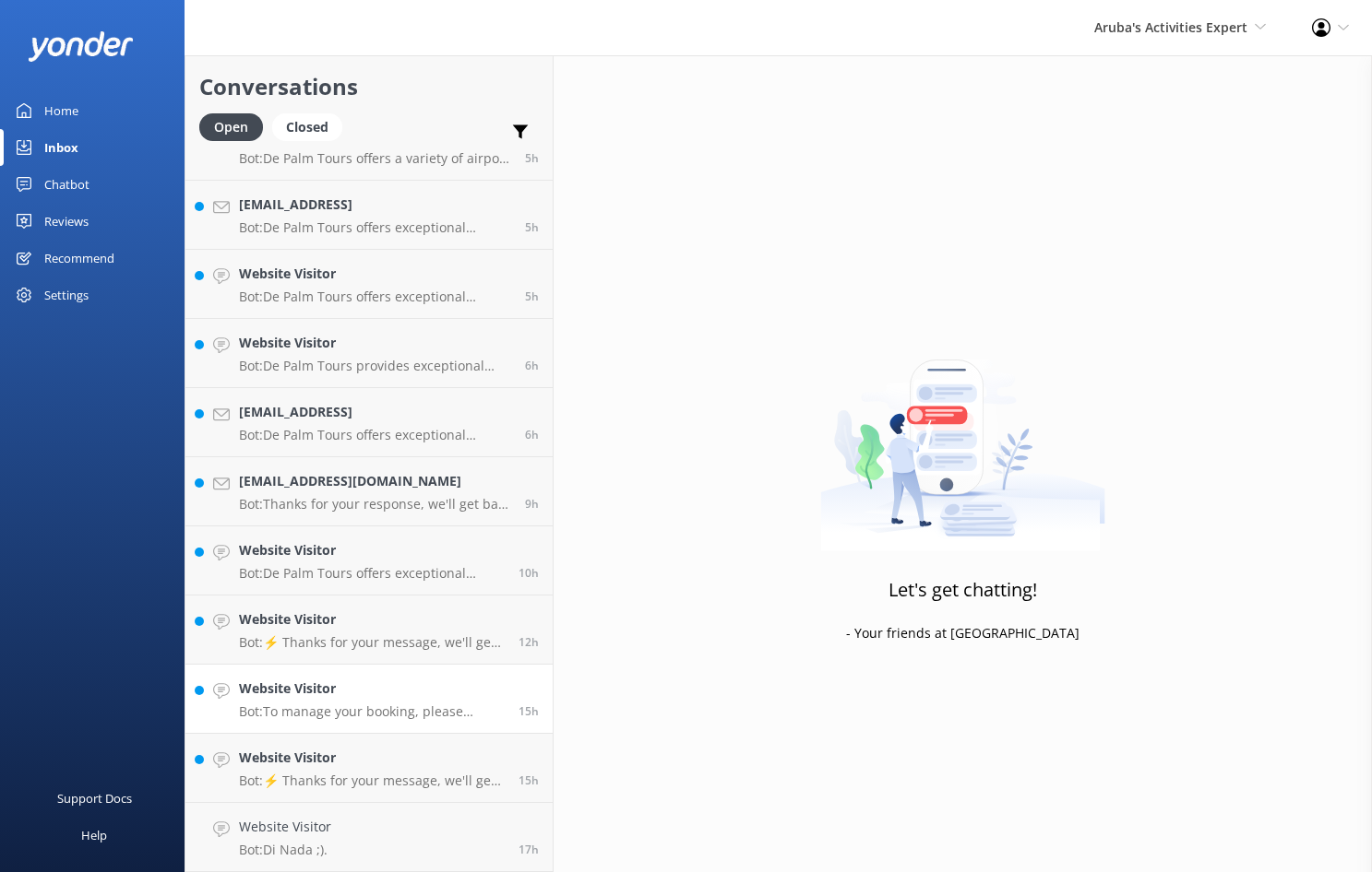
click at [351, 787] on div "Website Visitor Me: good Morning wich tour are you trying to book now Website V…" at bounding box center [369, 422] width 367 height 899
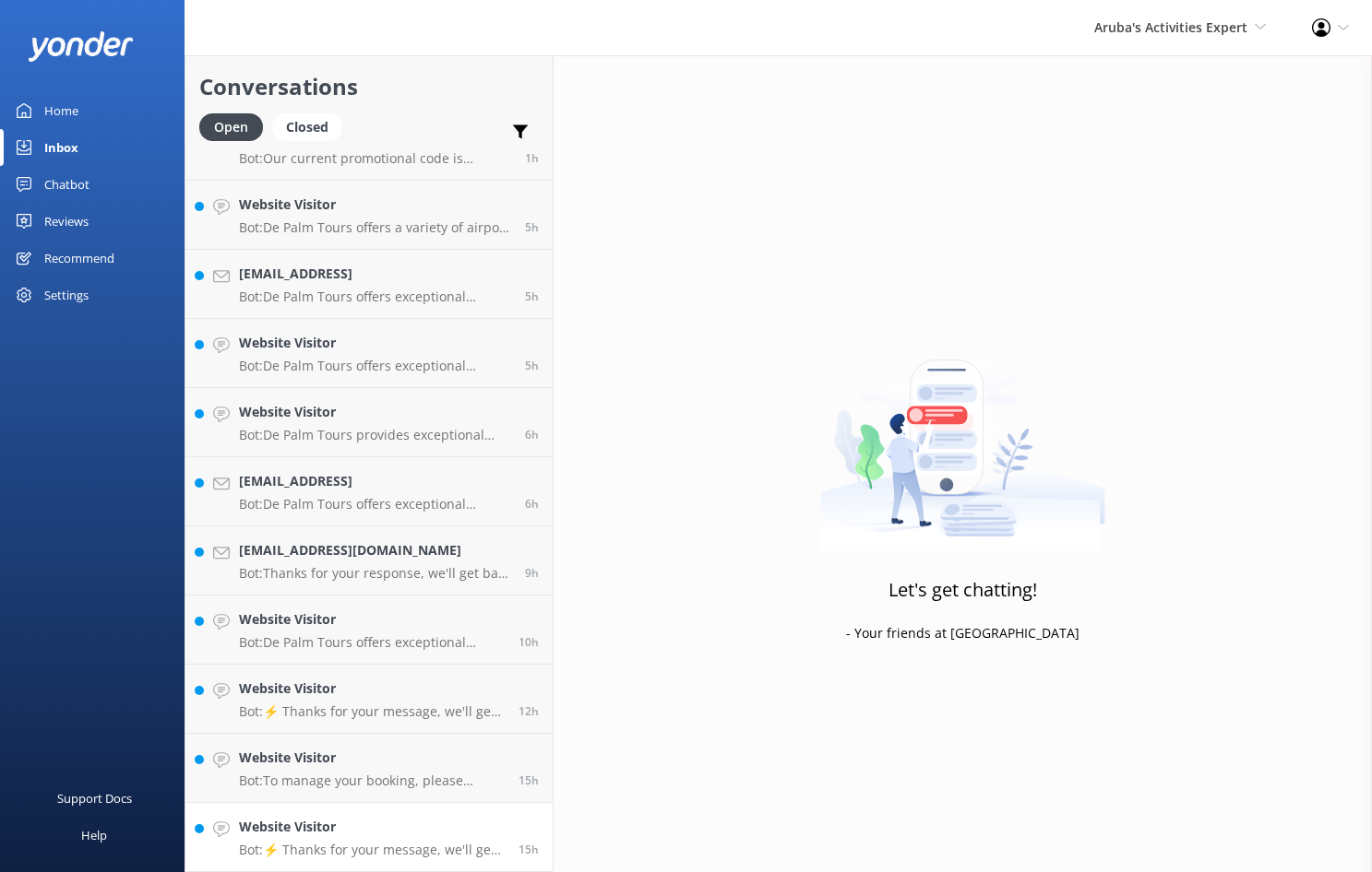
click at [256, 841] on div "Website Visitor Bot: ⚡ Thanks for your message, we'll get back to you as soon a…" at bounding box center [372, 837] width 266 height 41
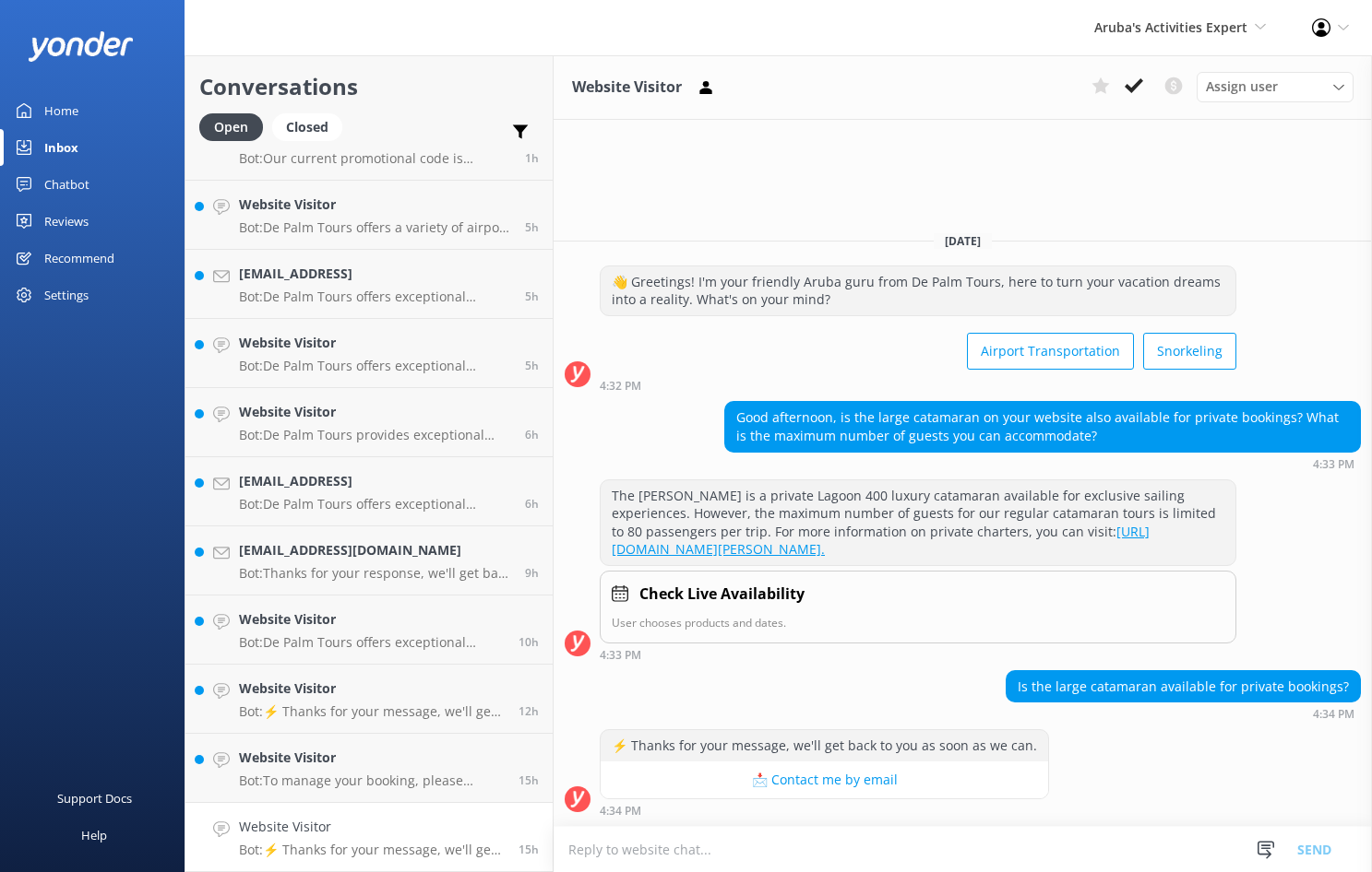
click at [581, 859] on textarea at bounding box center [963, 850] width 819 height 46
click at [579, 851] on textarea at bounding box center [963, 850] width 819 height 46
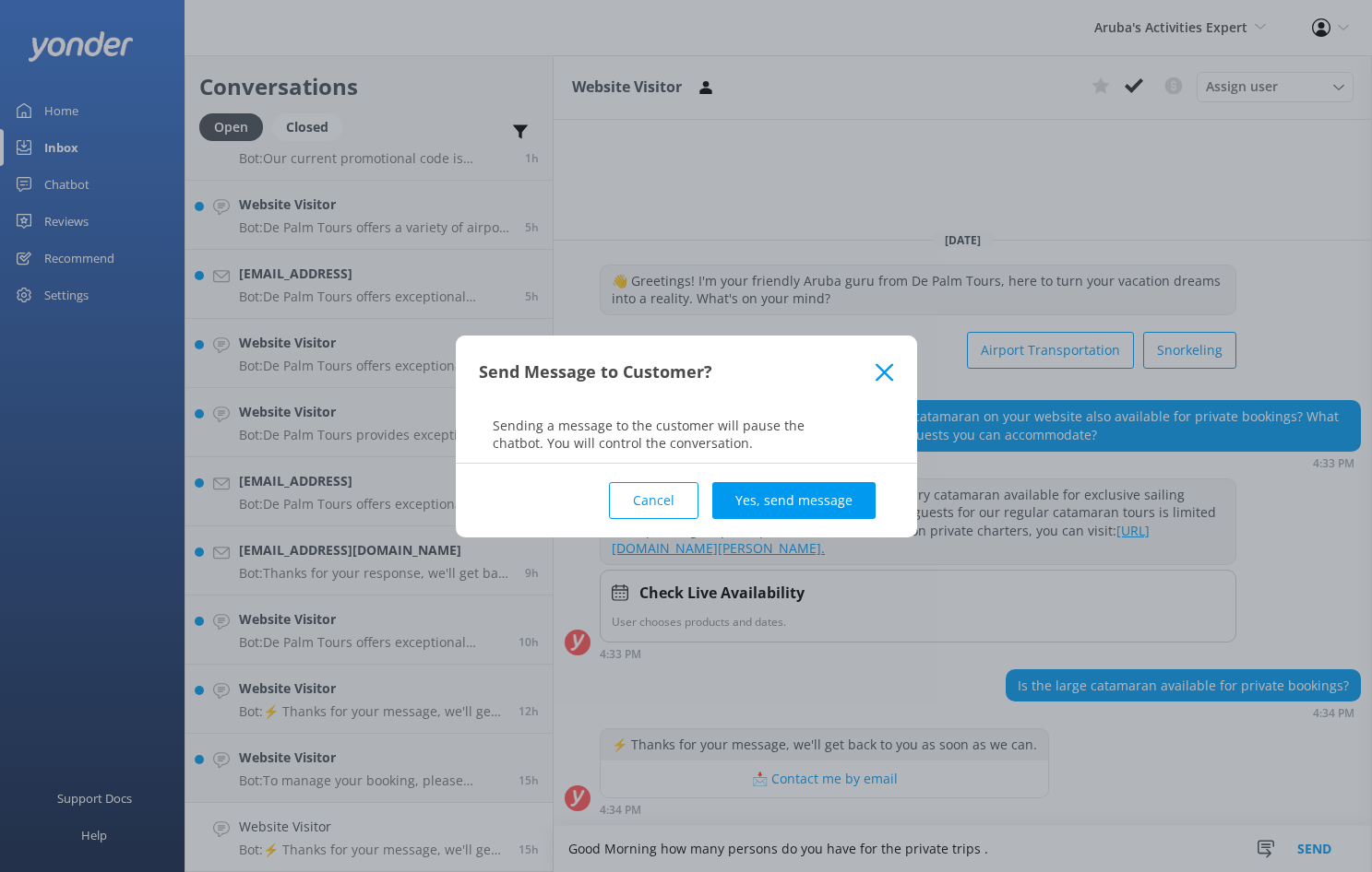
type textarea "Good Morning how many persons do you have for the private trips ."
click at [819, 526] on div "Cancel Yes, send message" at bounding box center [686, 500] width 415 height 73
click at [741, 500] on button "Yes, send message" at bounding box center [794, 500] width 164 height 37
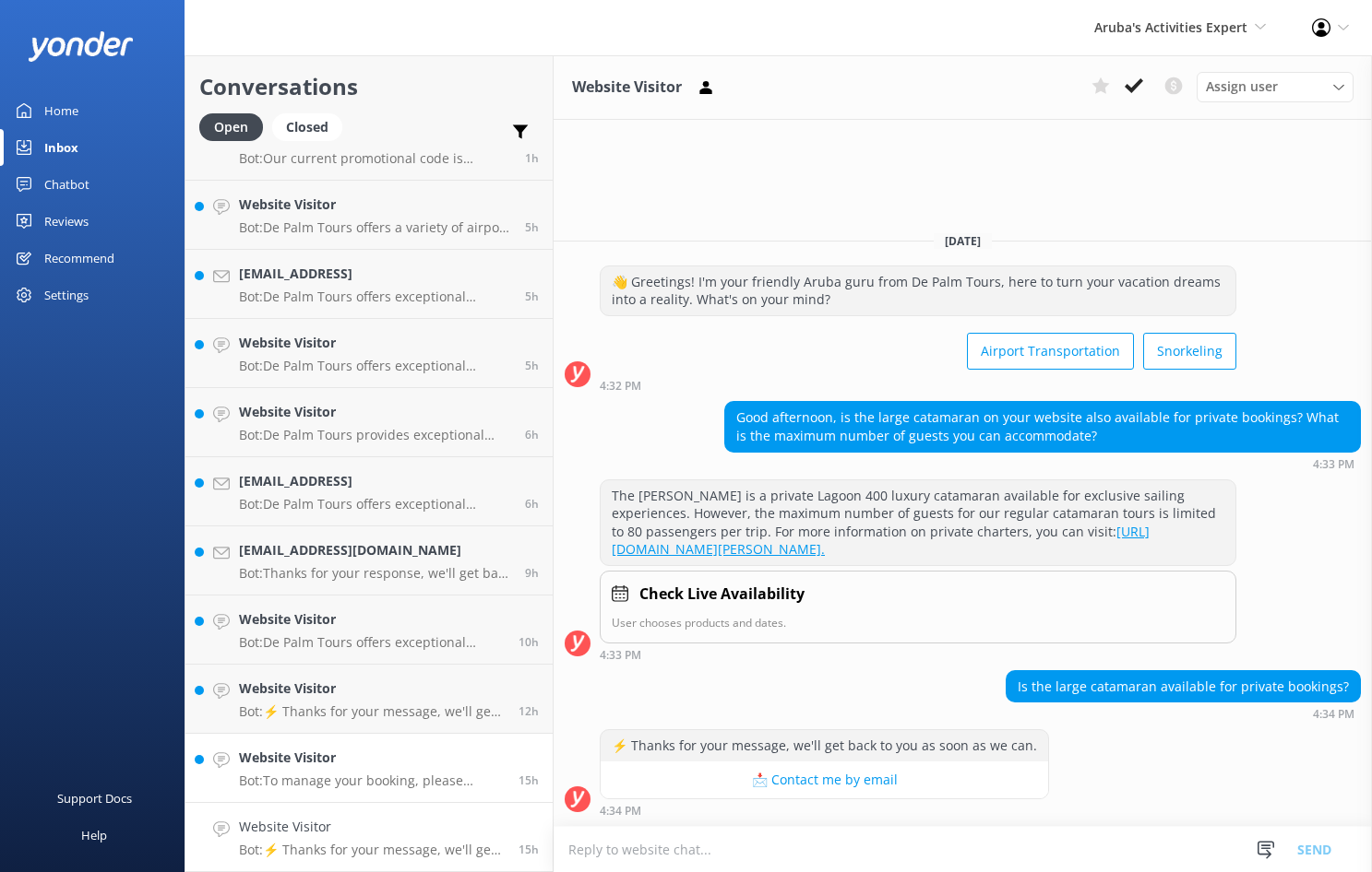
click at [326, 778] on p "Bot: To manage your booking, please contact us at [PHONE_NUMBER] or email [EMAI…" at bounding box center [372, 781] width 266 height 17
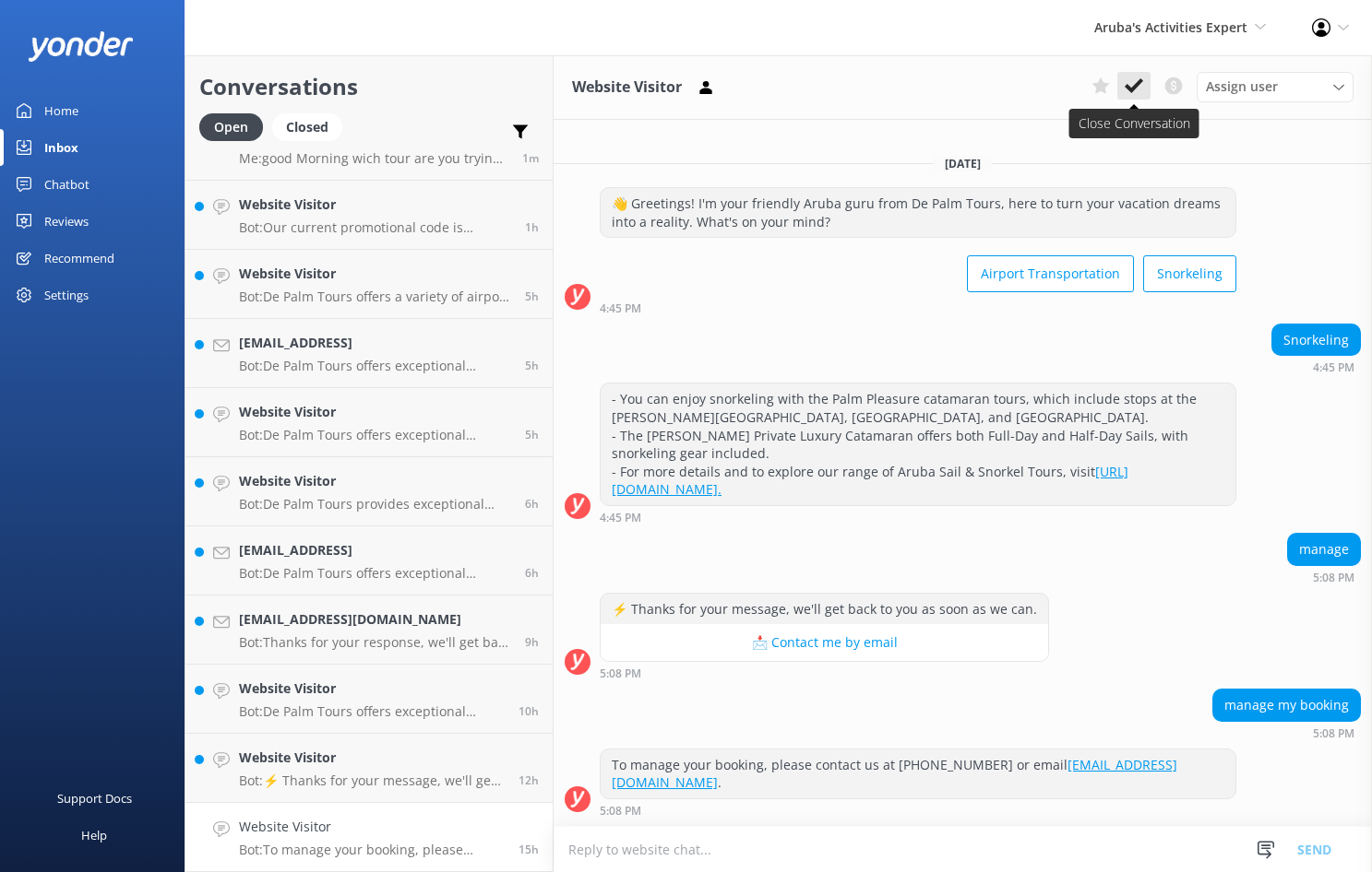
click at [1125, 83] on icon at bounding box center [1134, 85] width 19 height 19
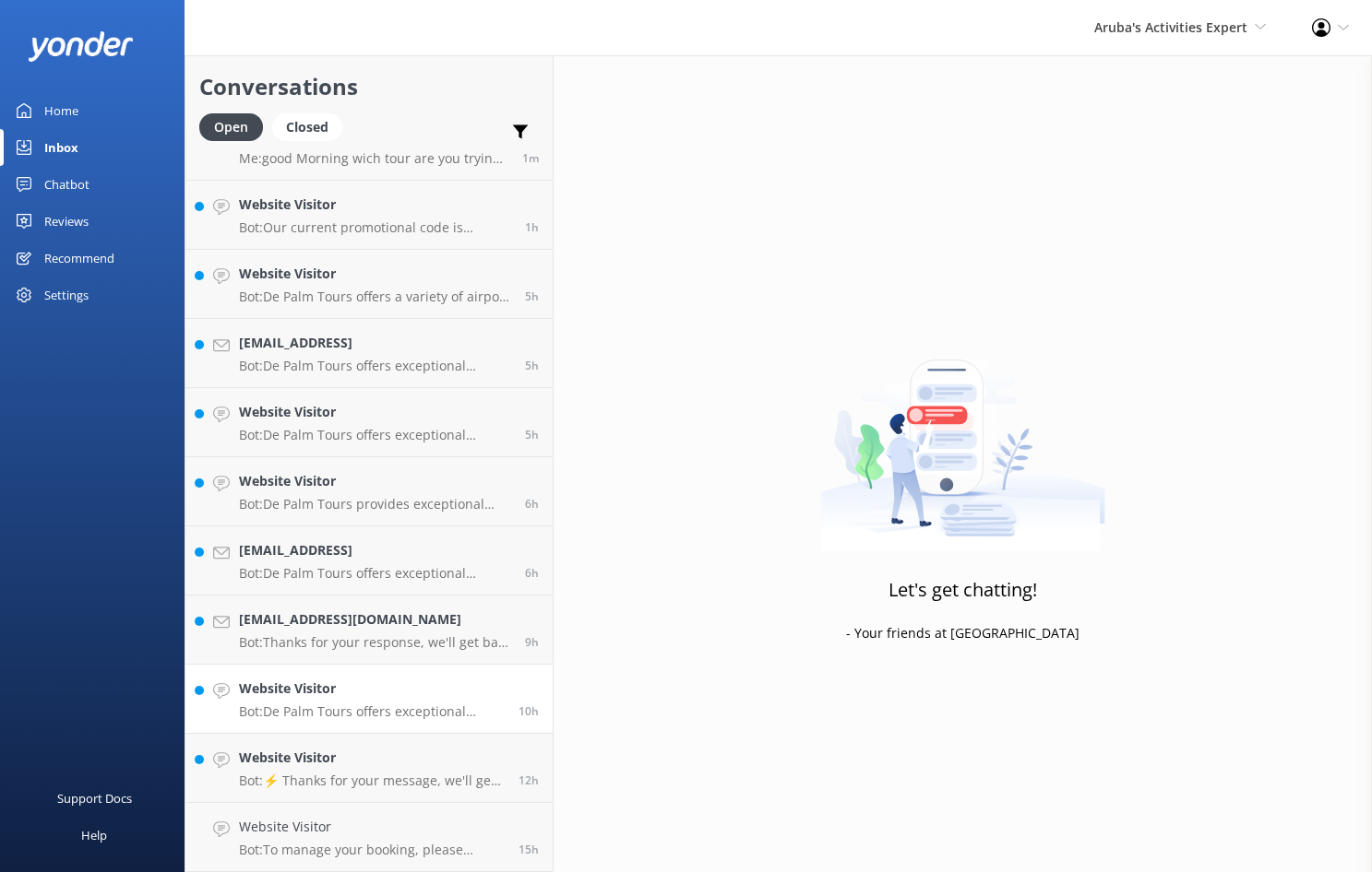
scroll to position [41, 0]
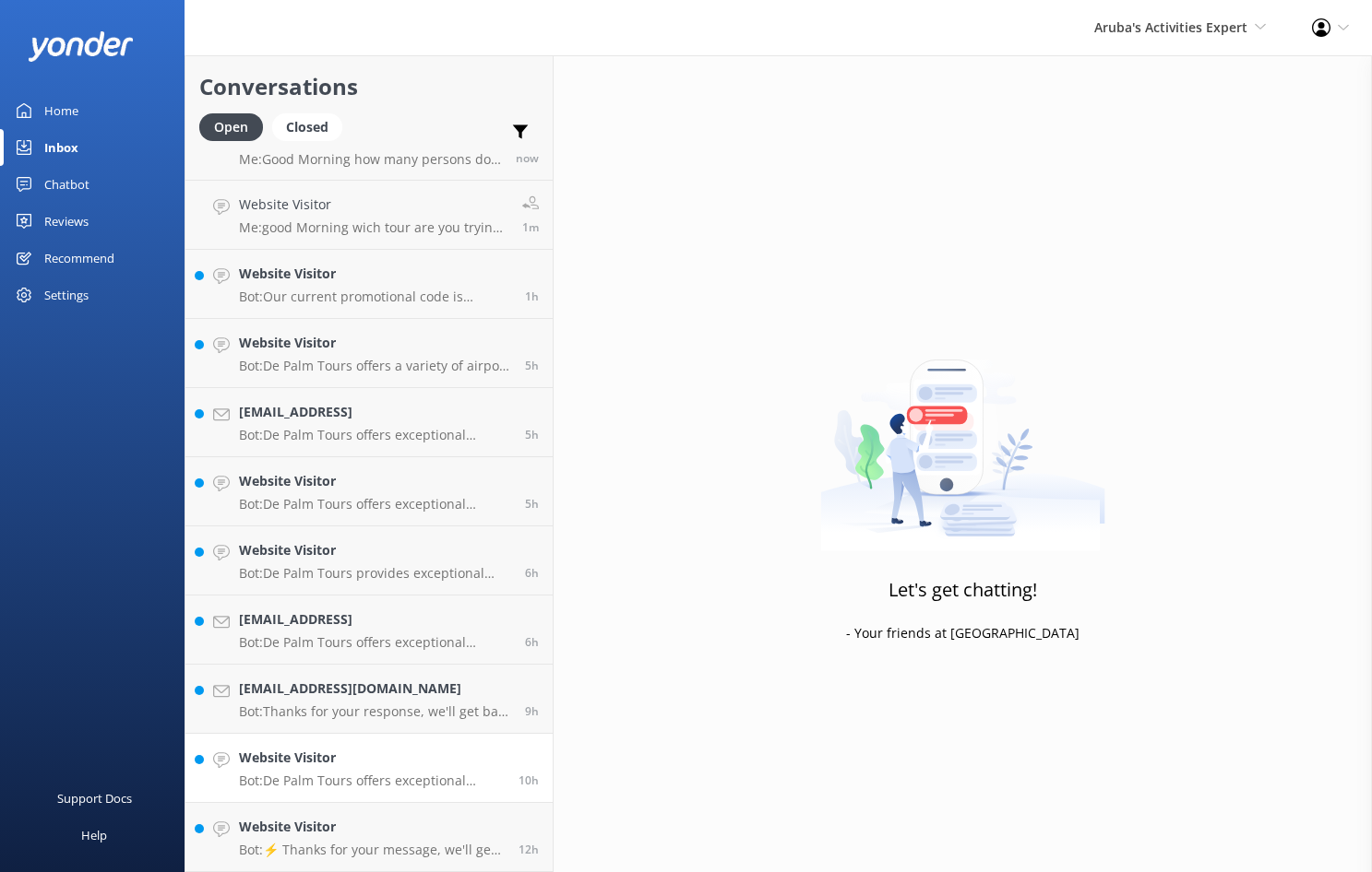
click at [338, 774] on p "Bot: De Palm Tours offers exceptional Airport Transfer Services in [GEOGRAPHIC_…" at bounding box center [372, 781] width 266 height 17
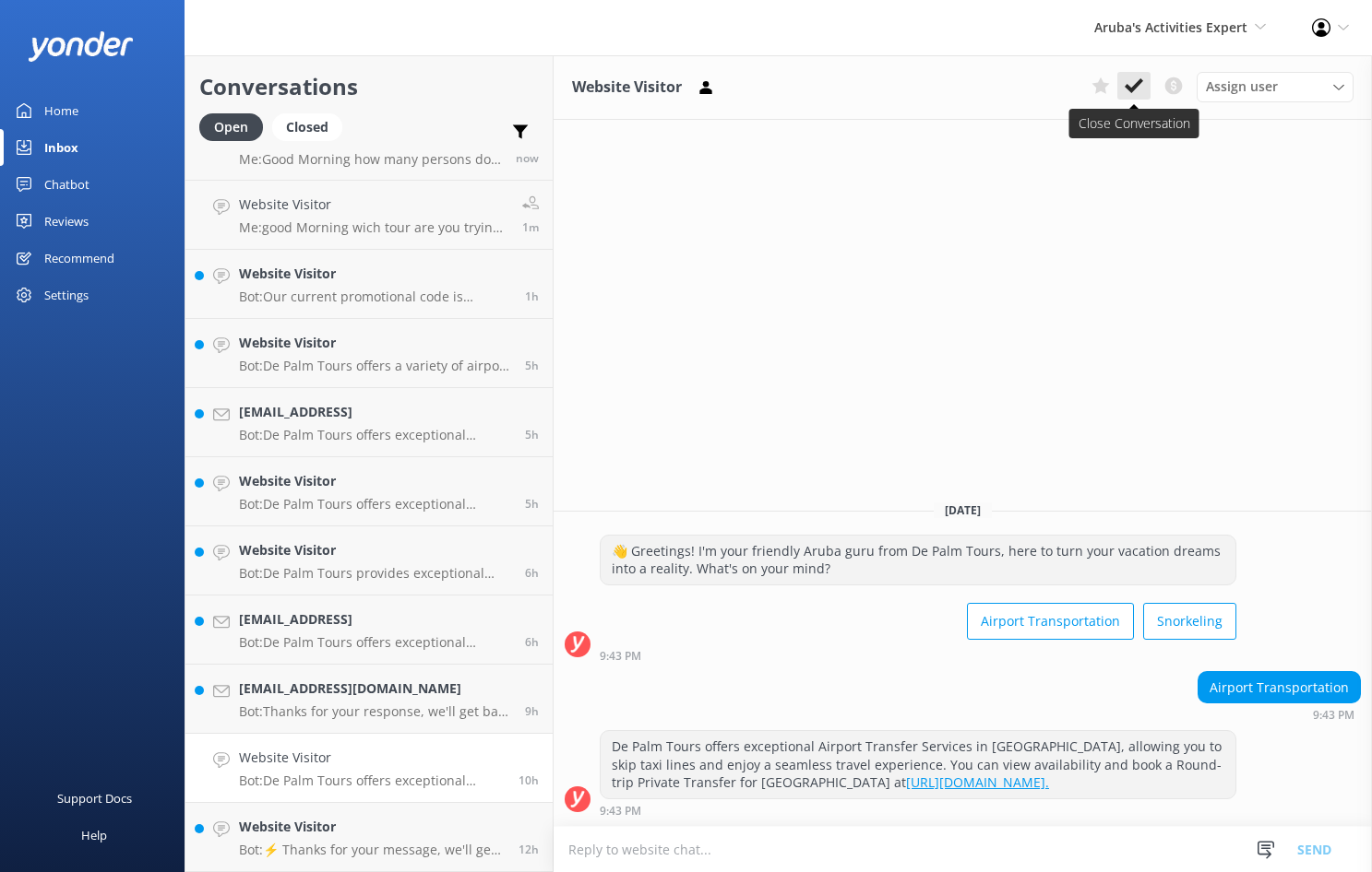
click at [1126, 89] on icon at bounding box center [1134, 85] width 19 height 19
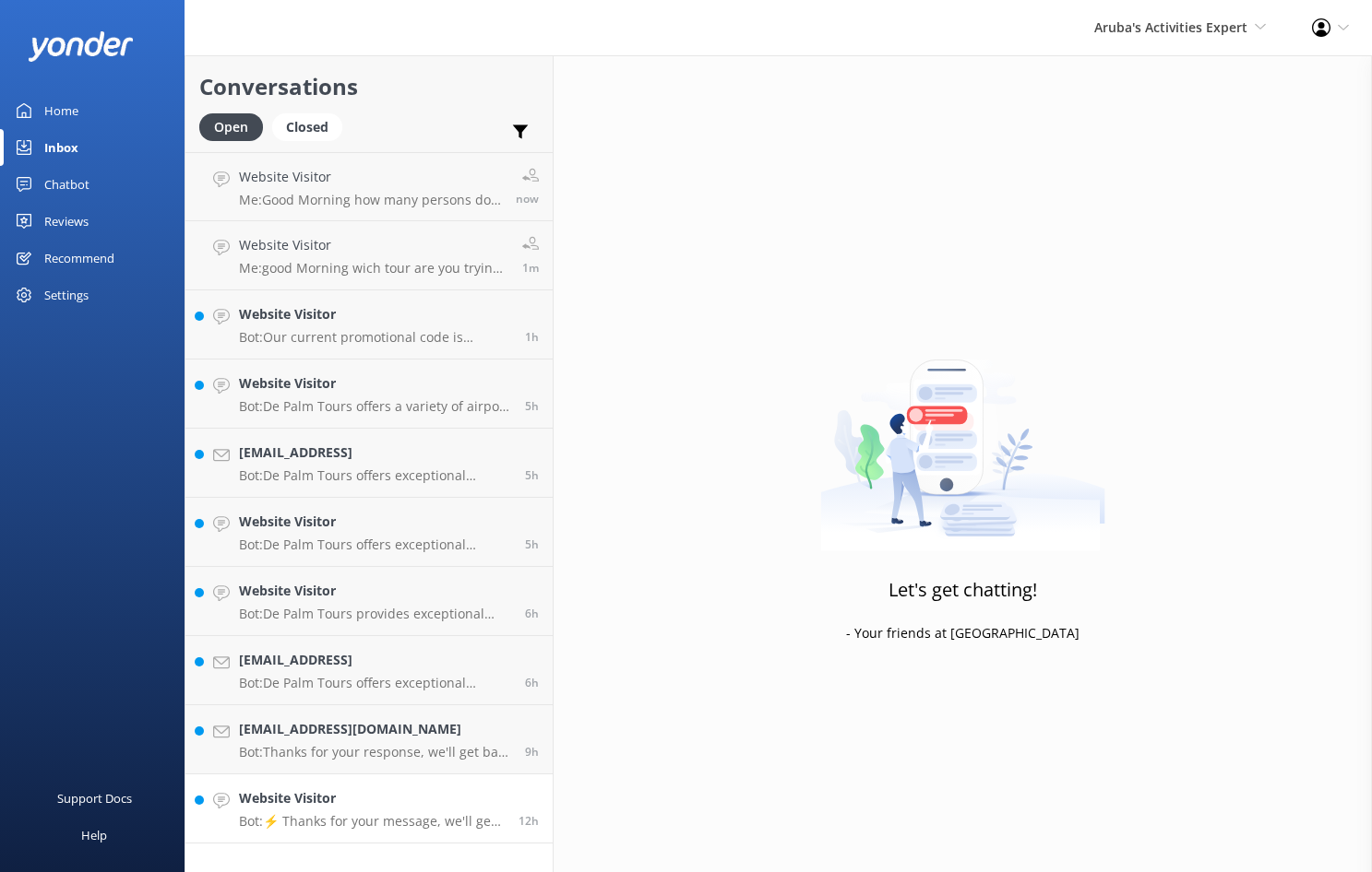
click at [317, 814] on p "Bot: ⚡ Thanks for your message, we'll get back to you as soon as we can." at bounding box center [372, 821] width 266 height 17
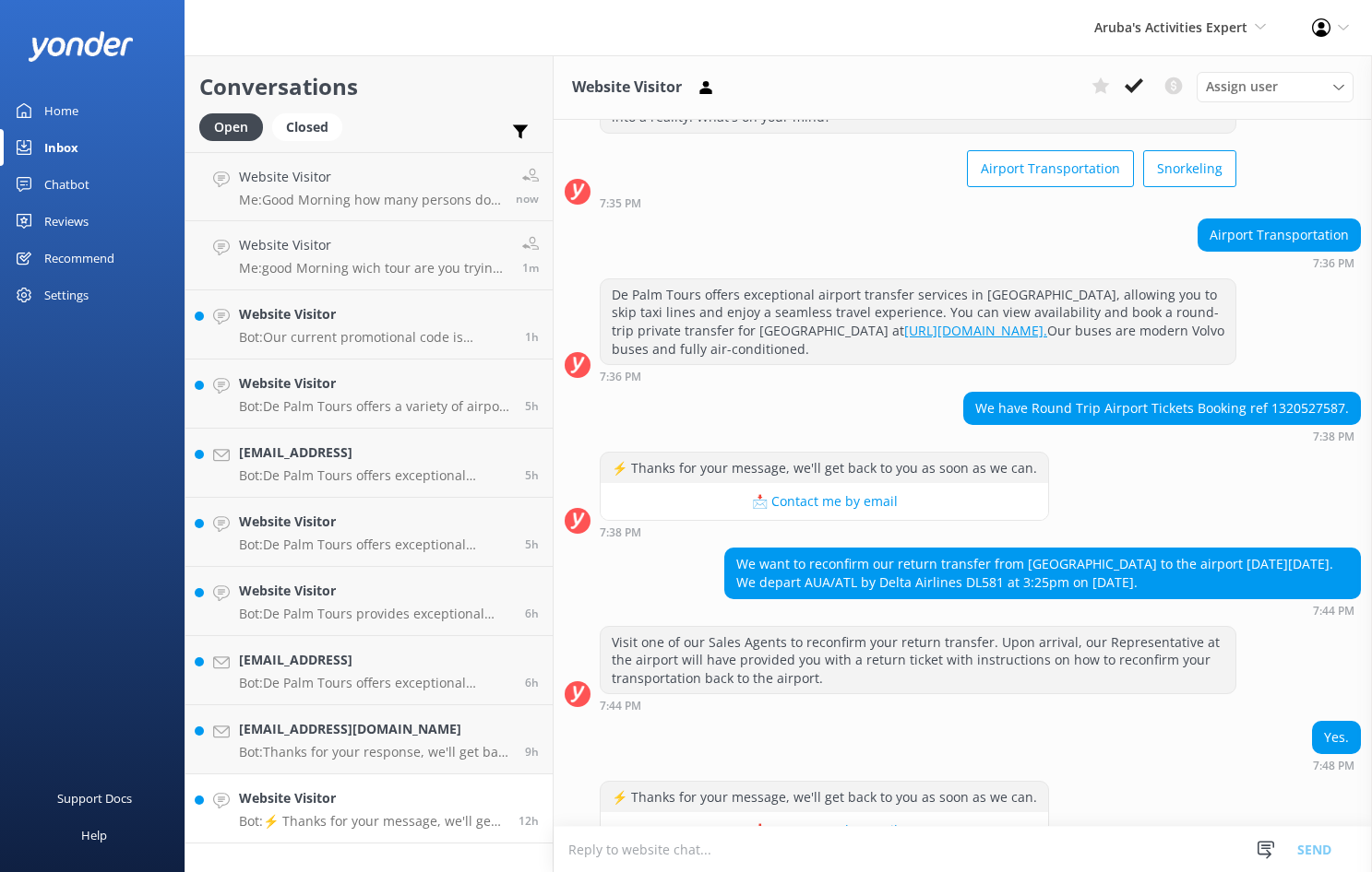
scroll to position [137, 0]
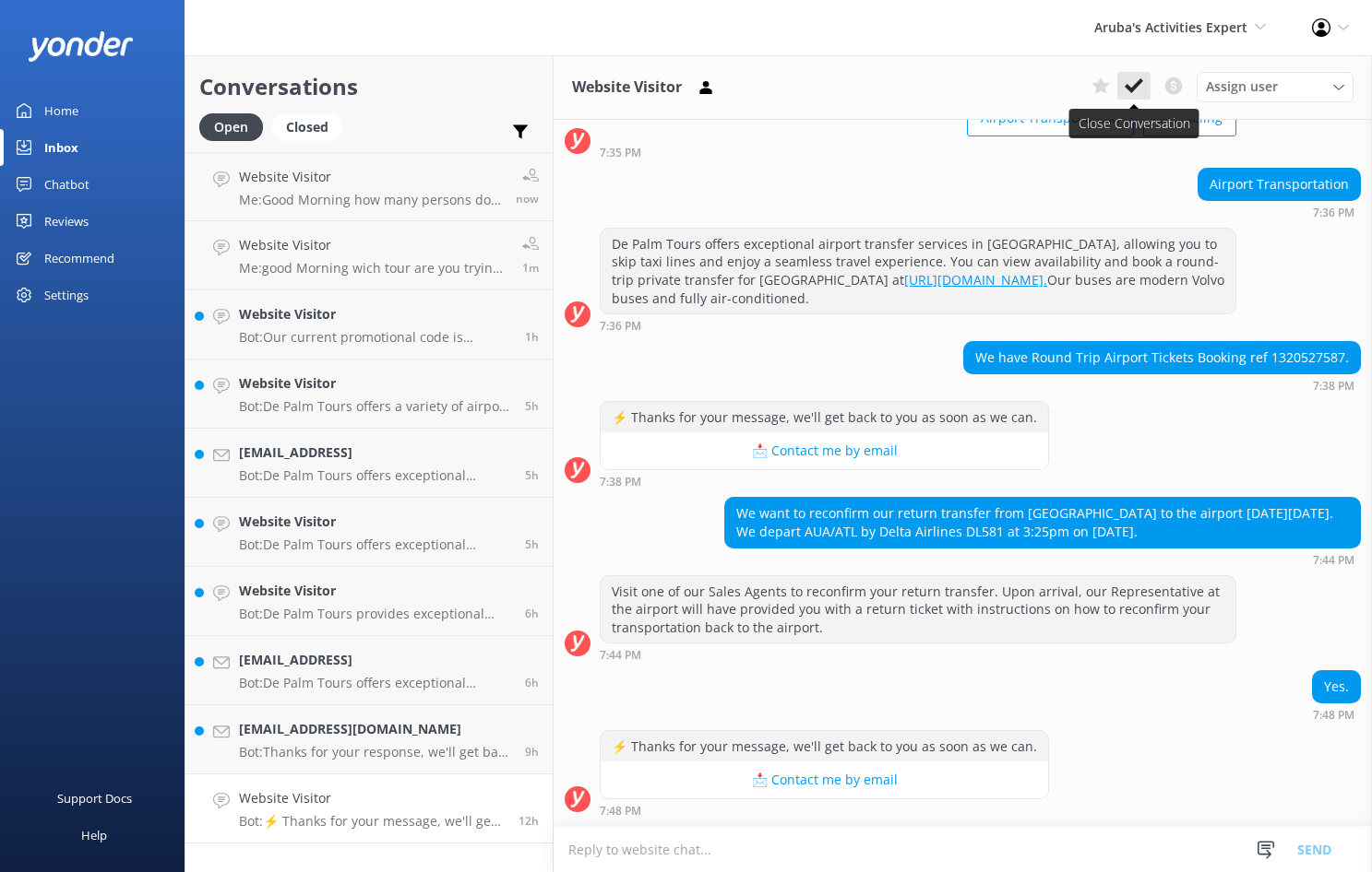
click at [1140, 87] on icon at bounding box center [1134, 85] width 19 height 19
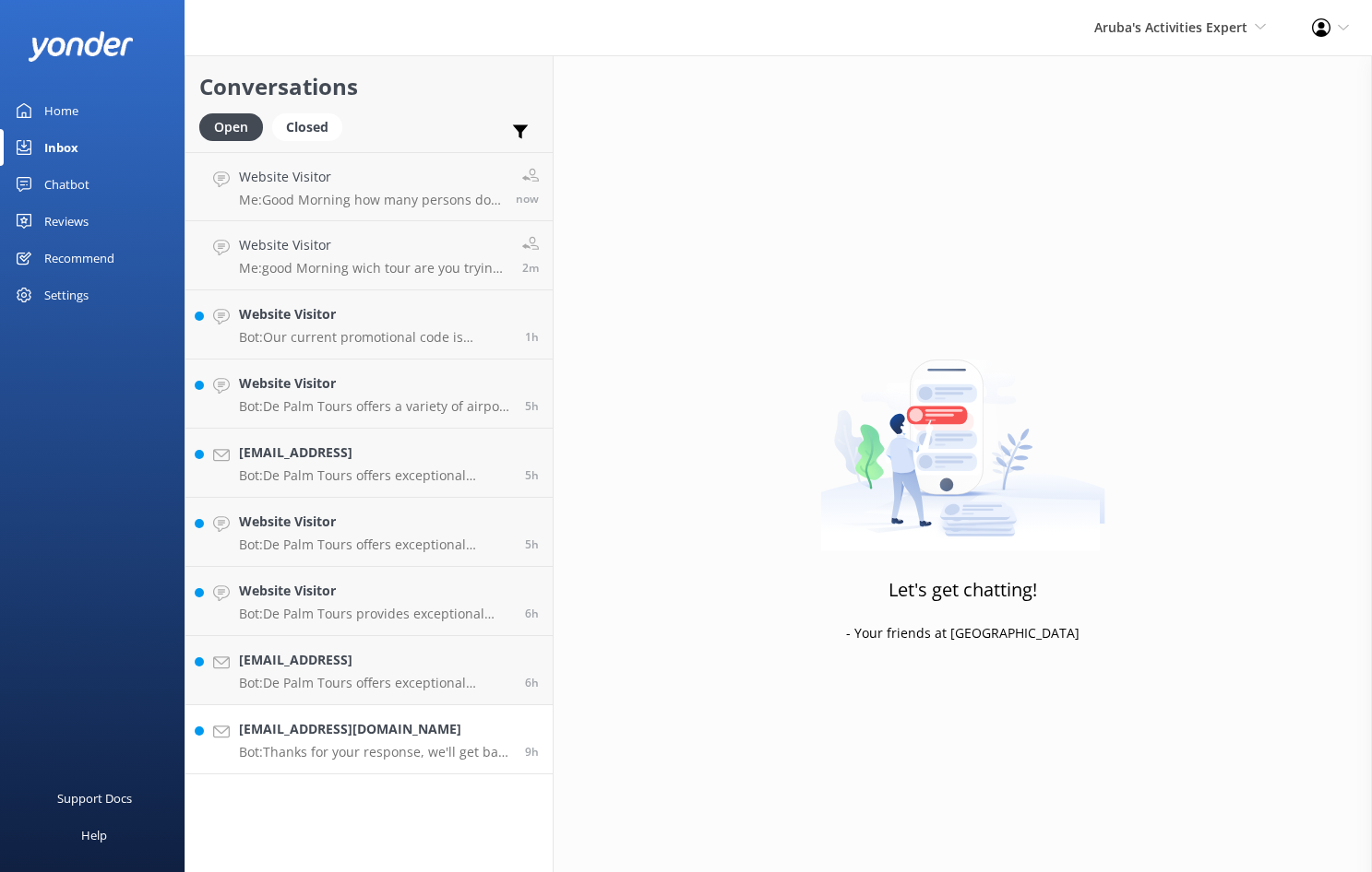
click at [309, 746] on p "Bot: Thanks for your response, we'll get back to you as soon as we can during o…" at bounding box center [375, 752] width 273 height 17
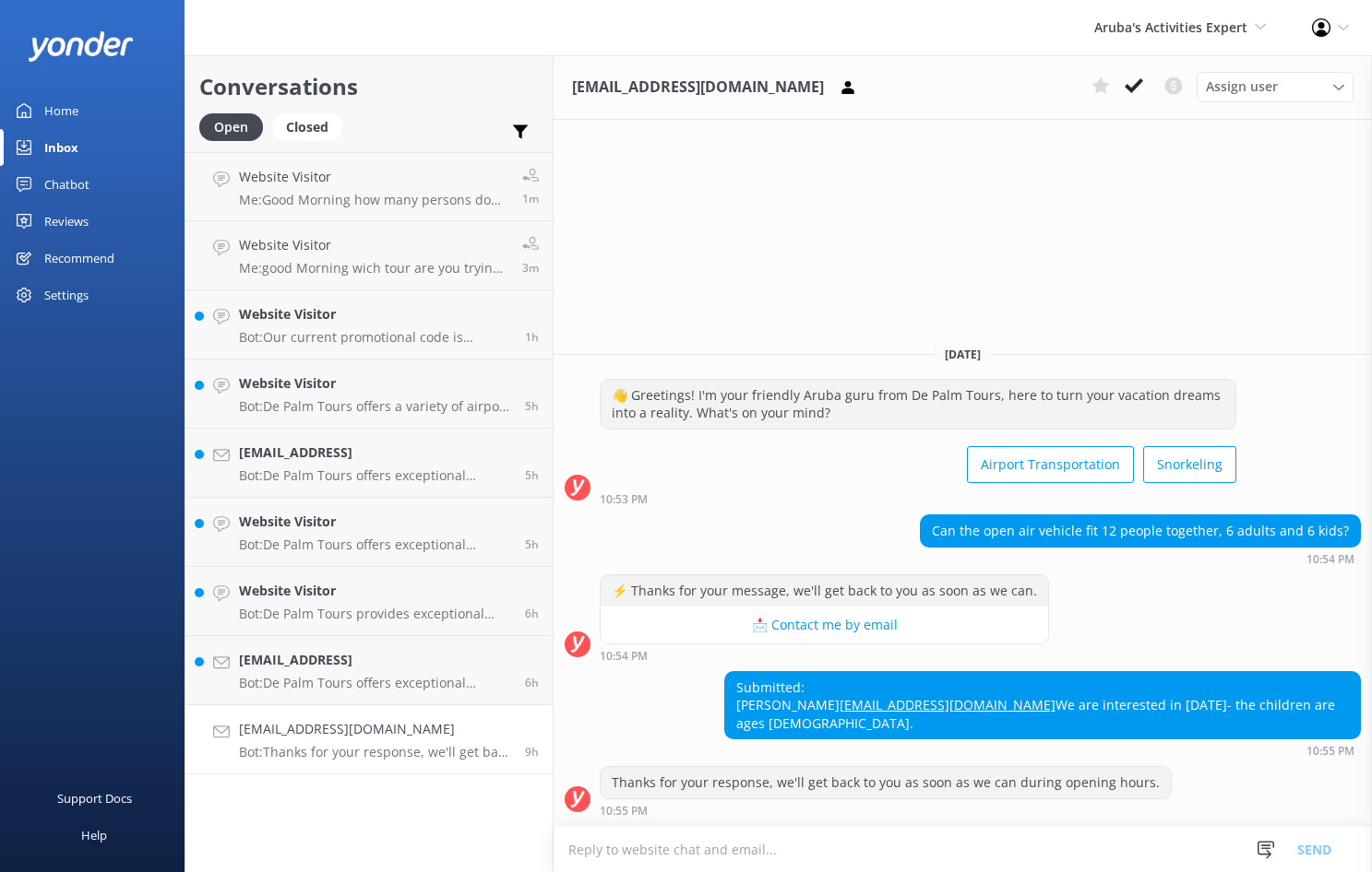
click at [595, 854] on textarea at bounding box center [963, 850] width 819 height 46
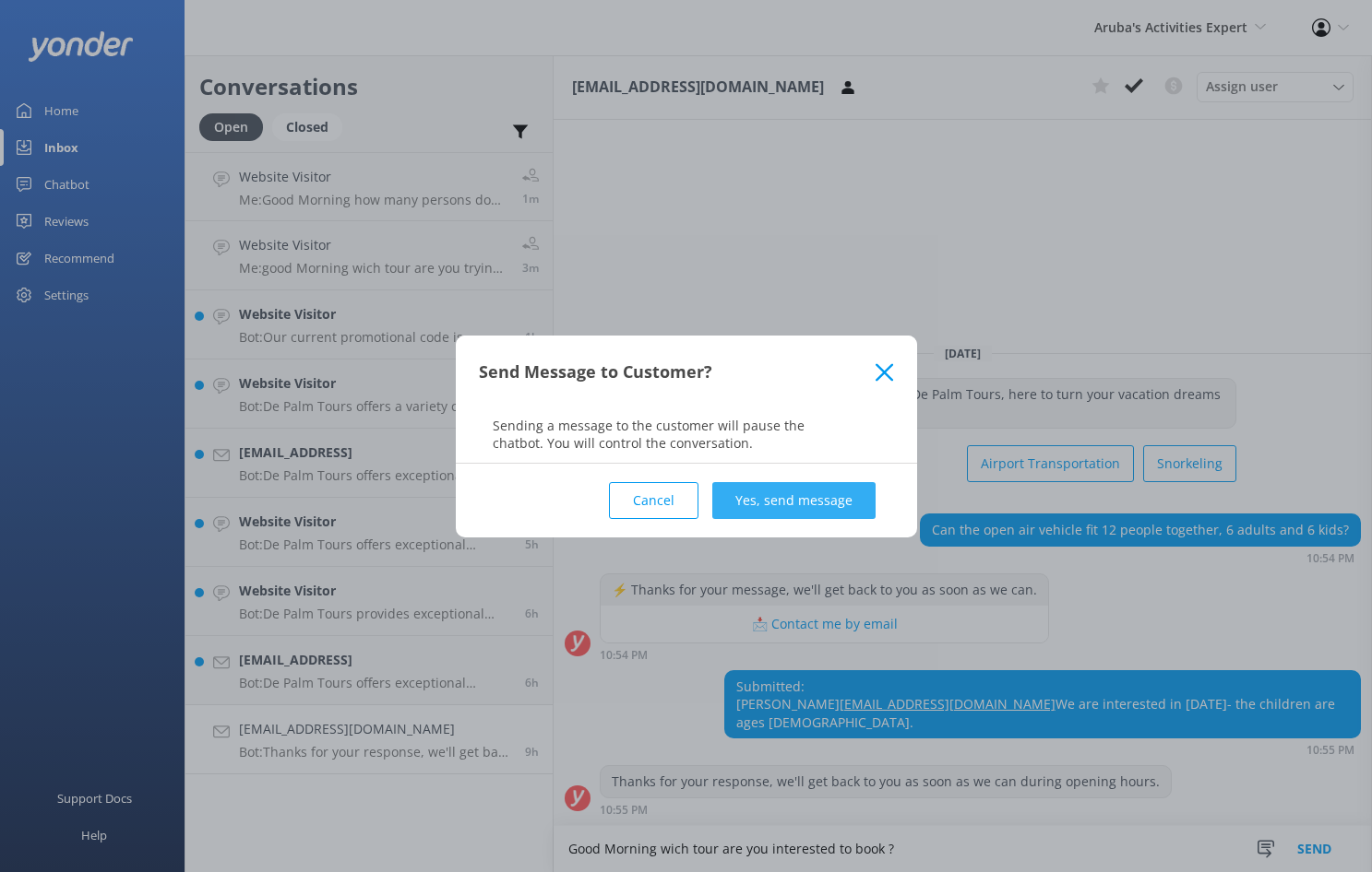
type textarea "Good Morning wich tour are you interested to book ?"
click at [766, 505] on button "Yes, send message" at bounding box center [794, 500] width 164 height 37
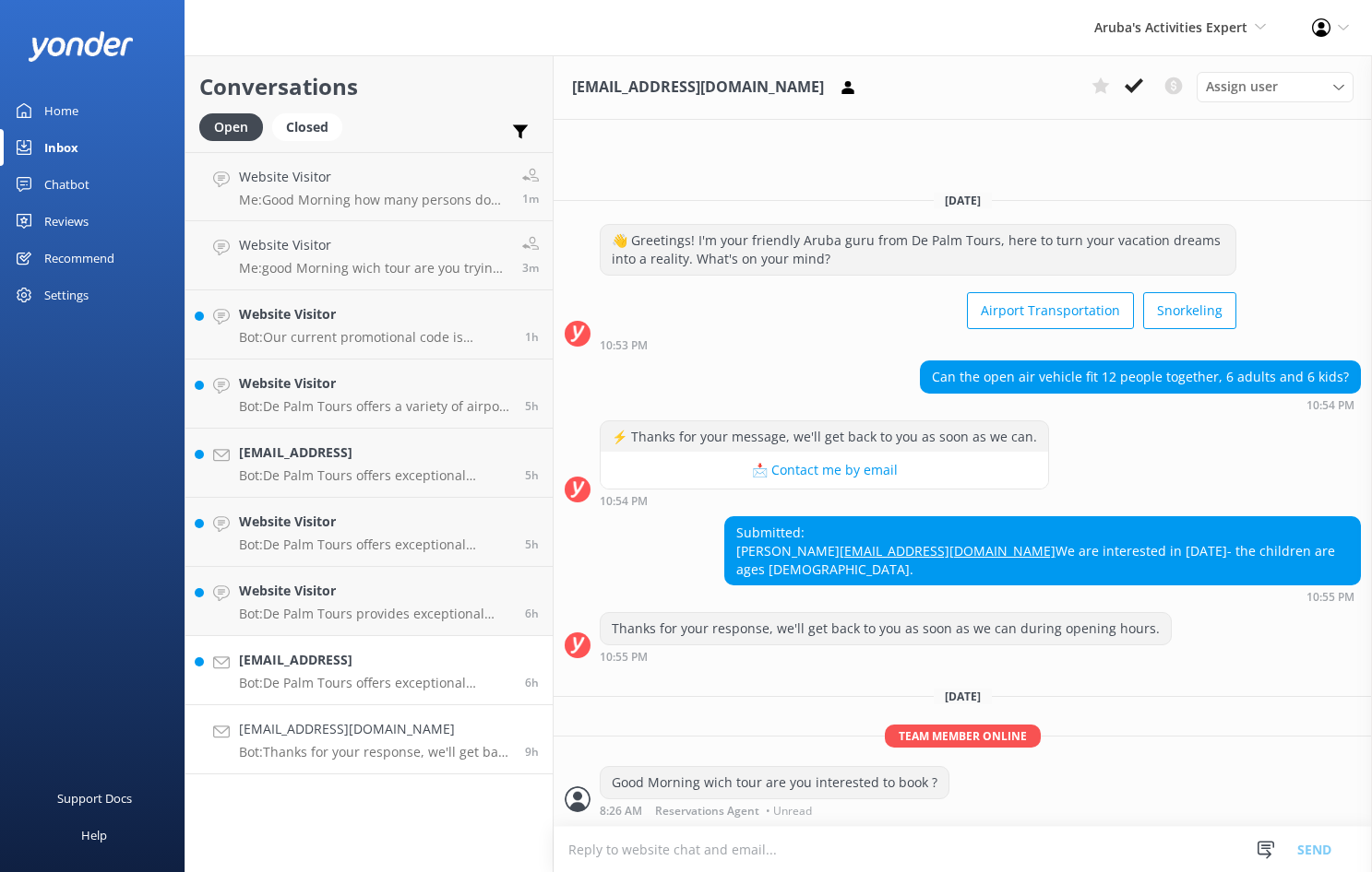
click at [366, 682] on p "Bot: De Palm Tours offers exceptional Airport Transfer Services in [GEOGRAPHIC_…" at bounding box center [375, 683] width 273 height 17
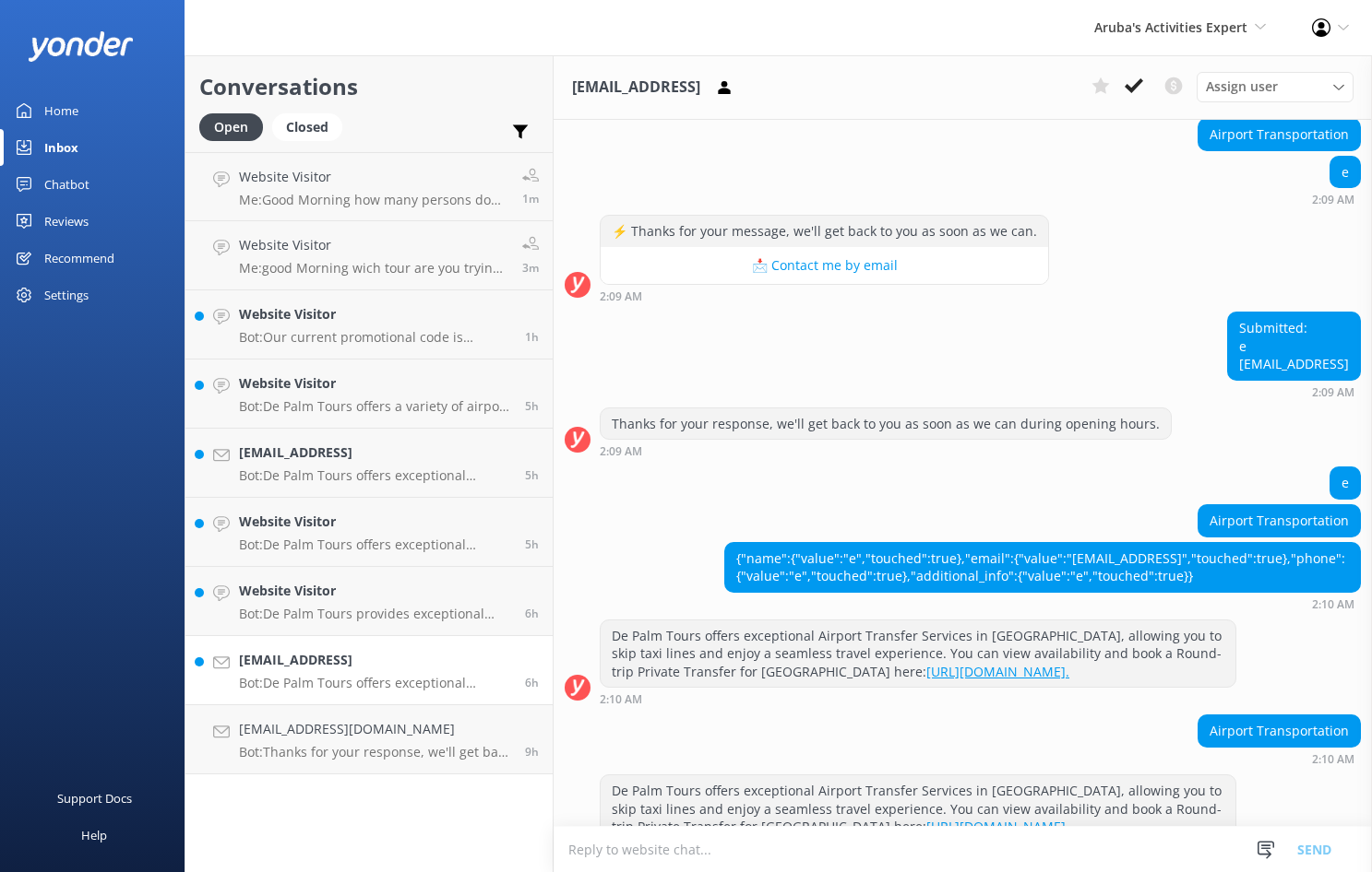
scroll to position [231, 0]
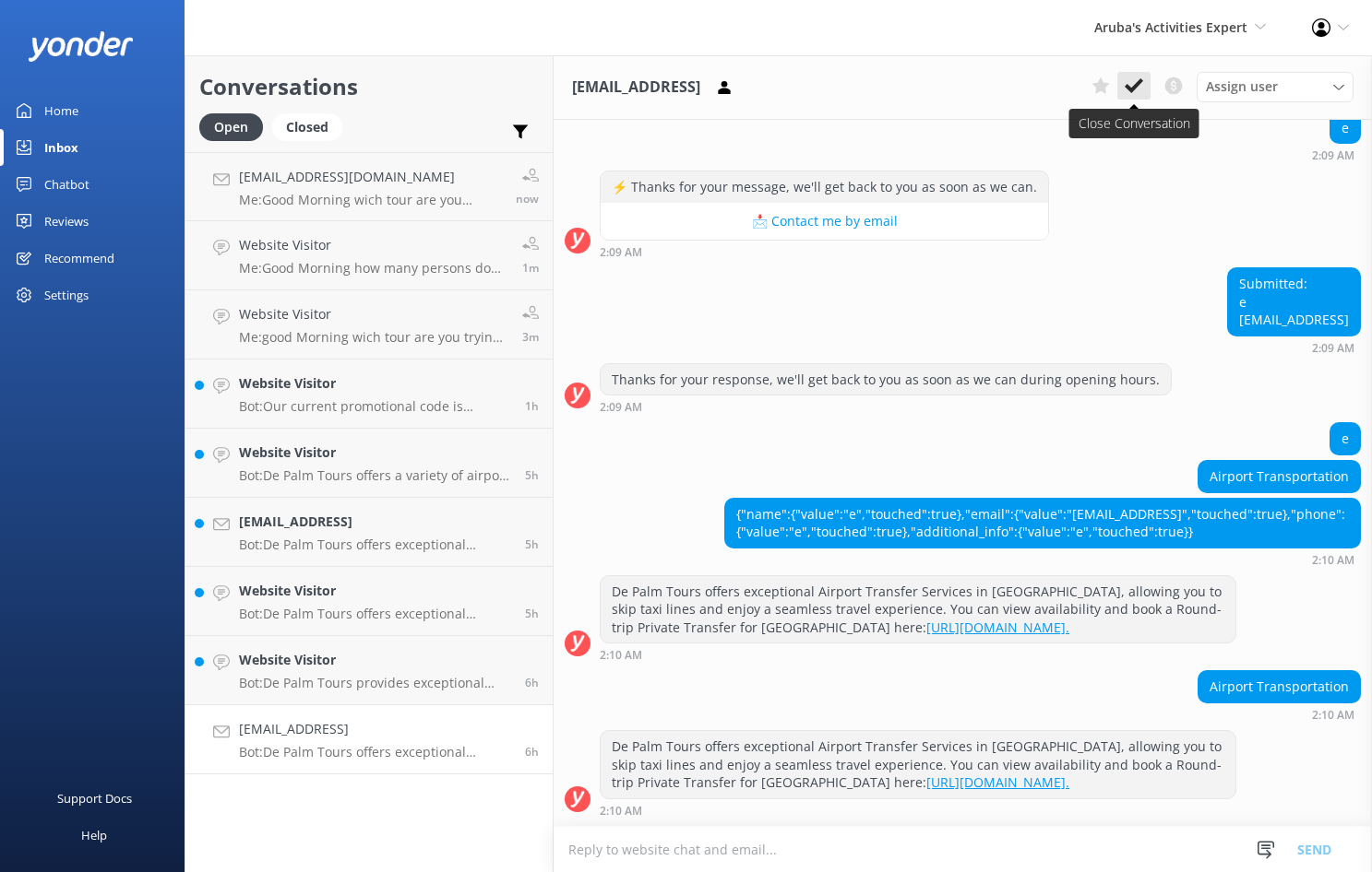
click at [1125, 87] on icon at bounding box center [1134, 85] width 19 height 19
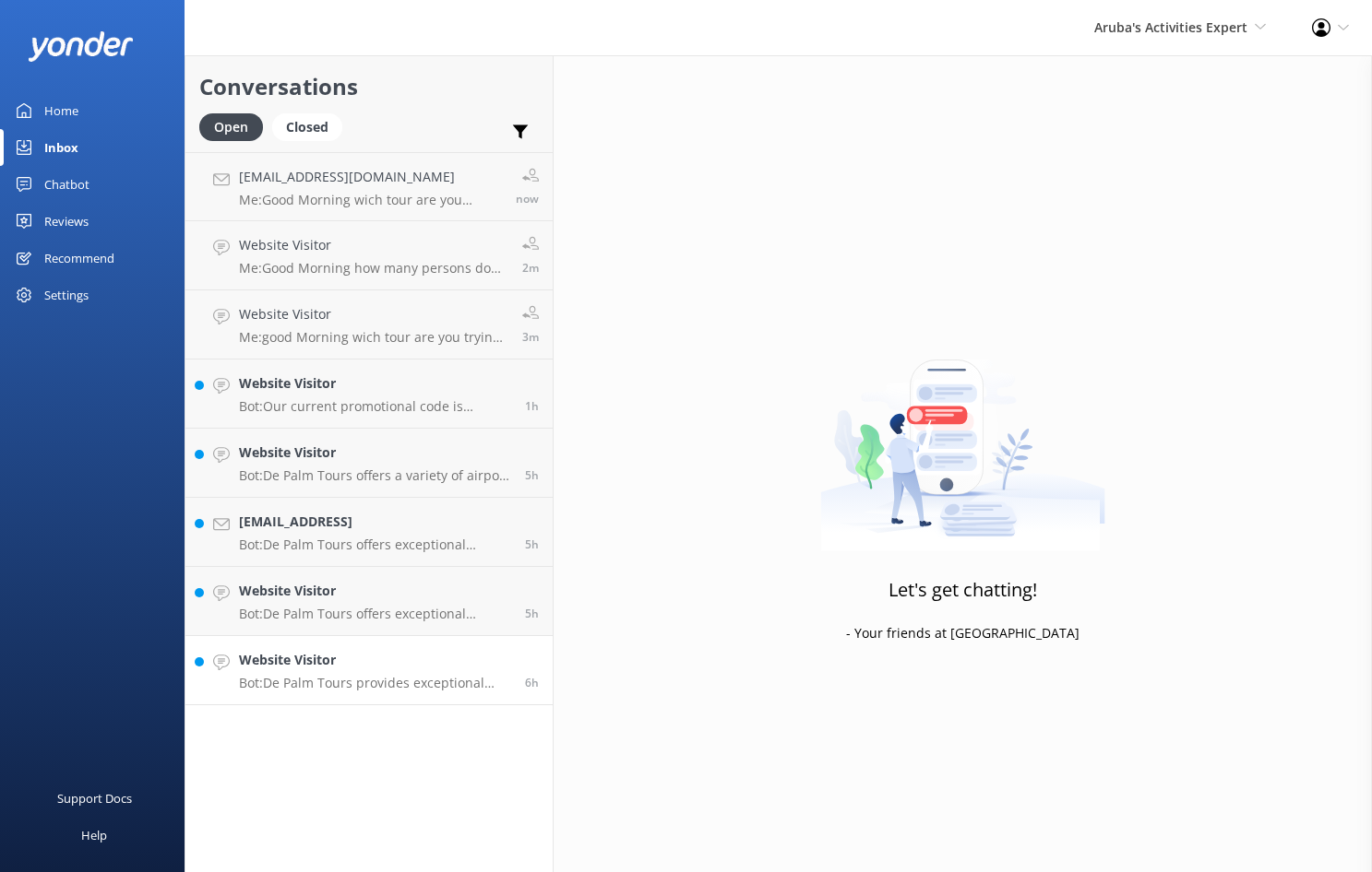
click at [334, 670] on h4 "Website Visitor" at bounding box center [375, 660] width 273 height 20
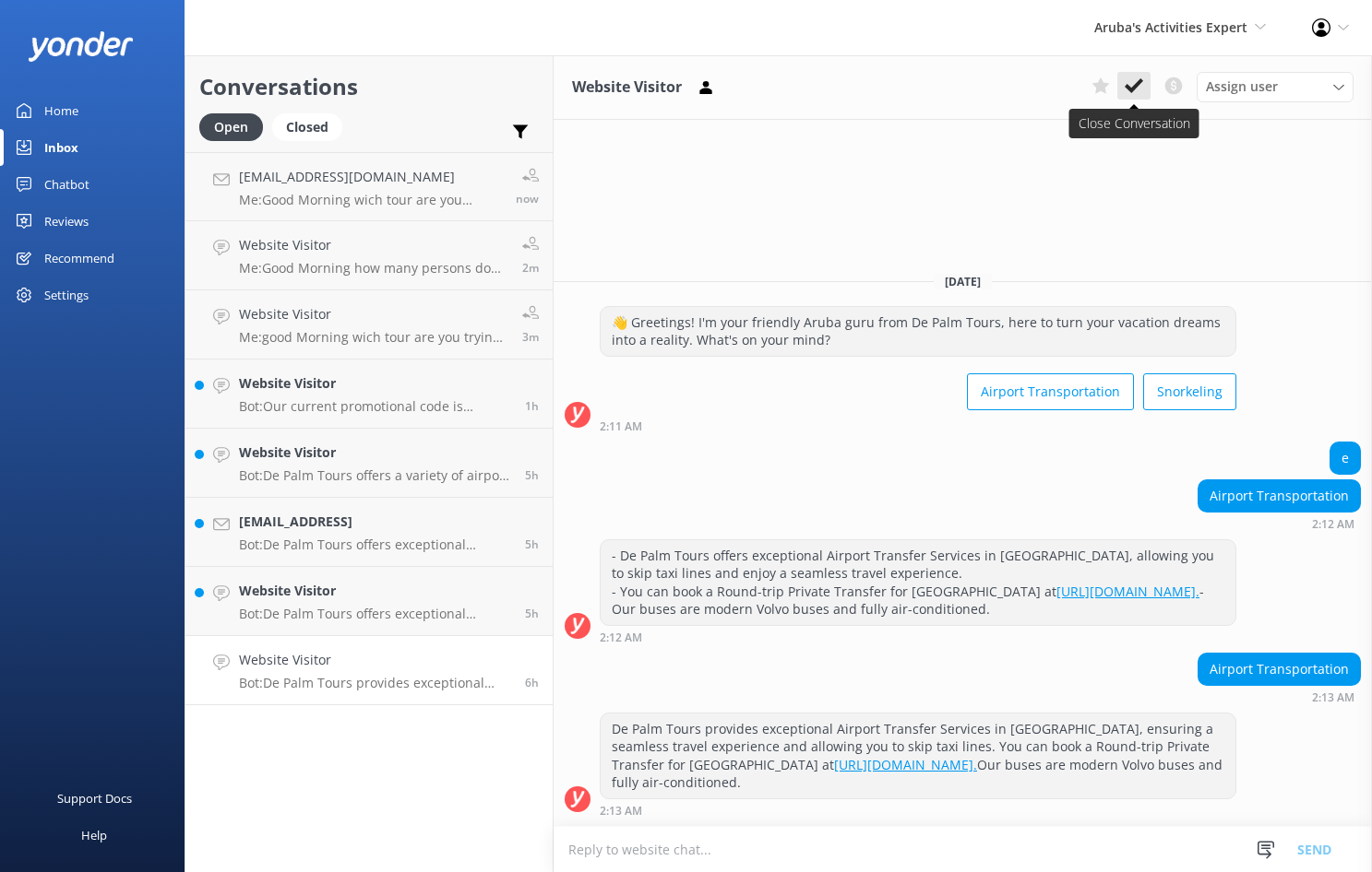
click at [1135, 87] on use at bounding box center [1134, 85] width 19 height 15
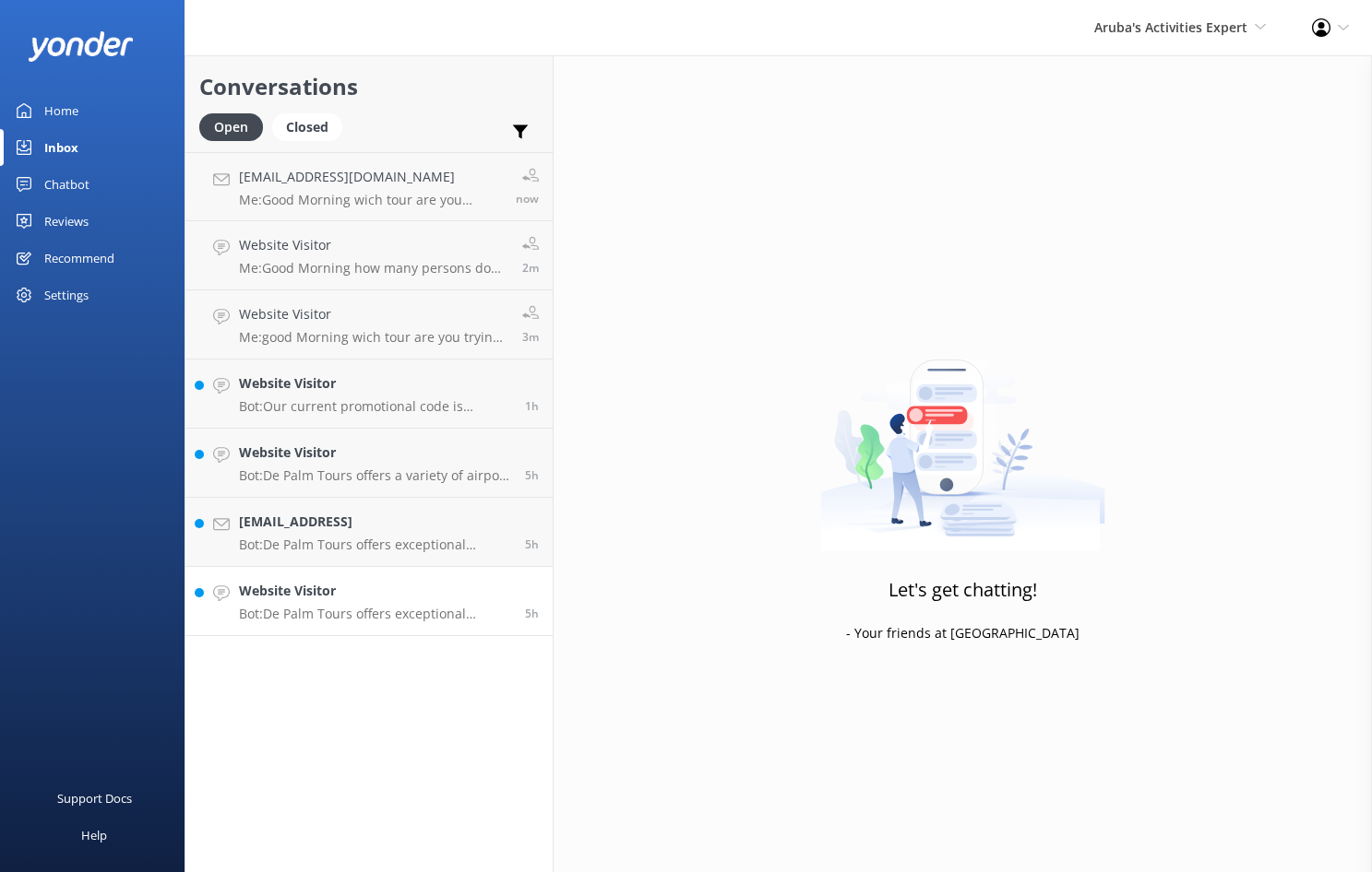
click at [361, 610] on p "Bot: De Palm Tours offers exceptional airport transfer services in [GEOGRAPHIC_…" at bounding box center [375, 613] width 273 height 17
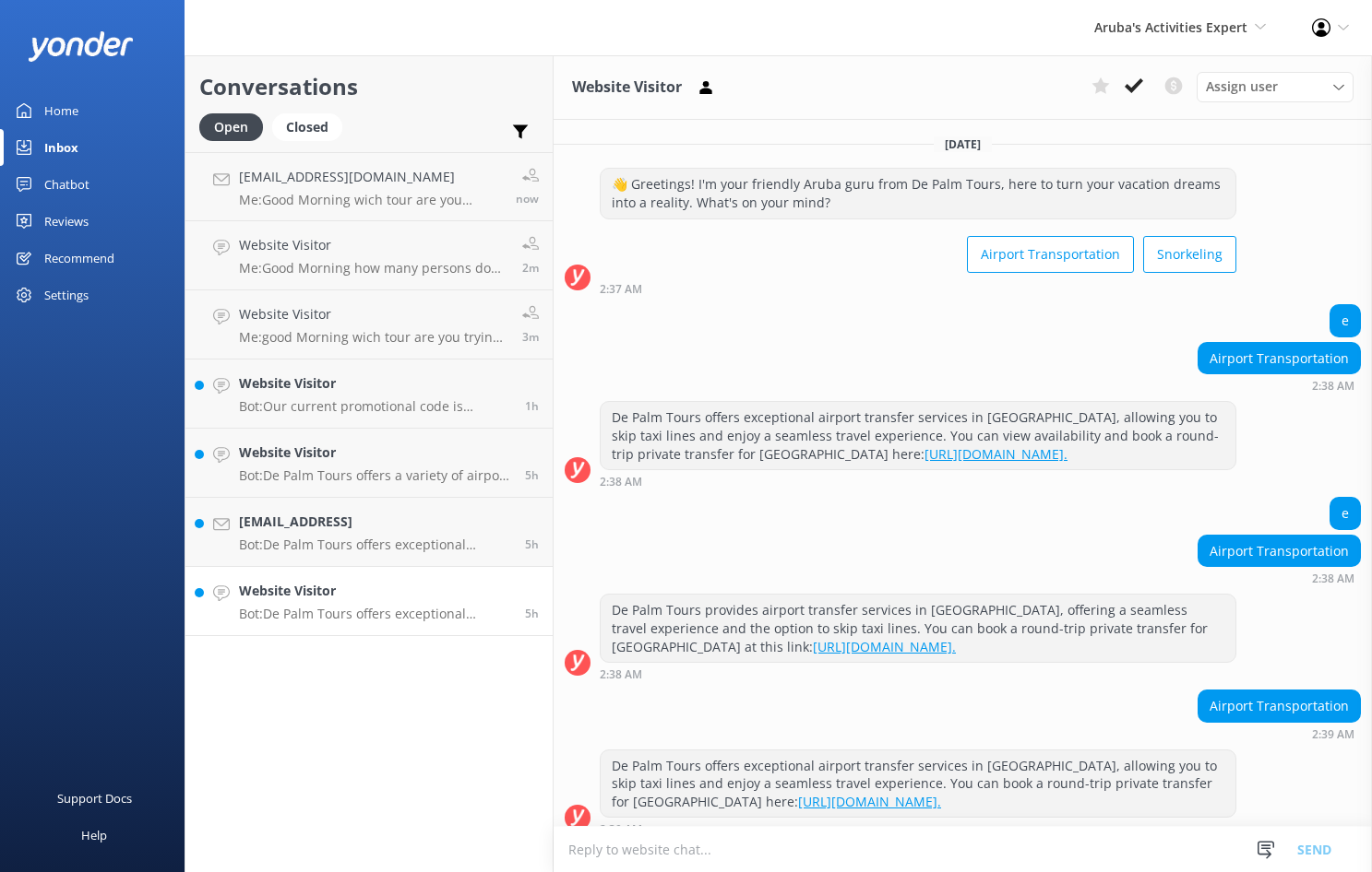
scroll to position [19, 0]
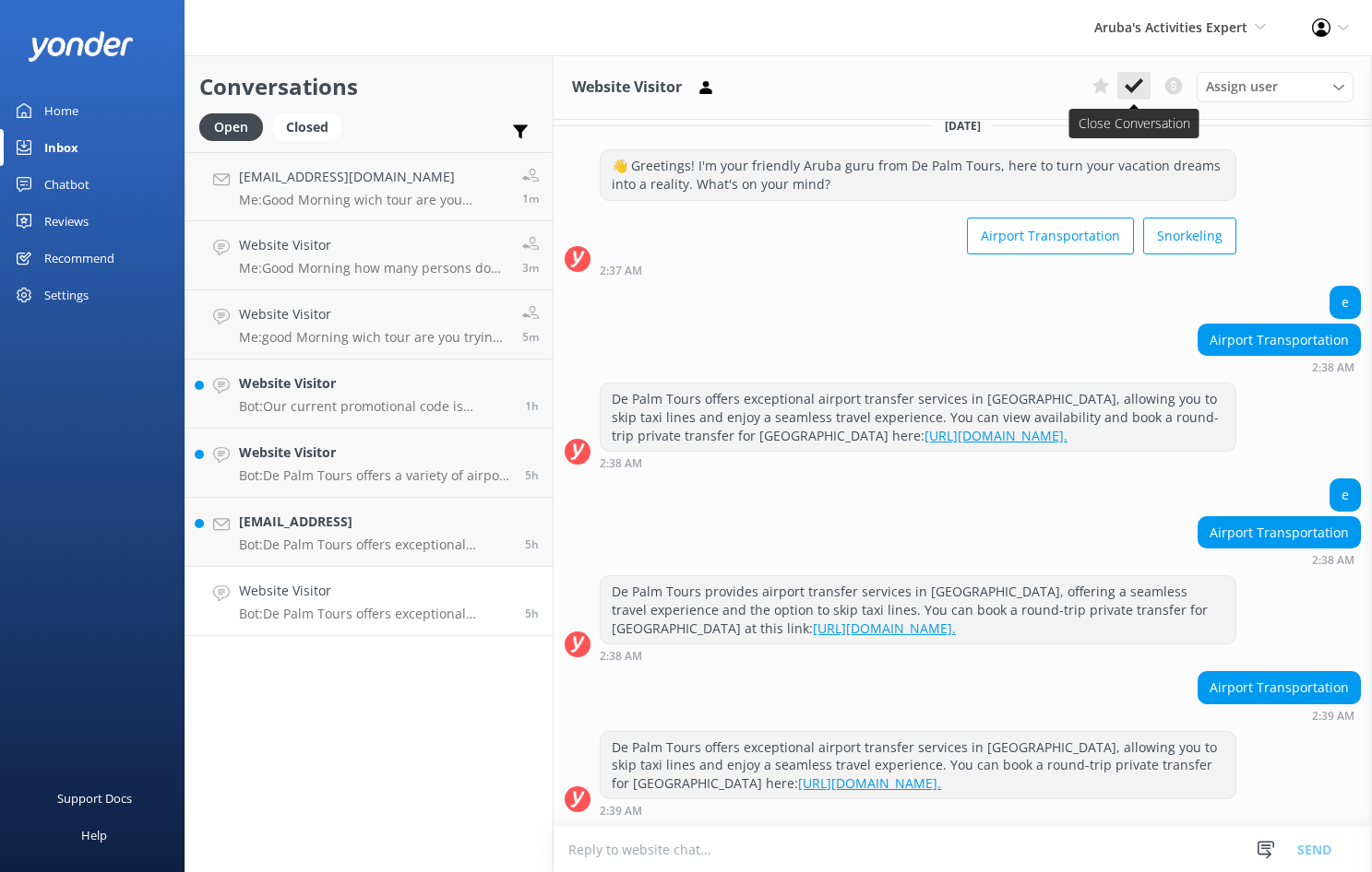
click at [1132, 97] on button at bounding box center [1134, 86] width 34 height 28
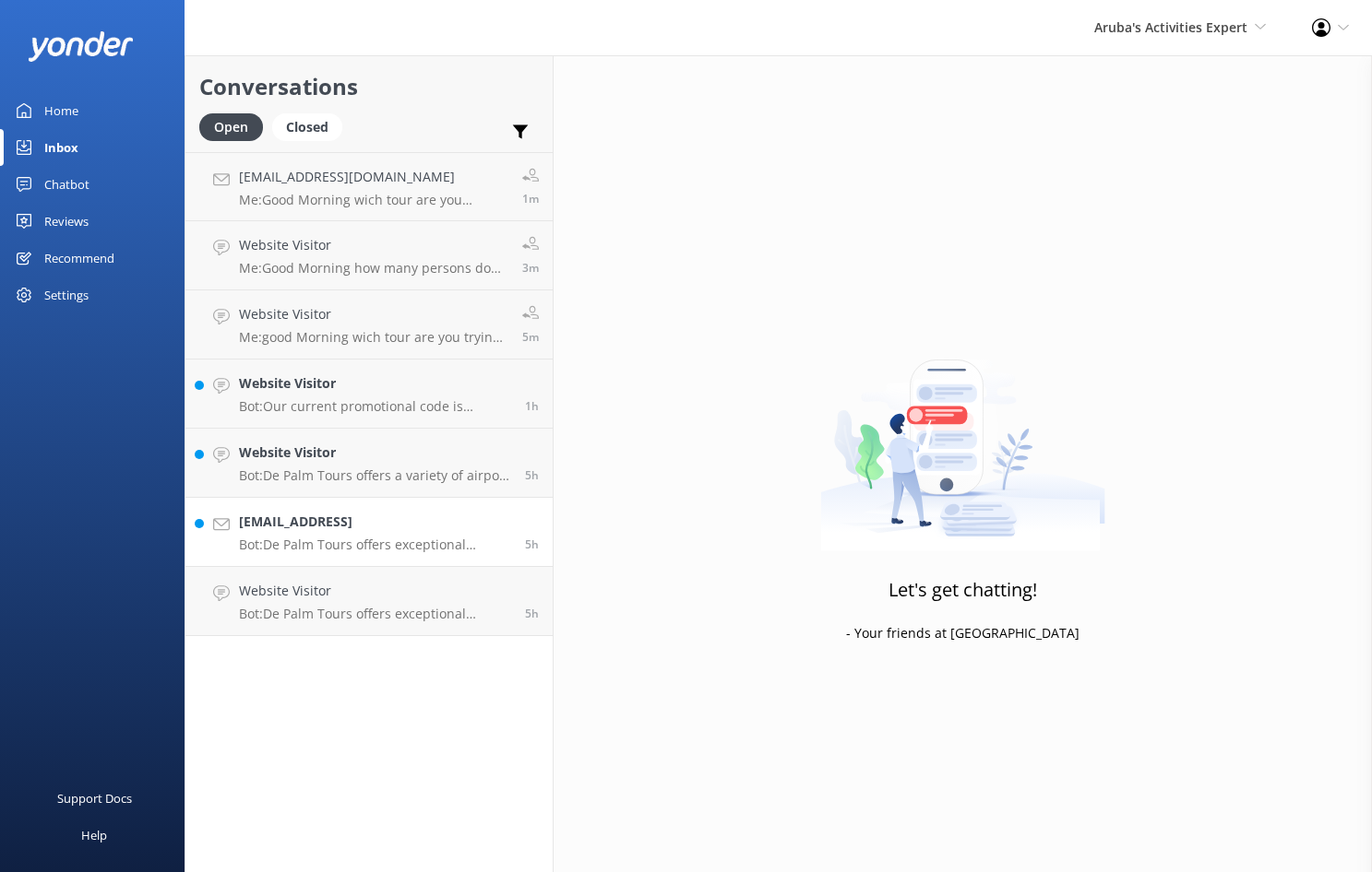
click at [390, 539] on p "Bot: De Palm Tours offers exceptional Airport Transfer Services in [GEOGRAPHIC_…" at bounding box center [375, 545] width 273 height 17
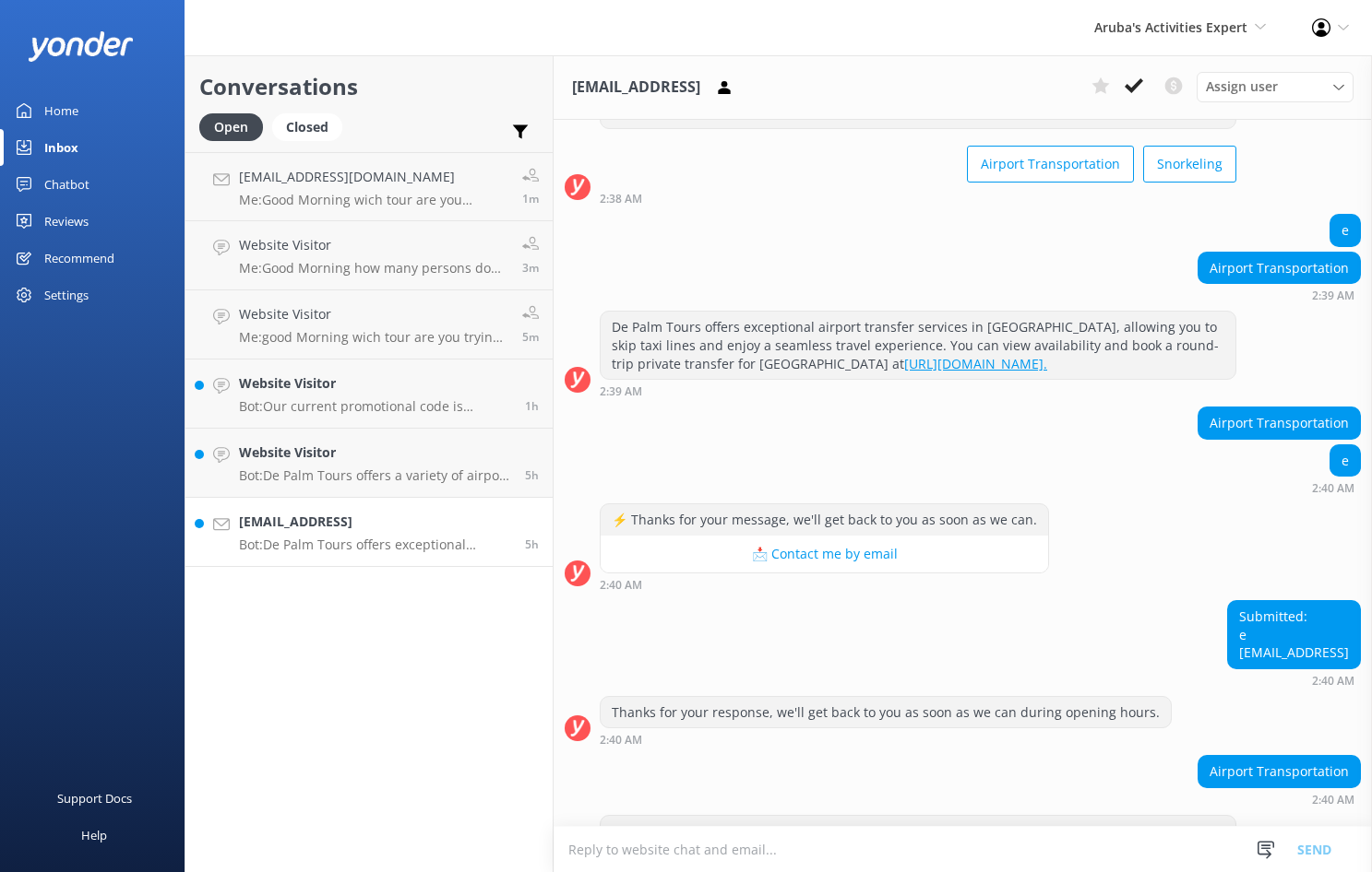
scroll to position [175, 0]
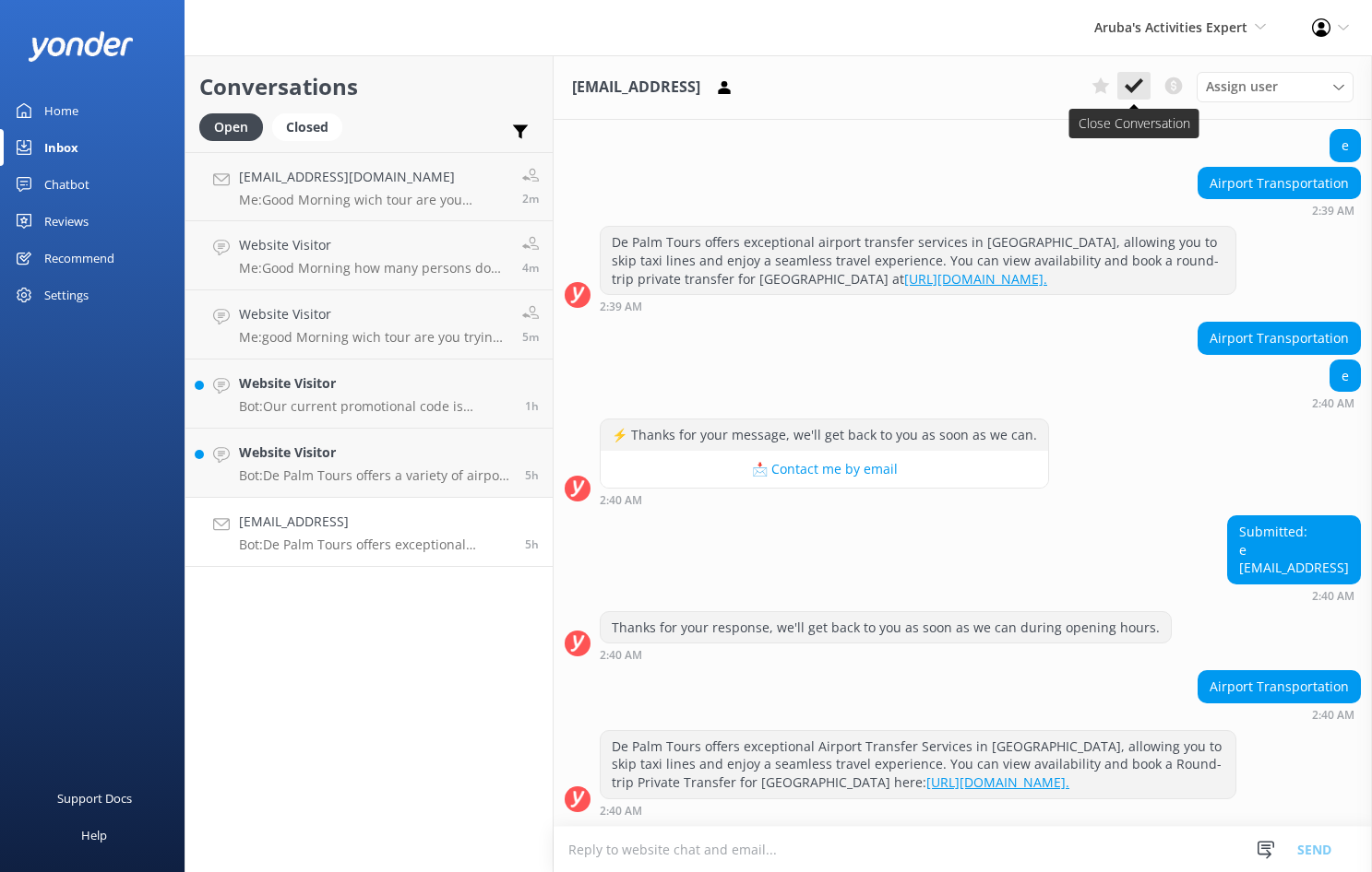
click at [1143, 83] on button at bounding box center [1134, 86] width 34 height 28
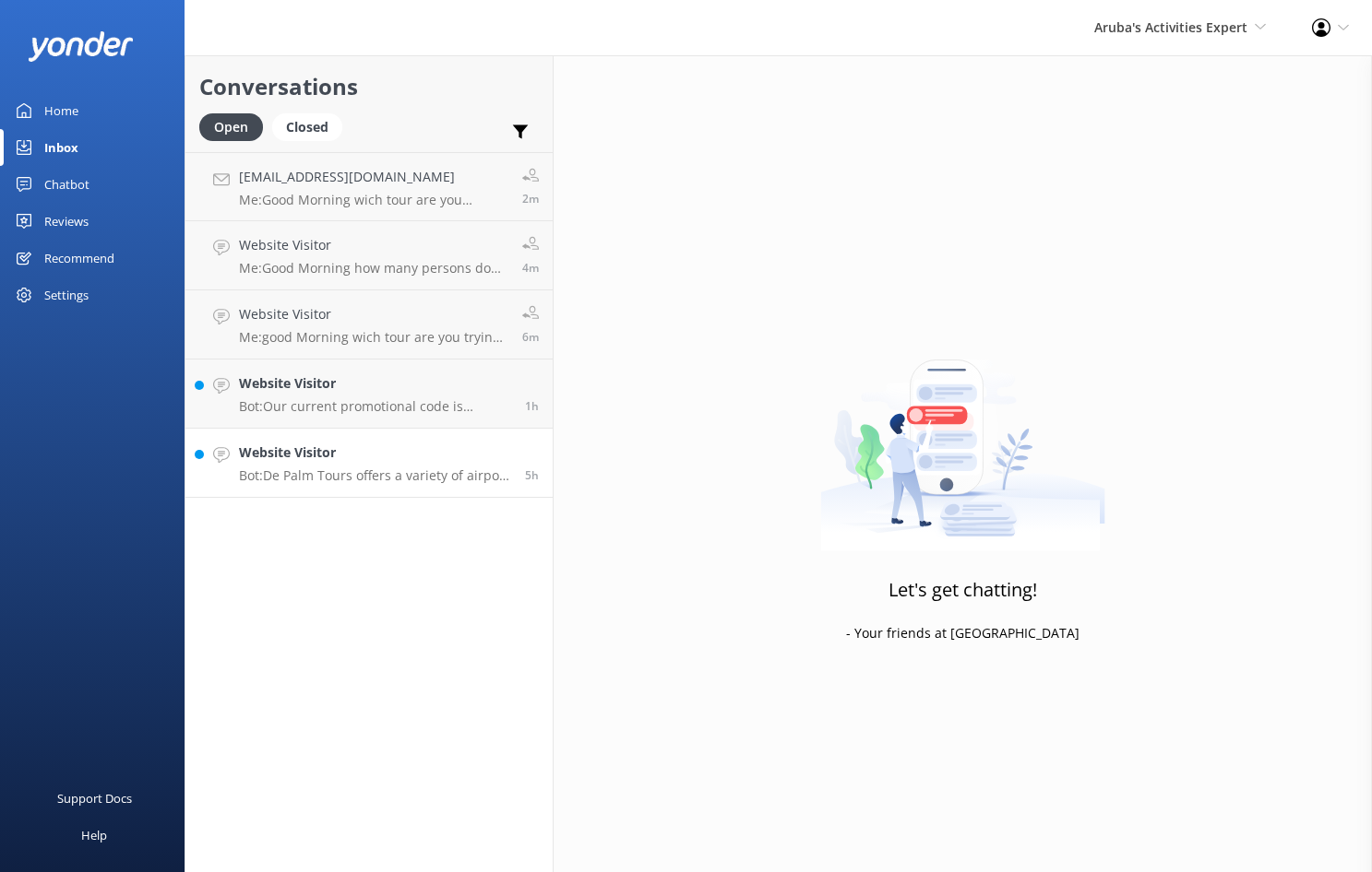
click at [367, 470] on p "Bot: De Palm Tours offers a variety of airport transportation options in [GEOGR…" at bounding box center [375, 476] width 273 height 17
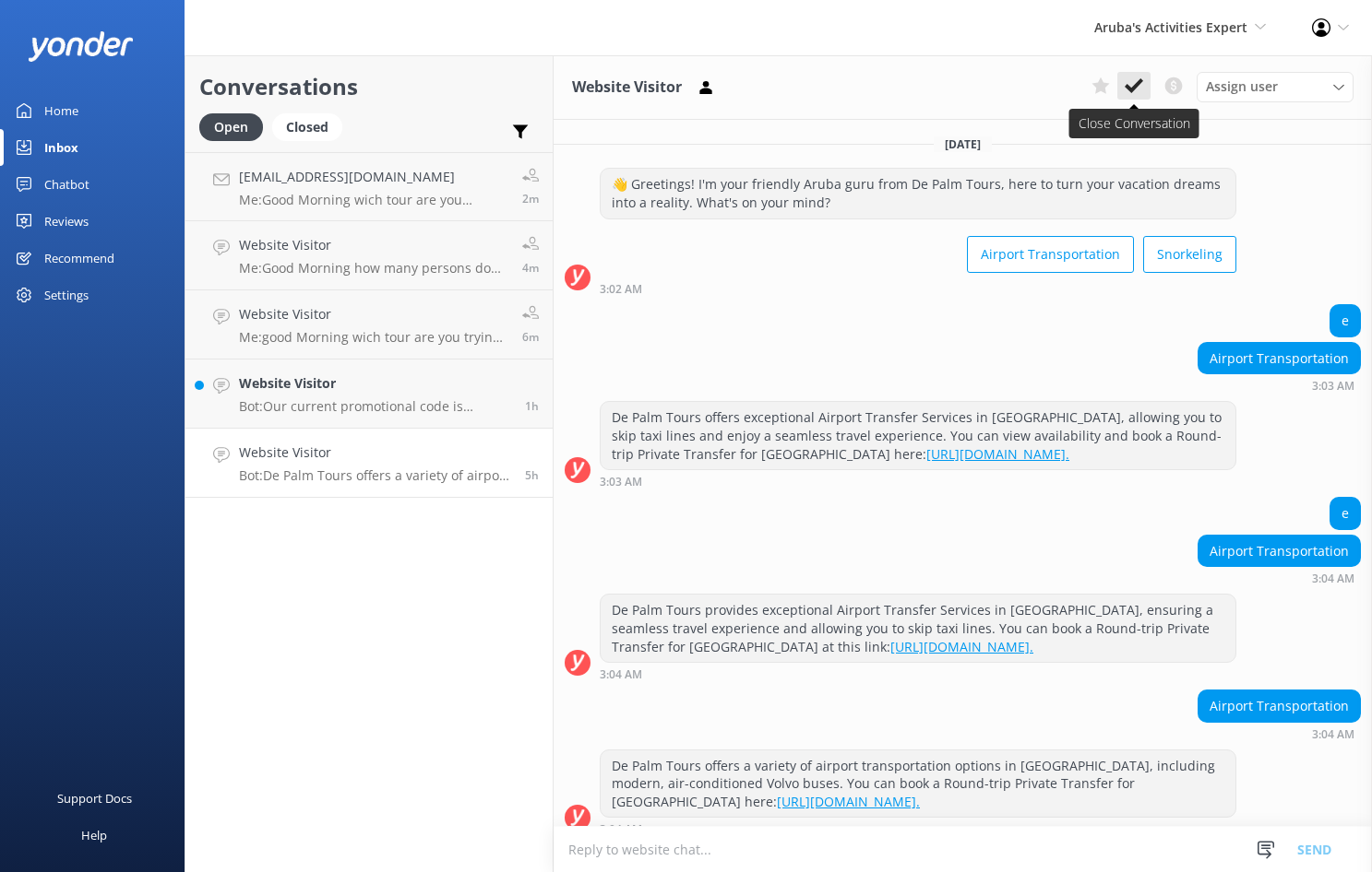
click at [1134, 84] on icon at bounding box center [1134, 85] width 19 height 19
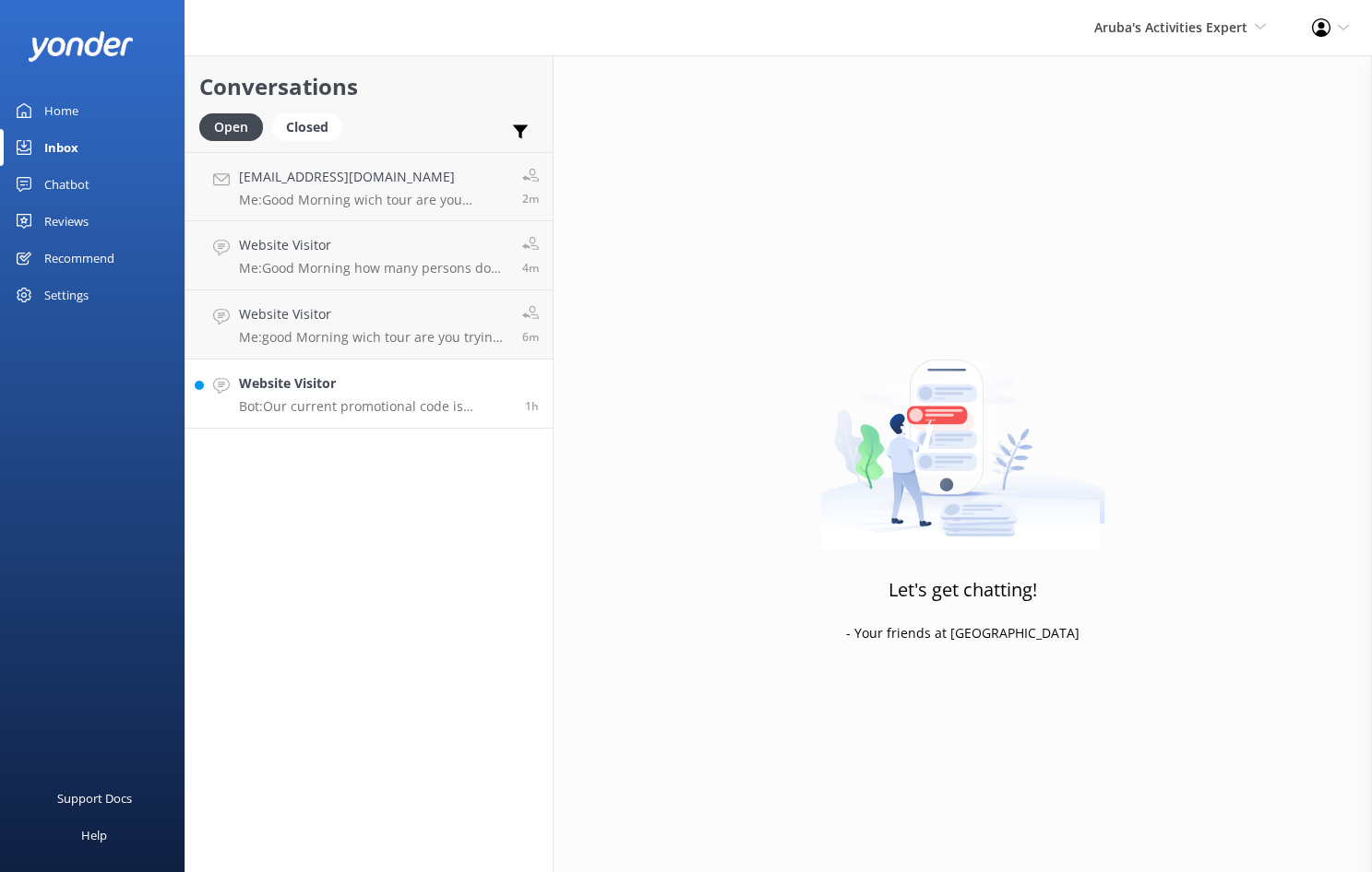
click at [401, 396] on div "Website Visitor Bot: Our current promotional code is SAVE10." at bounding box center [375, 393] width 273 height 41
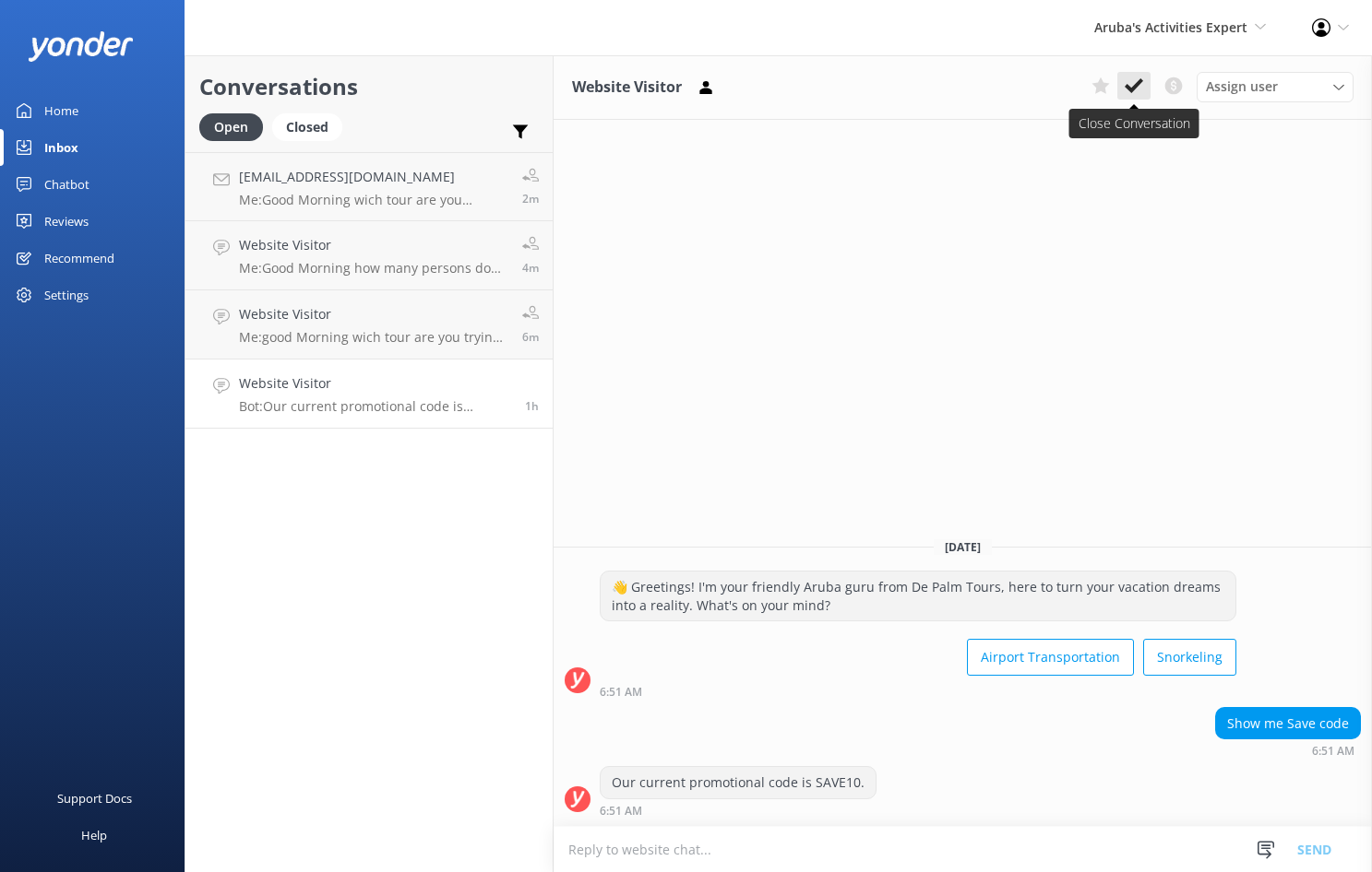
click at [1132, 82] on icon at bounding box center [1134, 85] width 19 height 19
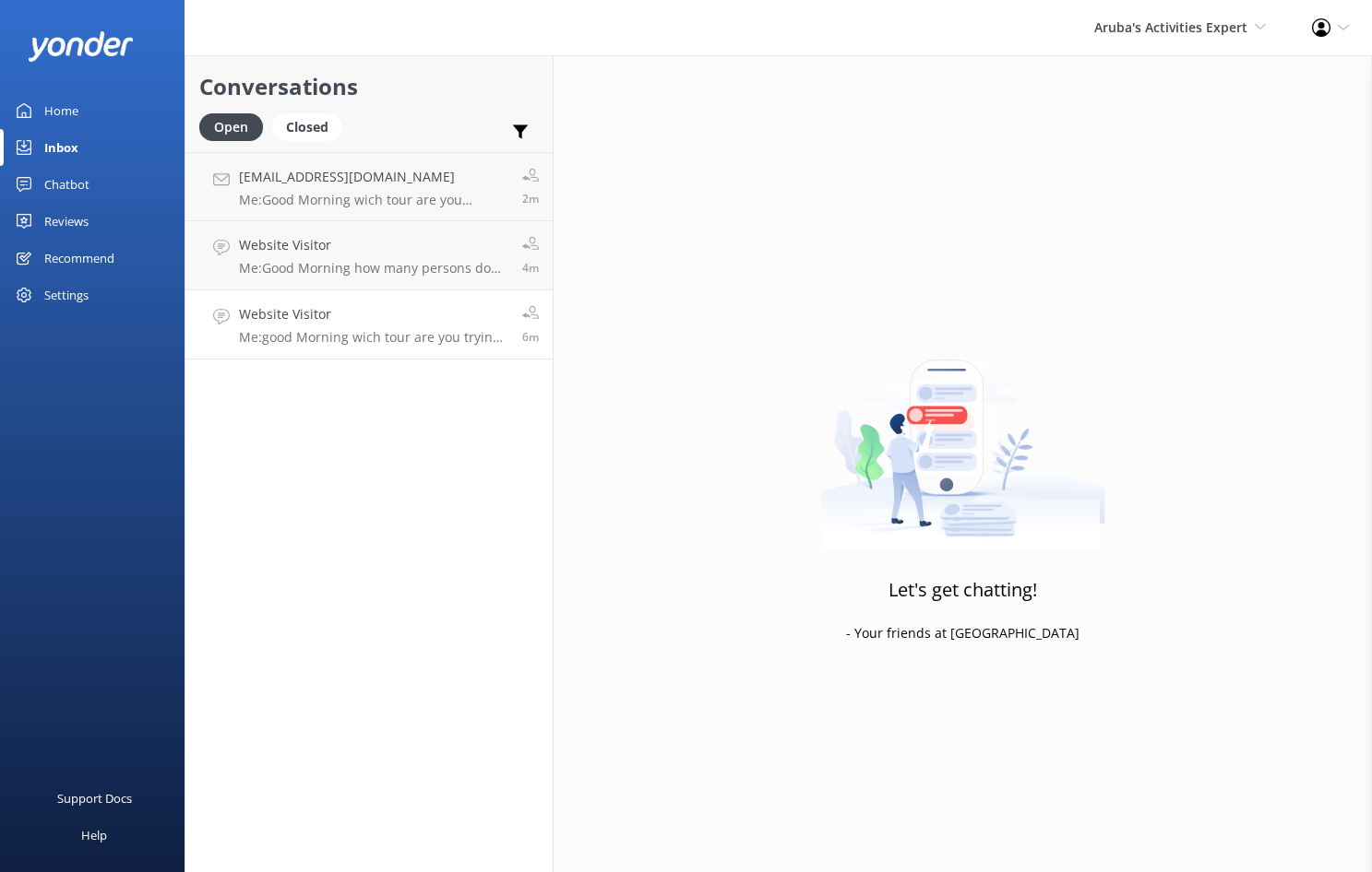
click at [376, 338] on p "Me: good Morning wich tour are you trying to book" at bounding box center [374, 337] width 270 height 17
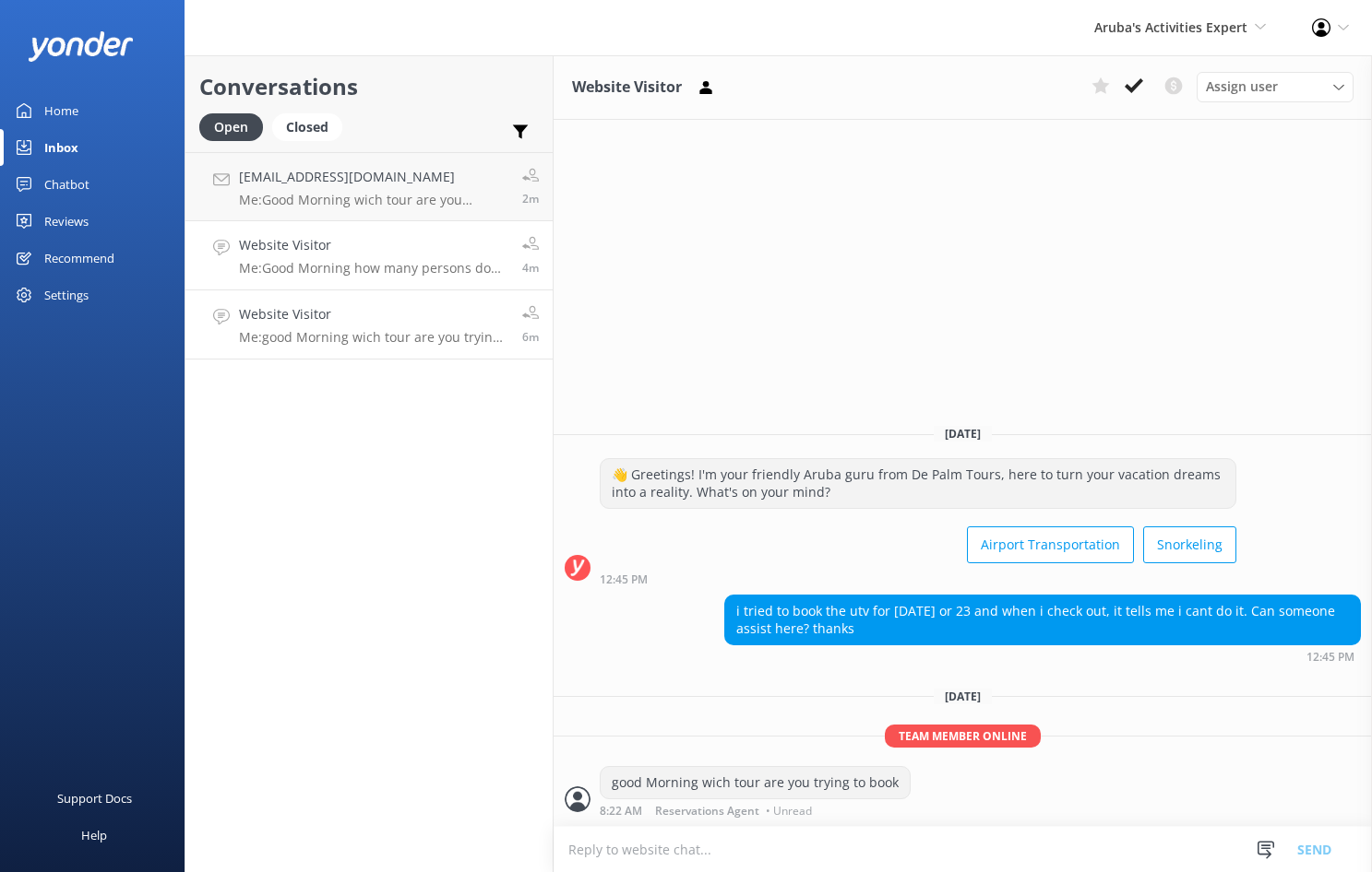
click at [347, 258] on div "Website Visitor Me: Good Morning how many persons do you have for the private t…" at bounding box center [374, 255] width 270 height 41
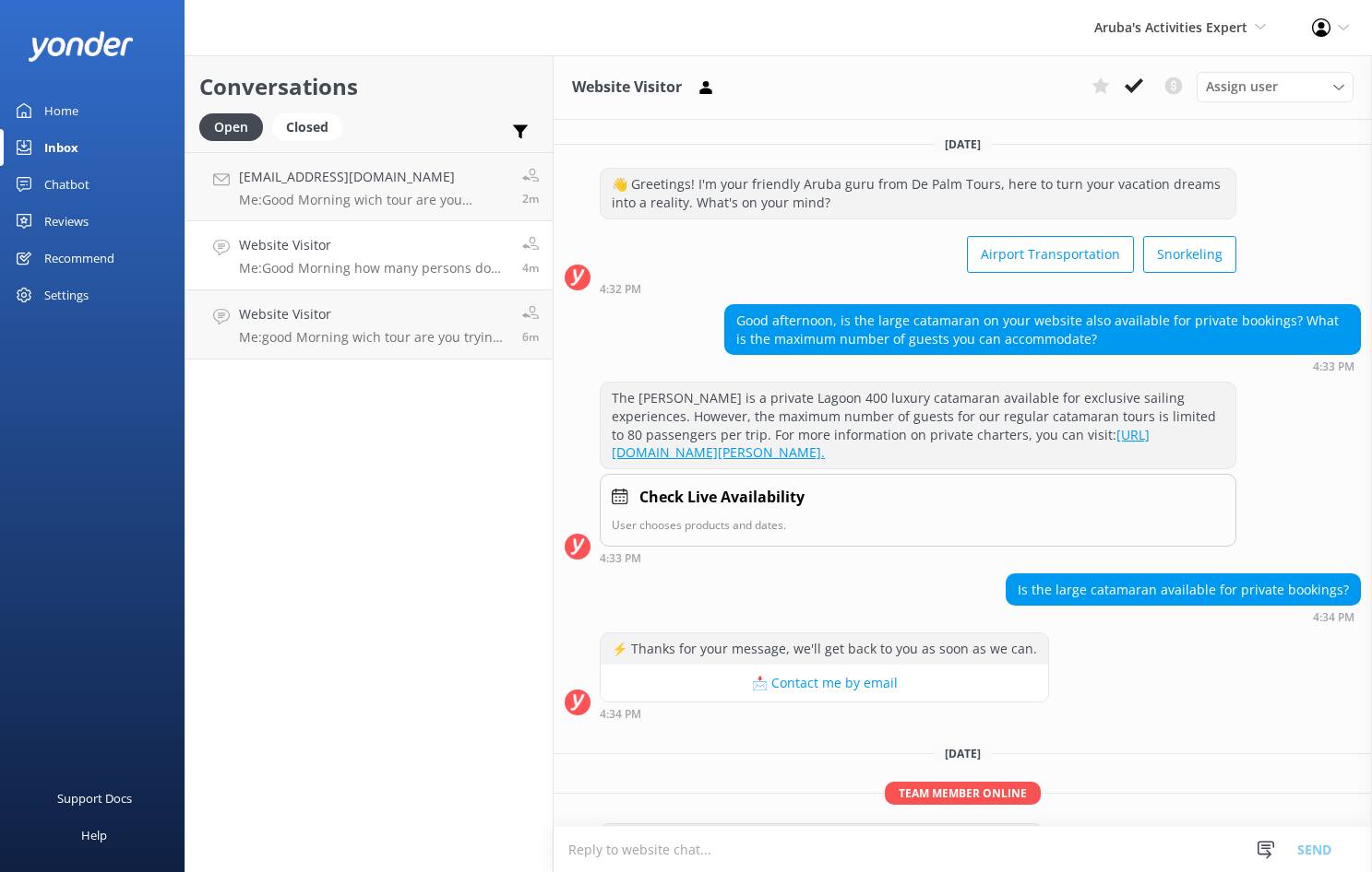
scroll to position [57, 0]
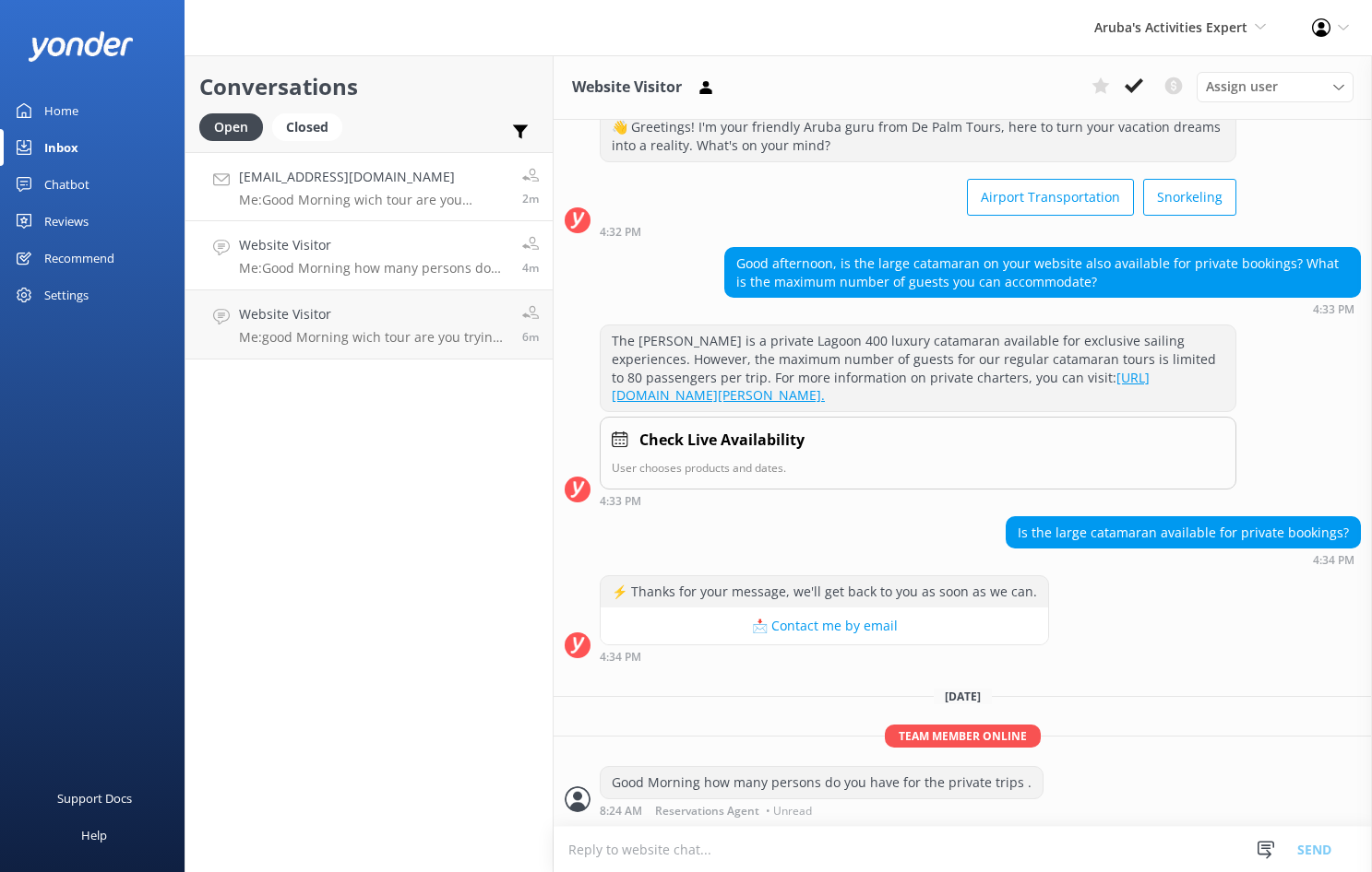
click at [366, 189] on div "[EMAIL_ADDRESS][DOMAIN_NAME] Me: Good Morning wich tour are you interested to b…" at bounding box center [374, 186] width 270 height 40
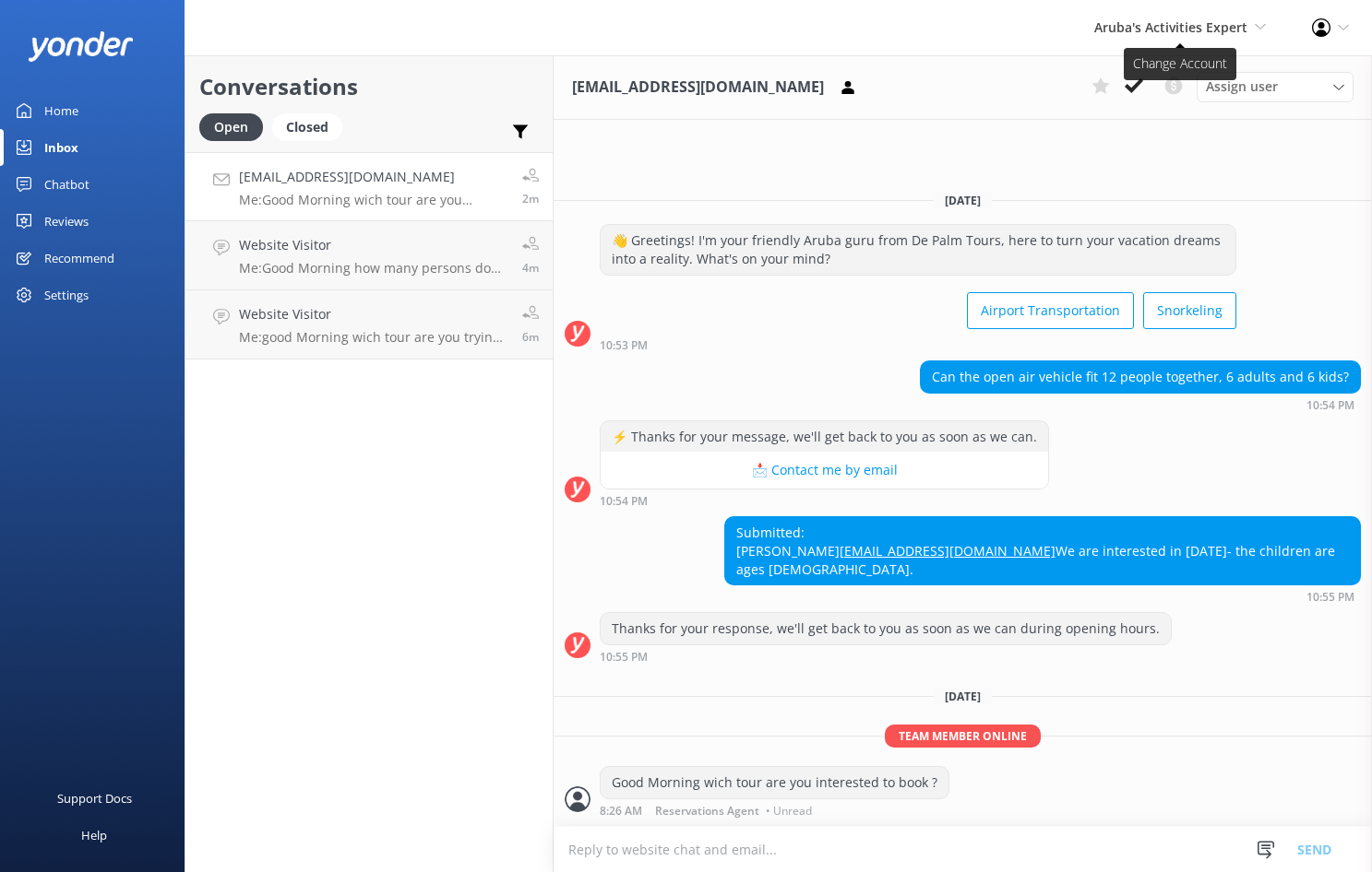
click at [1258, 30] on icon at bounding box center [1260, 26] width 11 height 11
click at [1152, 166] on link "The Captain" at bounding box center [1198, 167] width 184 height 45
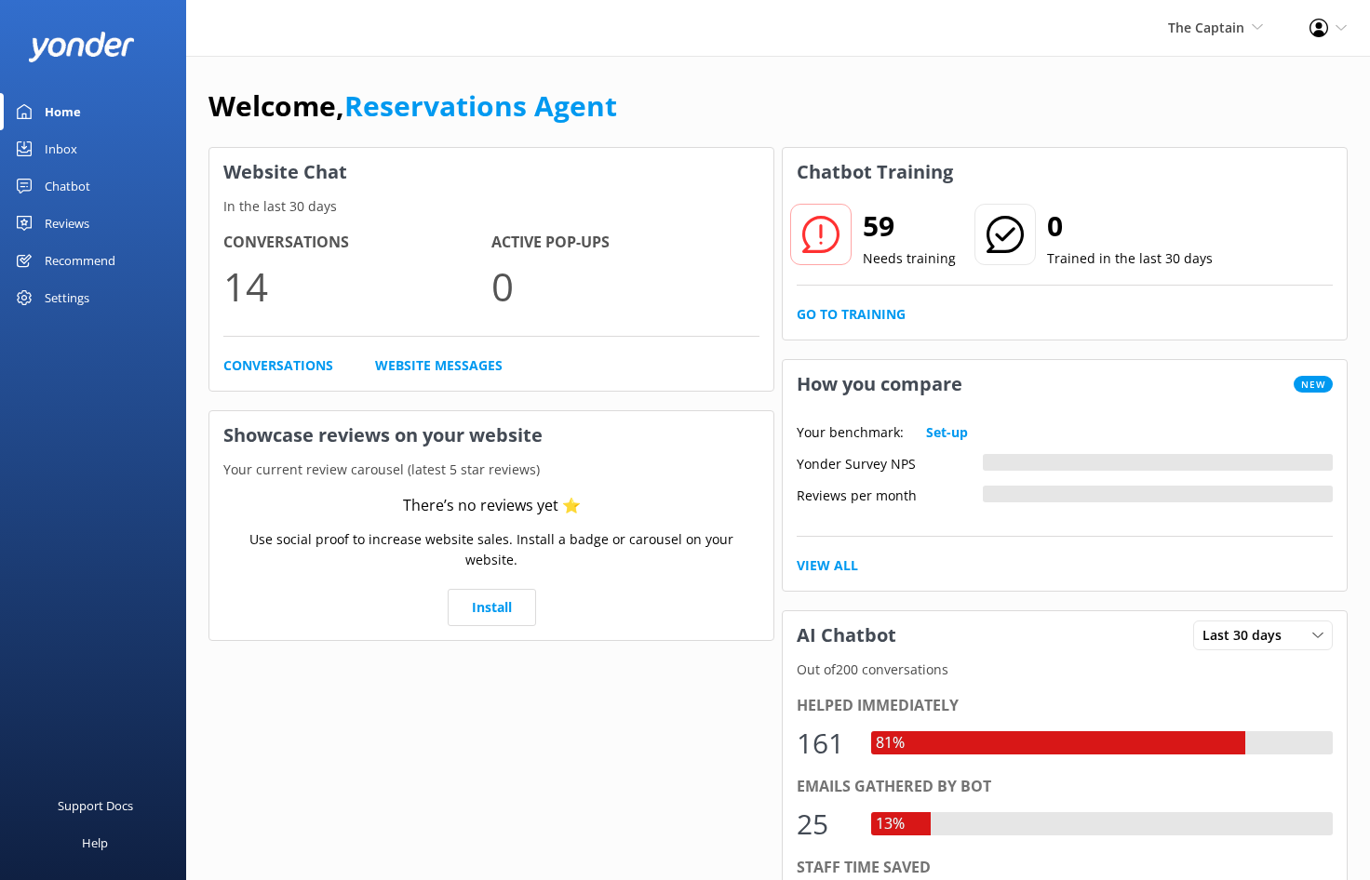
click at [50, 148] on div "Inbox" at bounding box center [61, 148] width 33 height 37
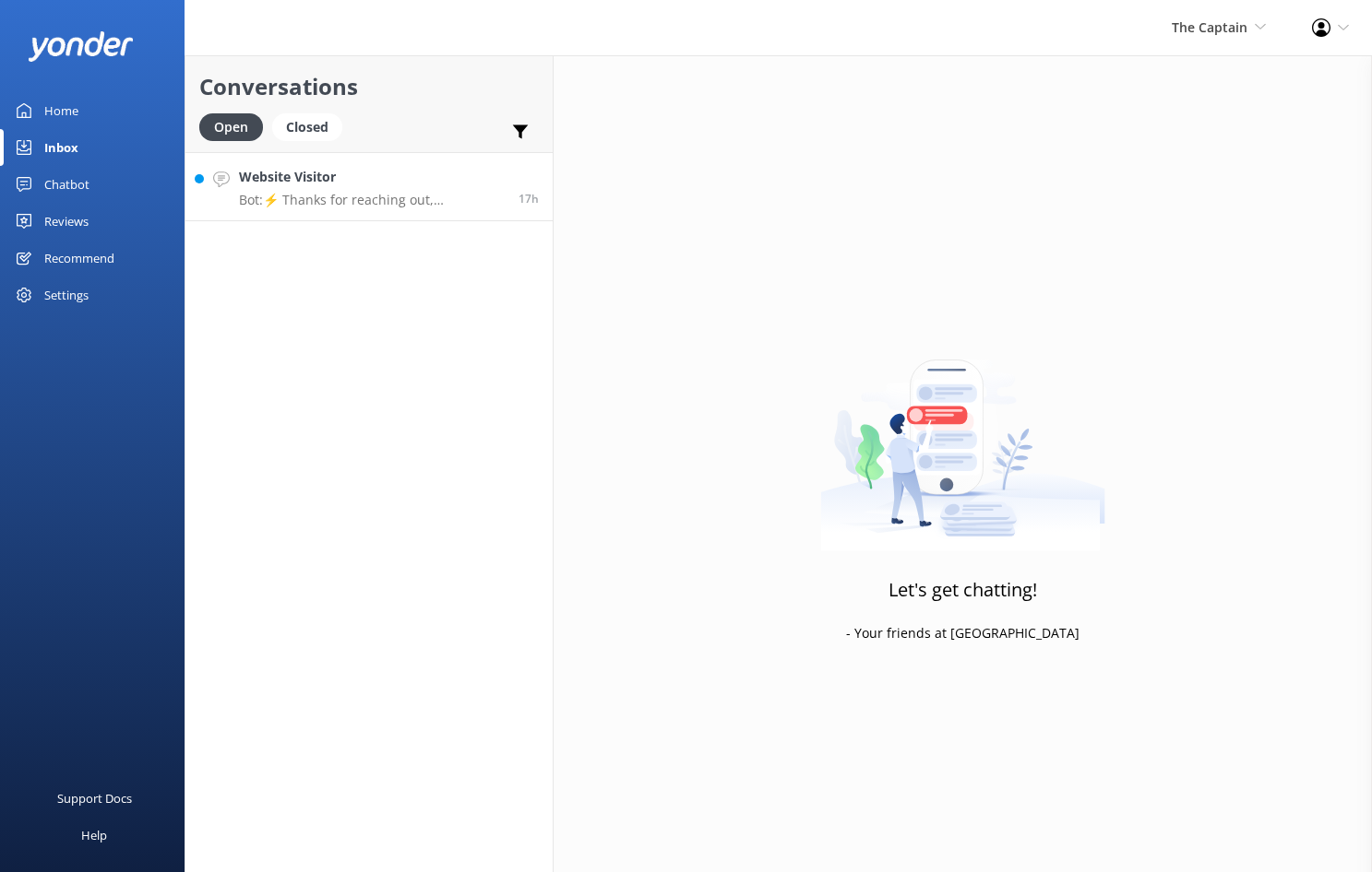
click at [374, 186] on h4 "Website Visitor" at bounding box center [372, 176] width 266 height 20
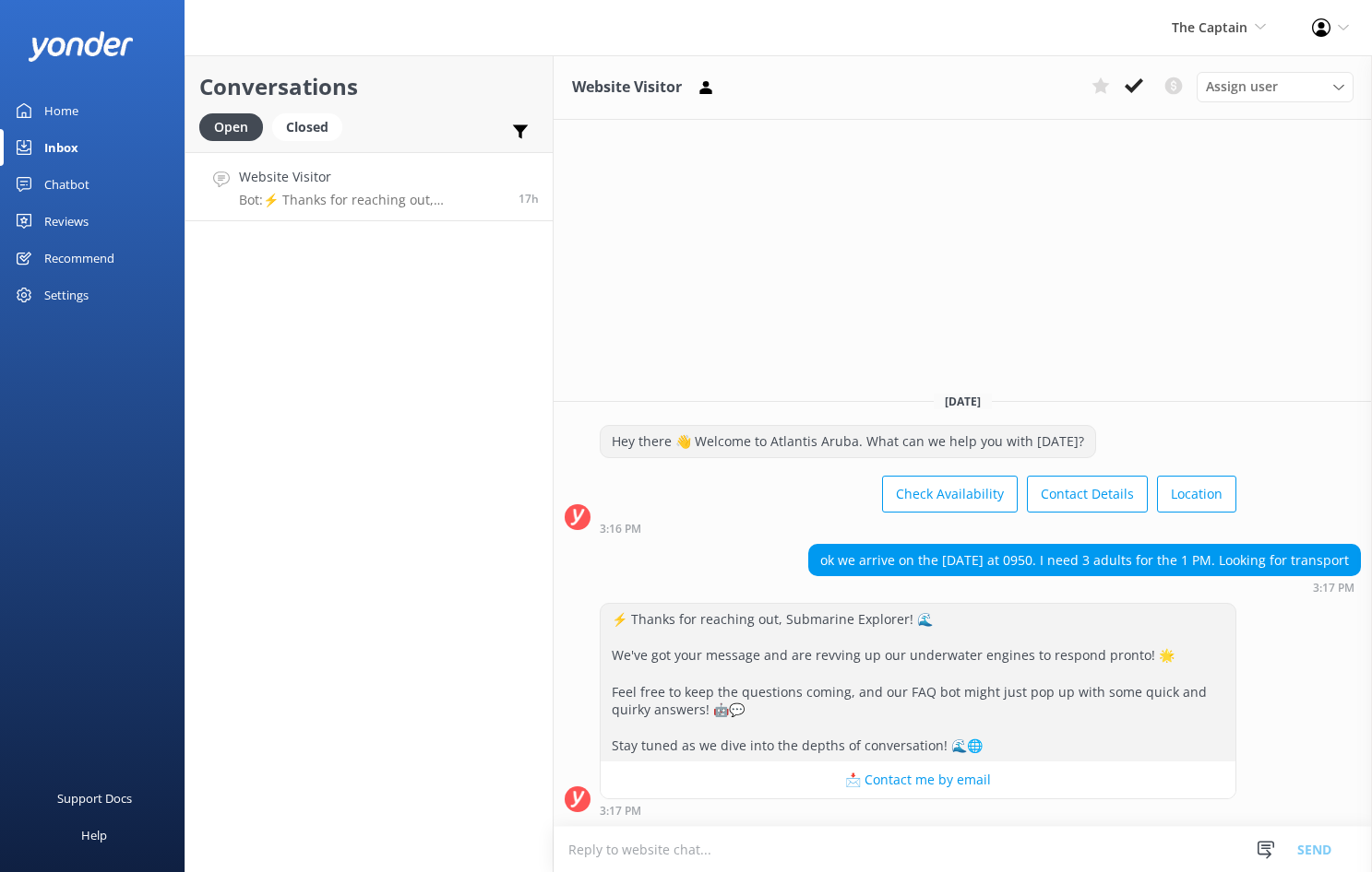
click at [572, 846] on textarea at bounding box center [963, 850] width 819 height 46
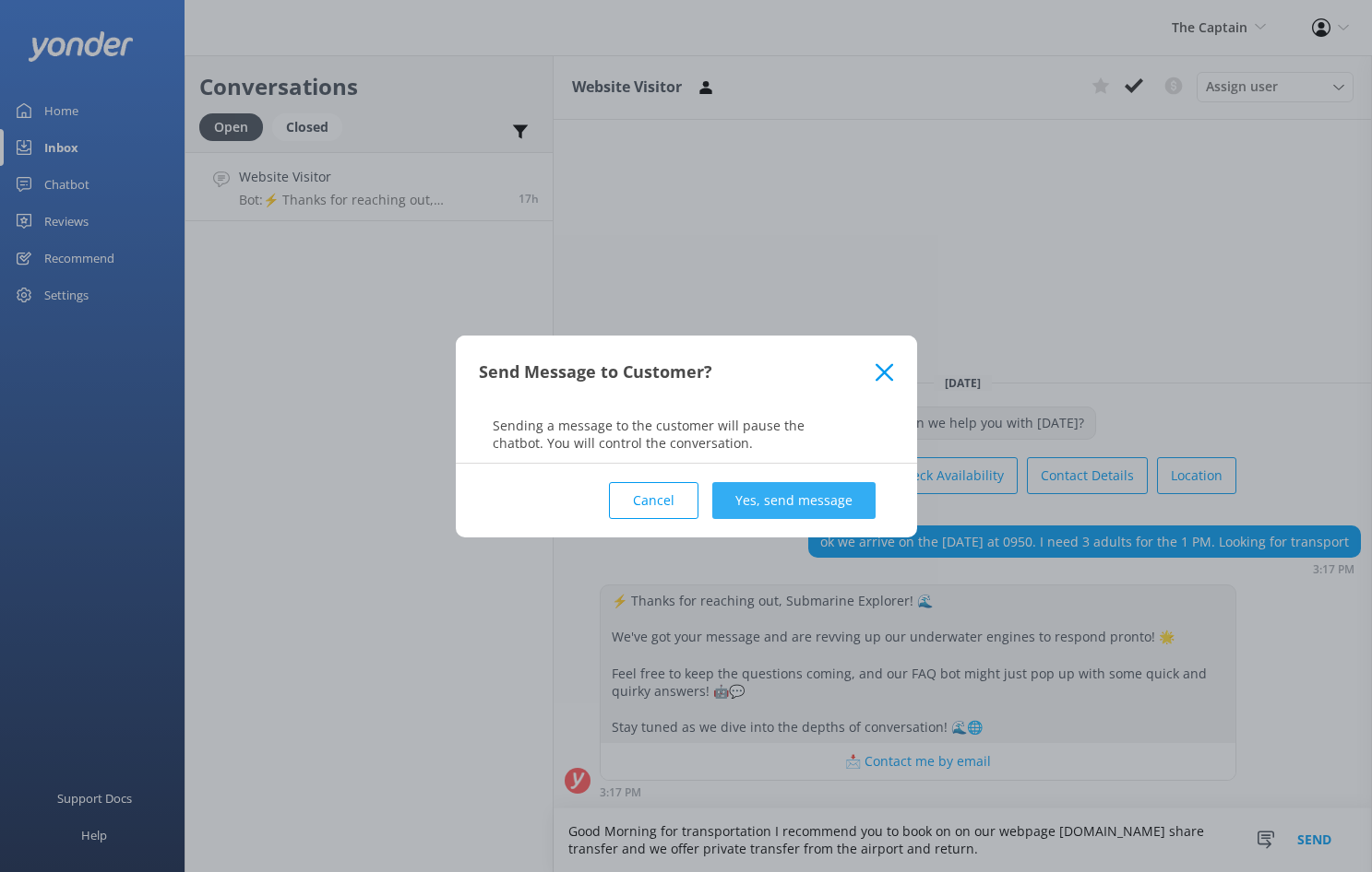
type textarea "Good Morning for transportation I recommend you to book on on our webpage [DOMA…"
click at [772, 500] on button "Yes, send message" at bounding box center [794, 500] width 164 height 37
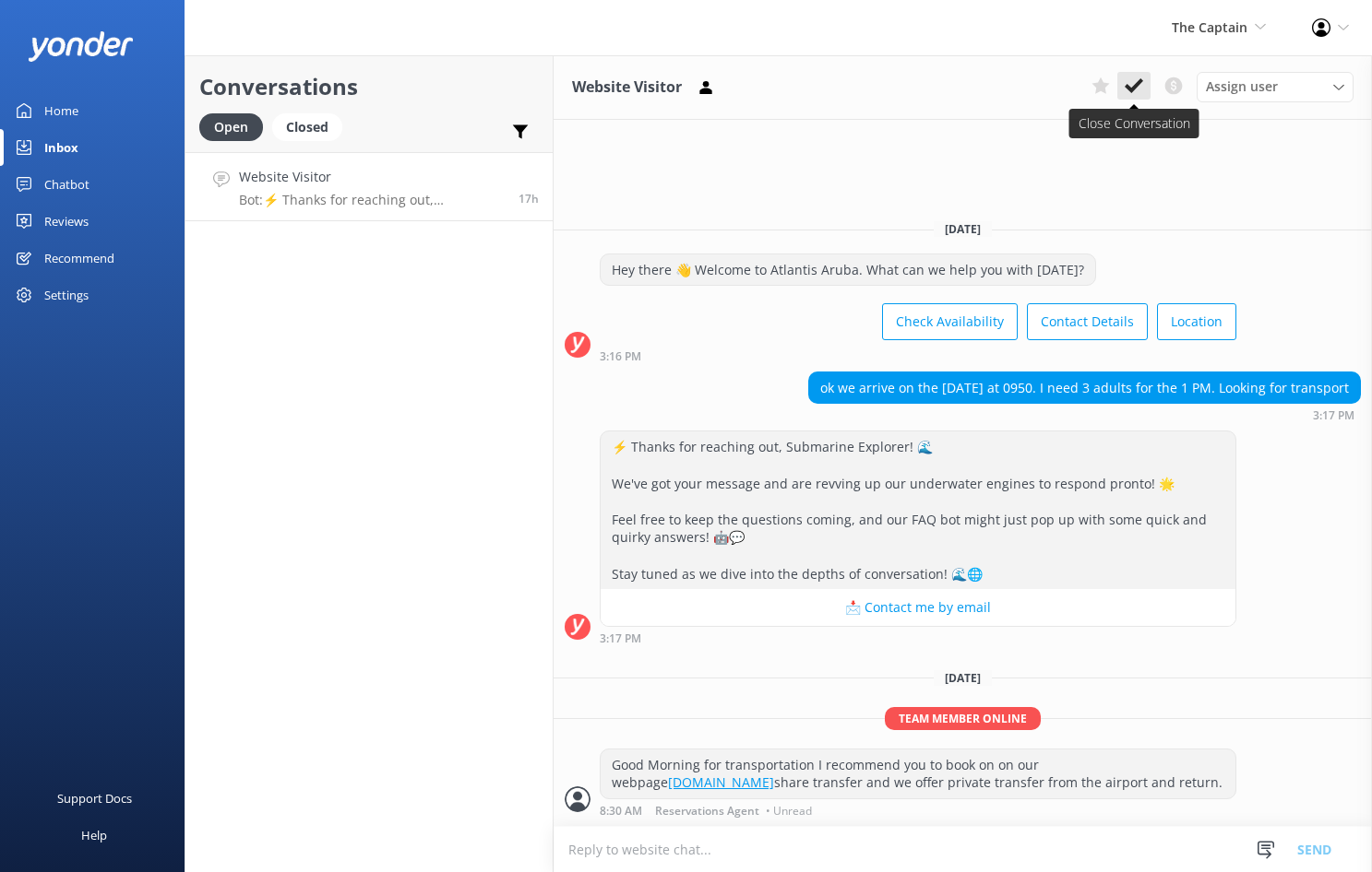
click at [1137, 84] on use at bounding box center [1134, 85] width 19 height 15
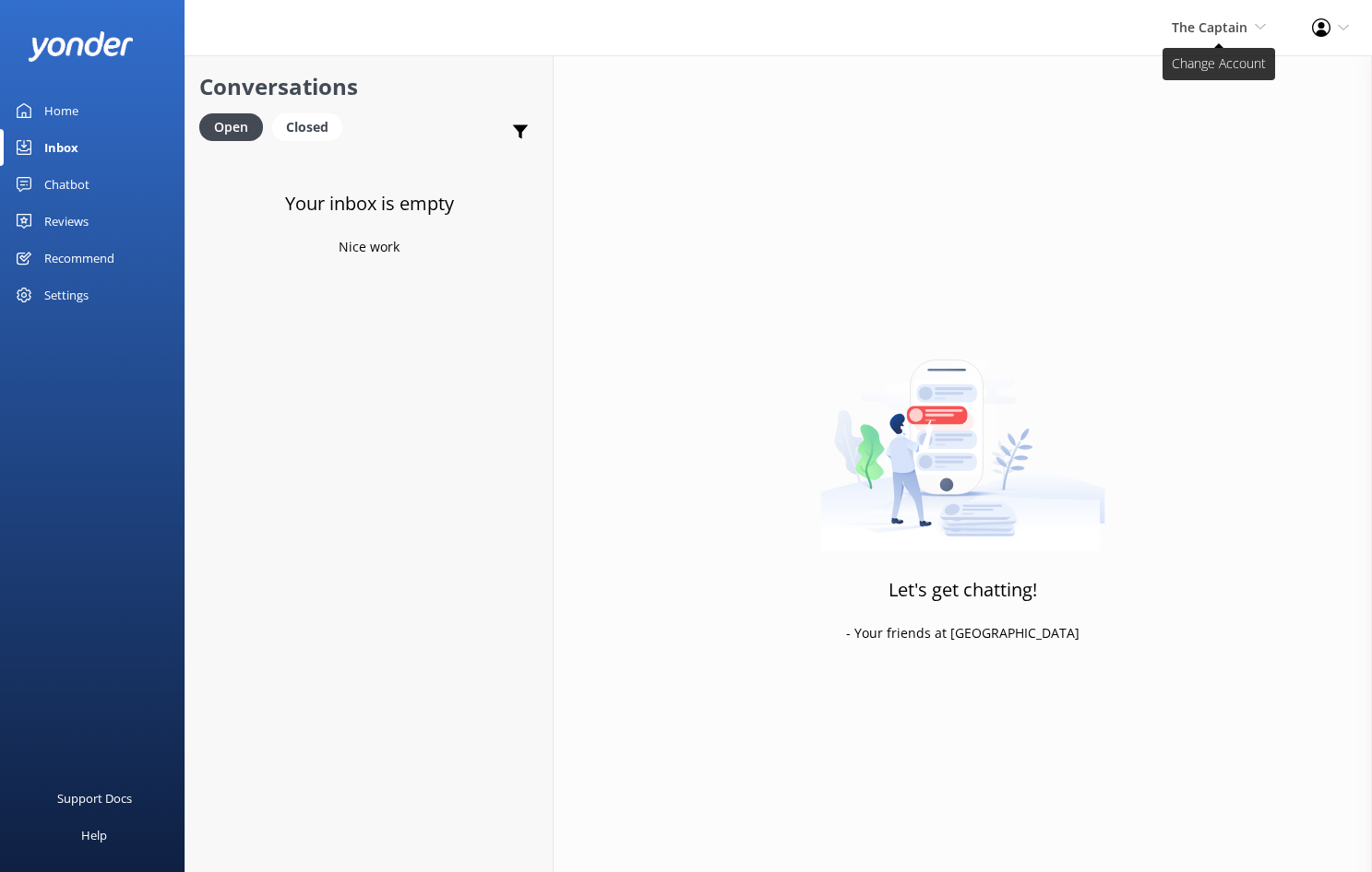
click at [1262, 24] on icon at bounding box center [1260, 26] width 11 height 11
click at [1152, 125] on link "Aruba's Activities Expert" at bounding box center [1198, 123] width 184 height 45
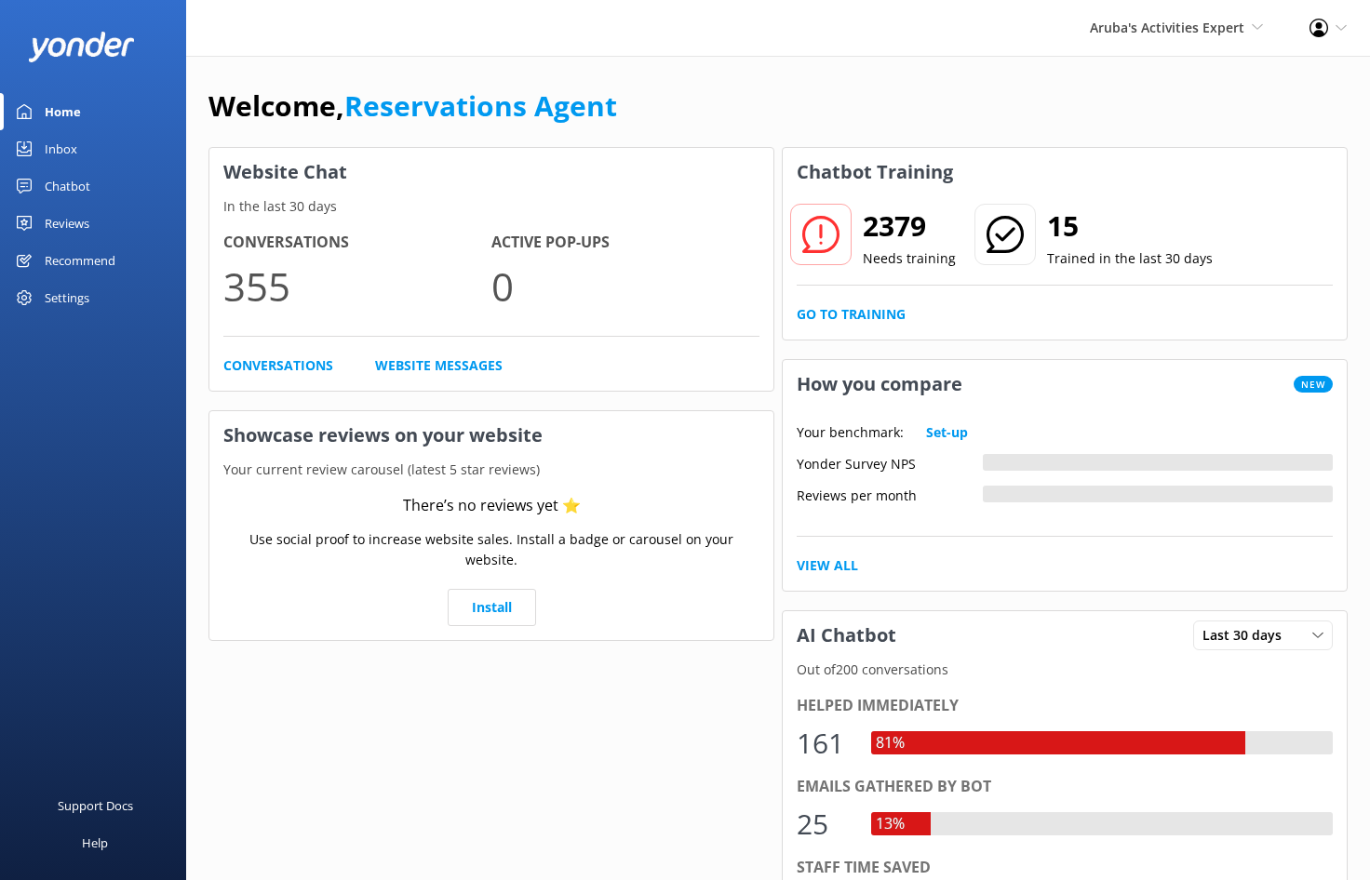
click at [82, 150] on link "Inbox" at bounding box center [93, 148] width 186 height 37
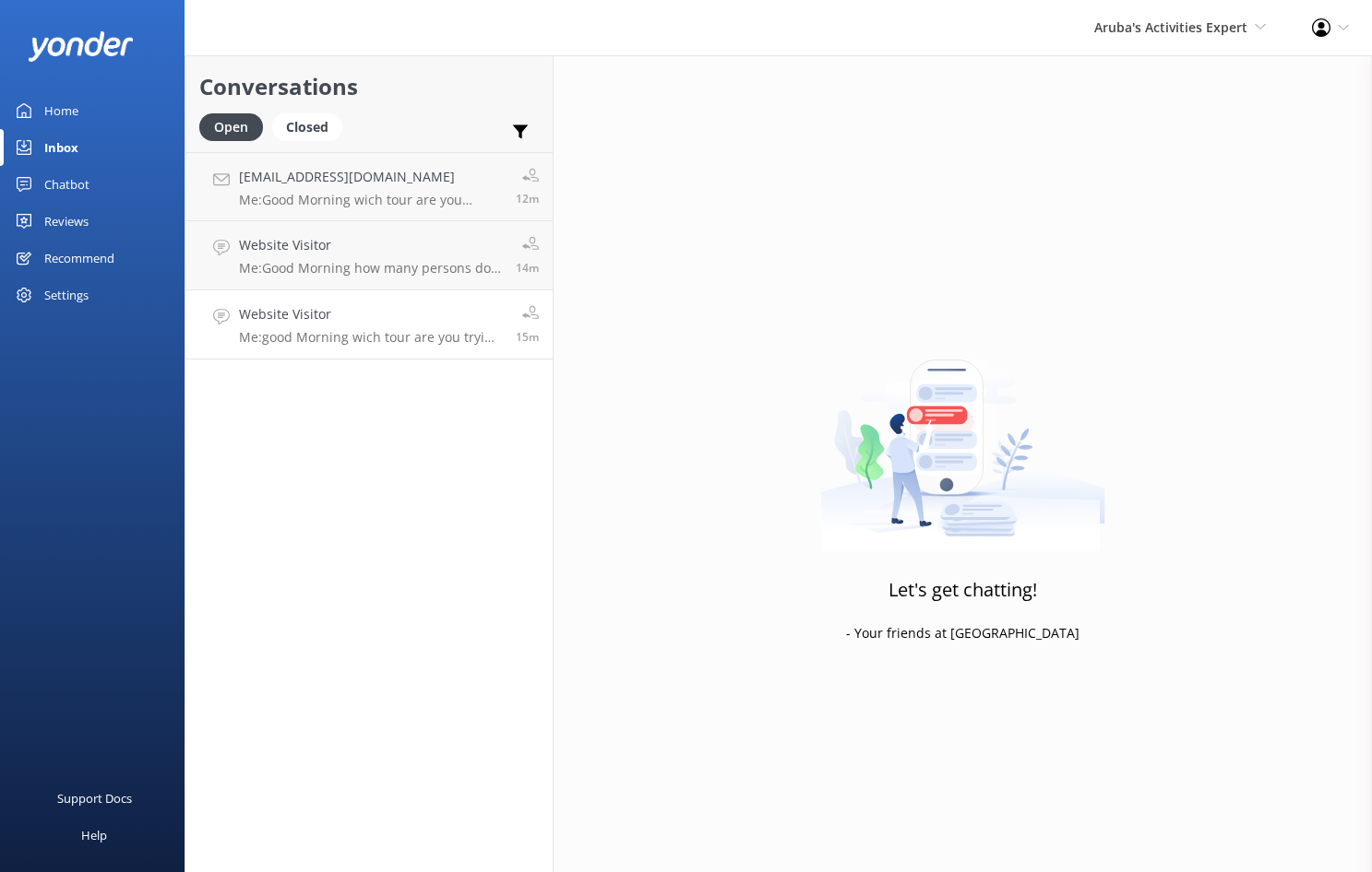
click at [306, 318] on h4 "Website Visitor" at bounding box center [370, 314] width 263 height 20
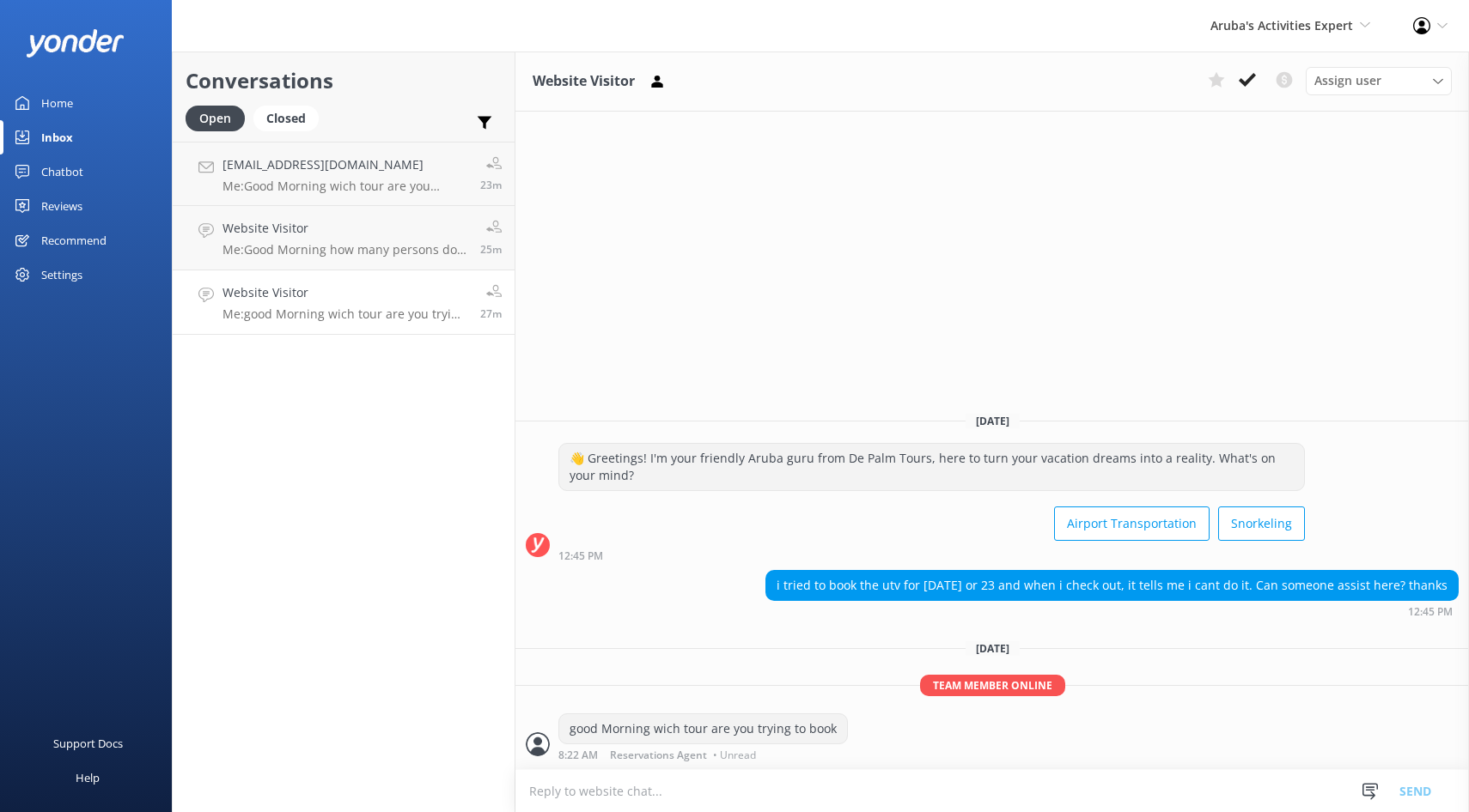
click at [459, 281] on link "Website Visitor Me: good Morning wich tour are you trying to book 27m" at bounding box center [343, 303] width 341 height 65
click at [1250, 80] on use at bounding box center [1247, 79] width 18 height 14
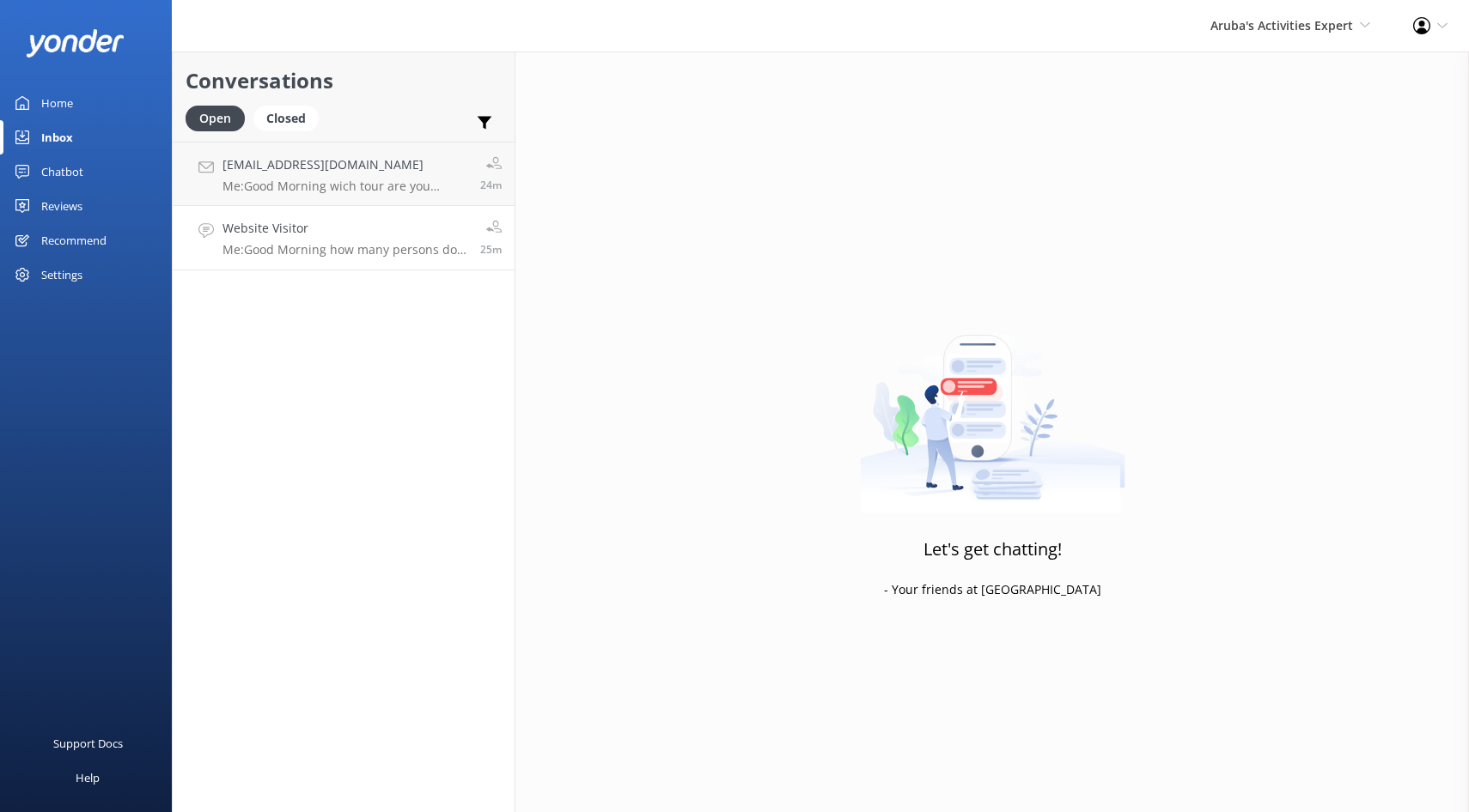
click at [367, 239] on div "Website Visitor Me: Good Morning how many persons do you have for the private t…" at bounding box center [344, 237] width 245 height 38
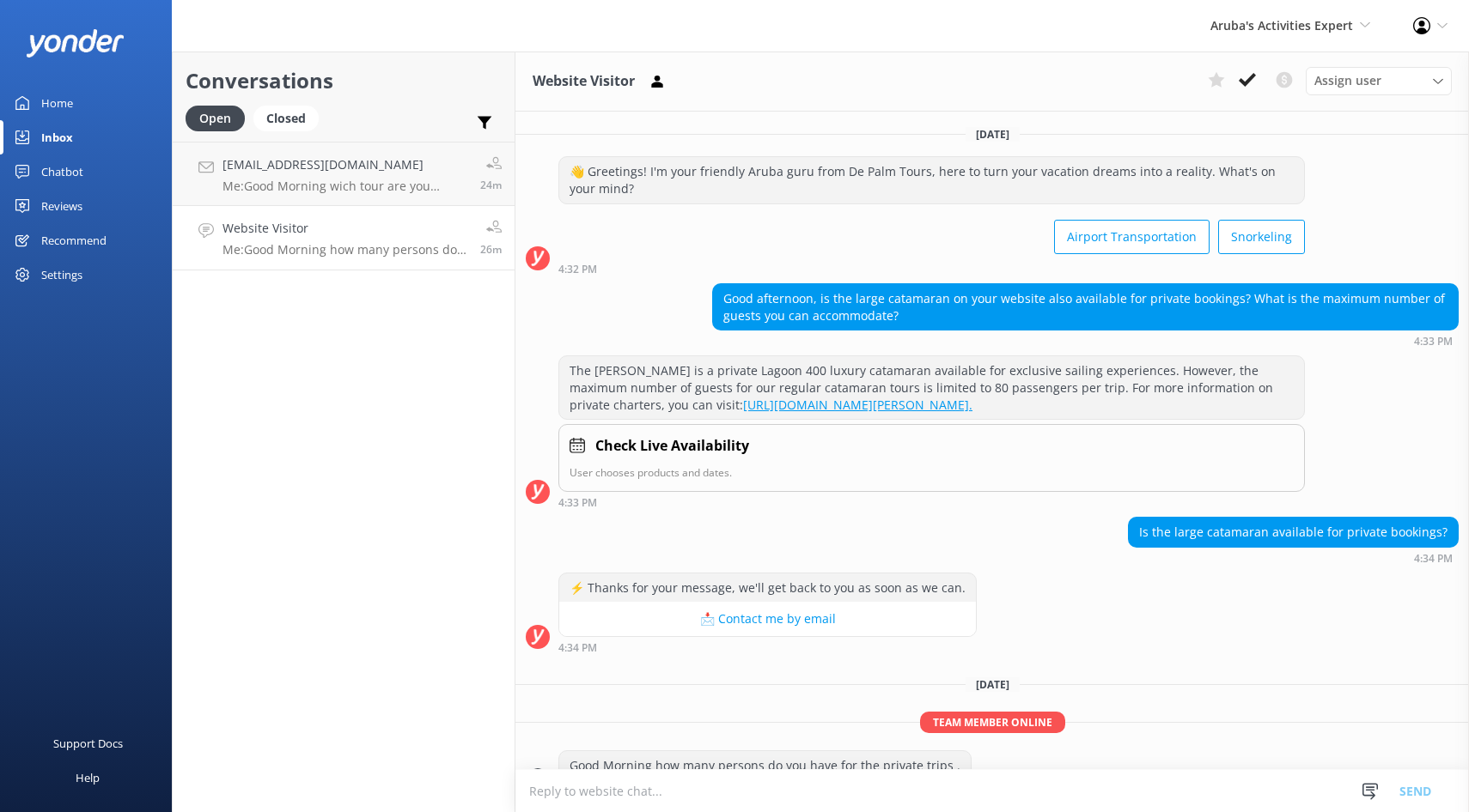
scroll to position [36, 0]
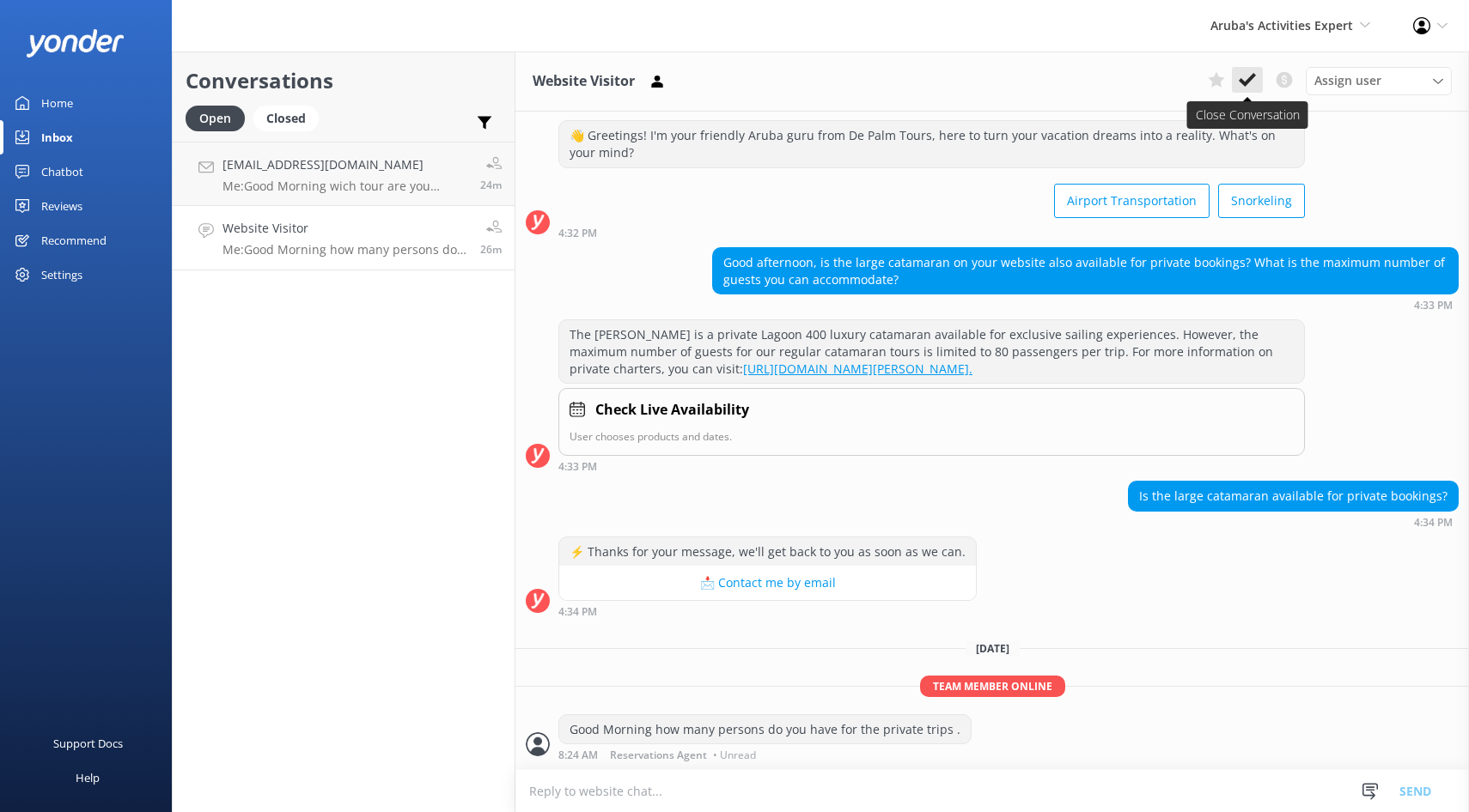
click at [1245, 88] on icon at bounding box center [1247, 79] width 18 height 18
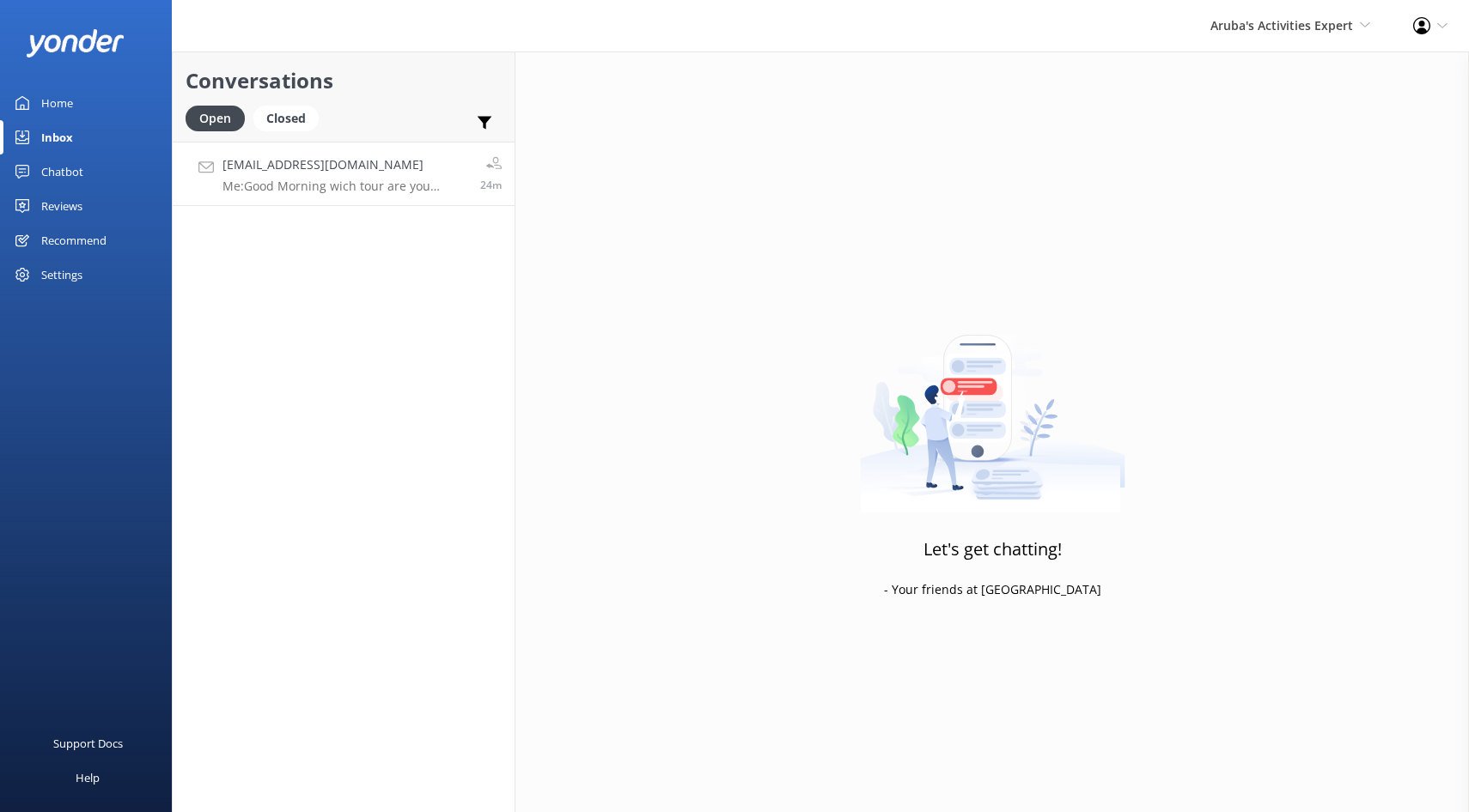
click at [358, 168] on h4 "[EMAIL_ADDRESS][DOMAIN_NAME]" at bounding box center [344, 164] width 245 height 18
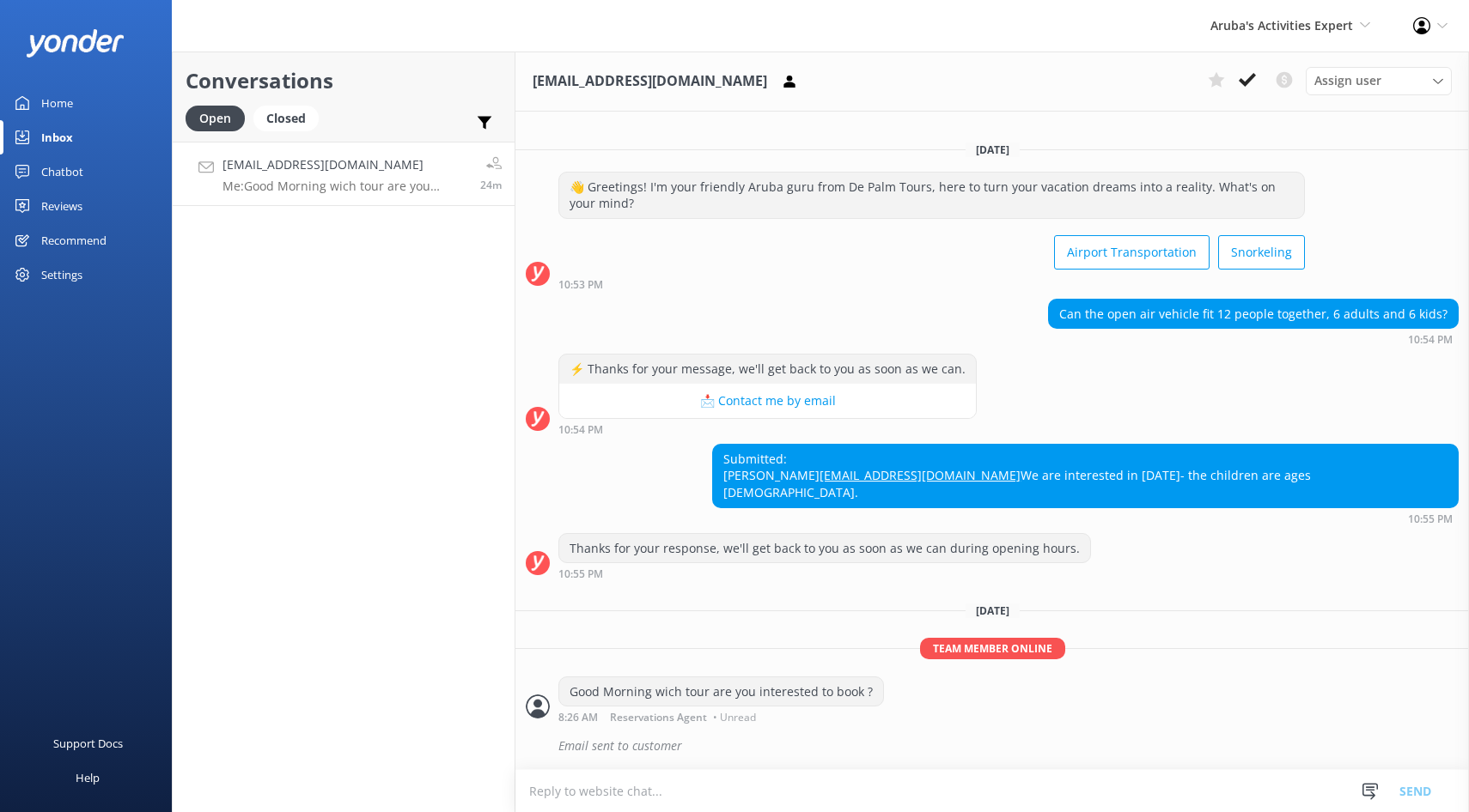
scroll to position [2, 0]
click at [1244, 87] on icon at bounding box center [1247, 79] width 18 height 18
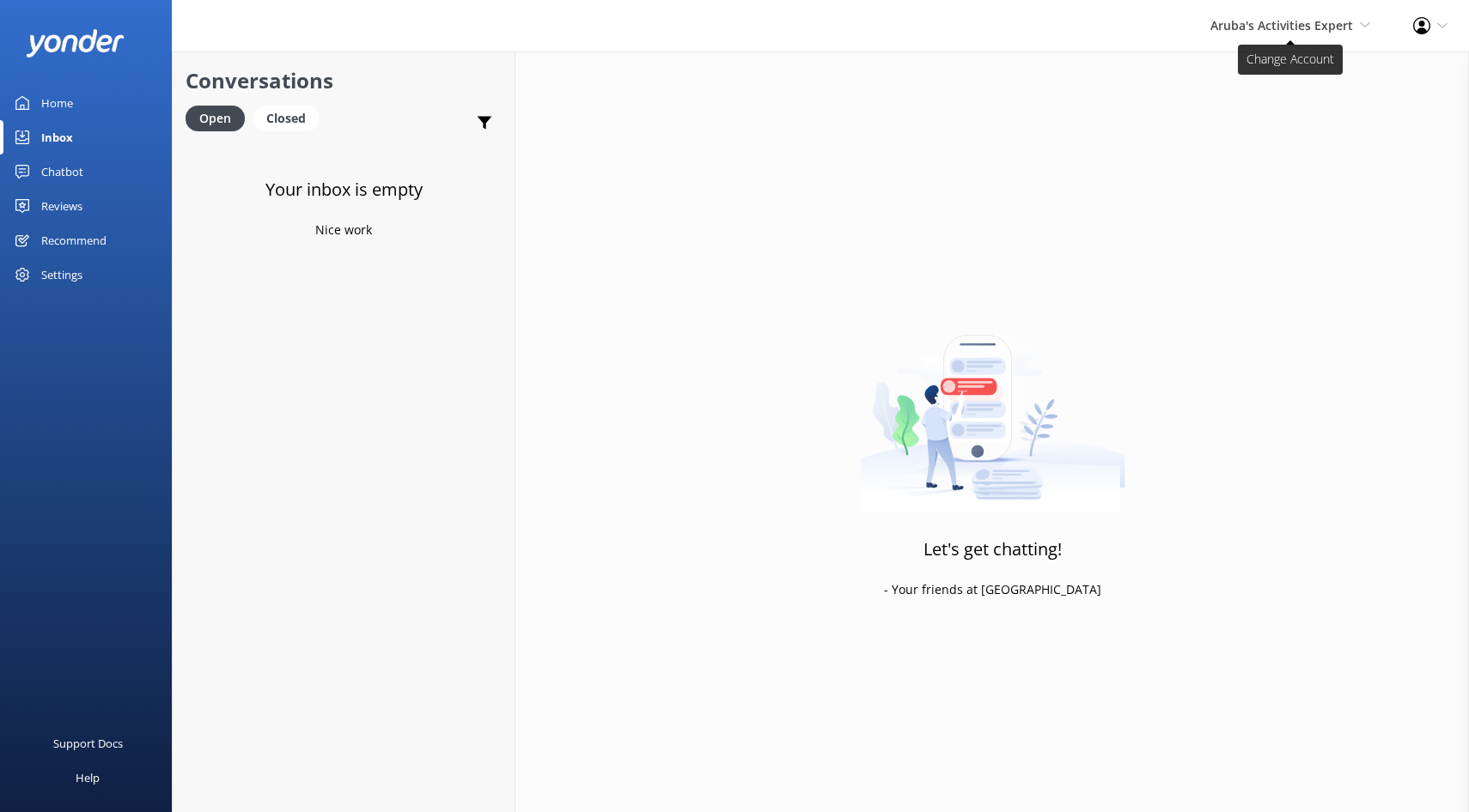
click at [1276, 26] on span "Aruba's Activities Expert De Palm Island Aruba's Activities Expert The Captain" at bounding box center [1289, 26] width 160 height 18
click at [1259, 65] on link "De [GEOGRAPHIC_DATA]" at bounding box center [1307, 74] width 172 height 42
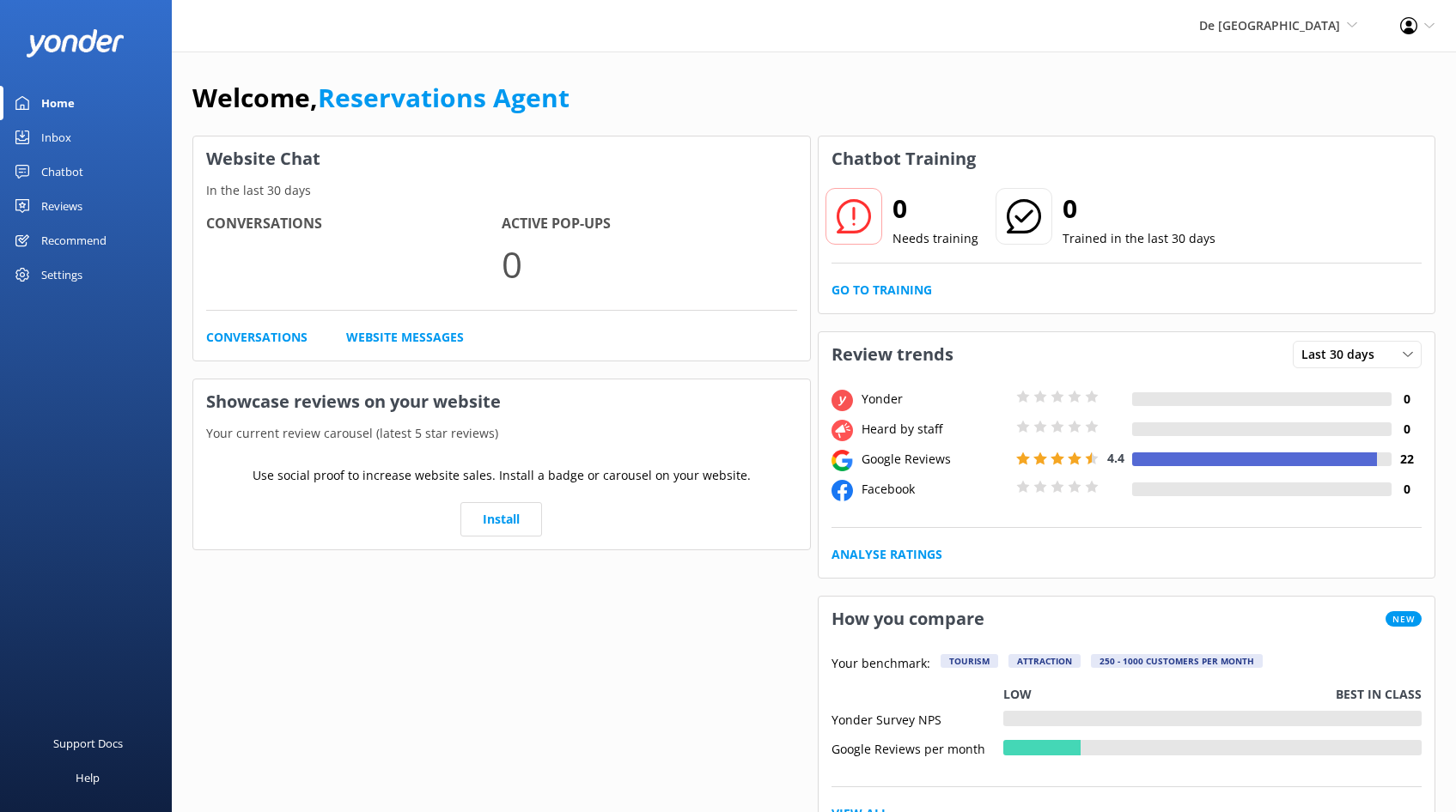
click at [43, 143] on div "Inbox" at bounding box center [56, 137] width 30 height 34
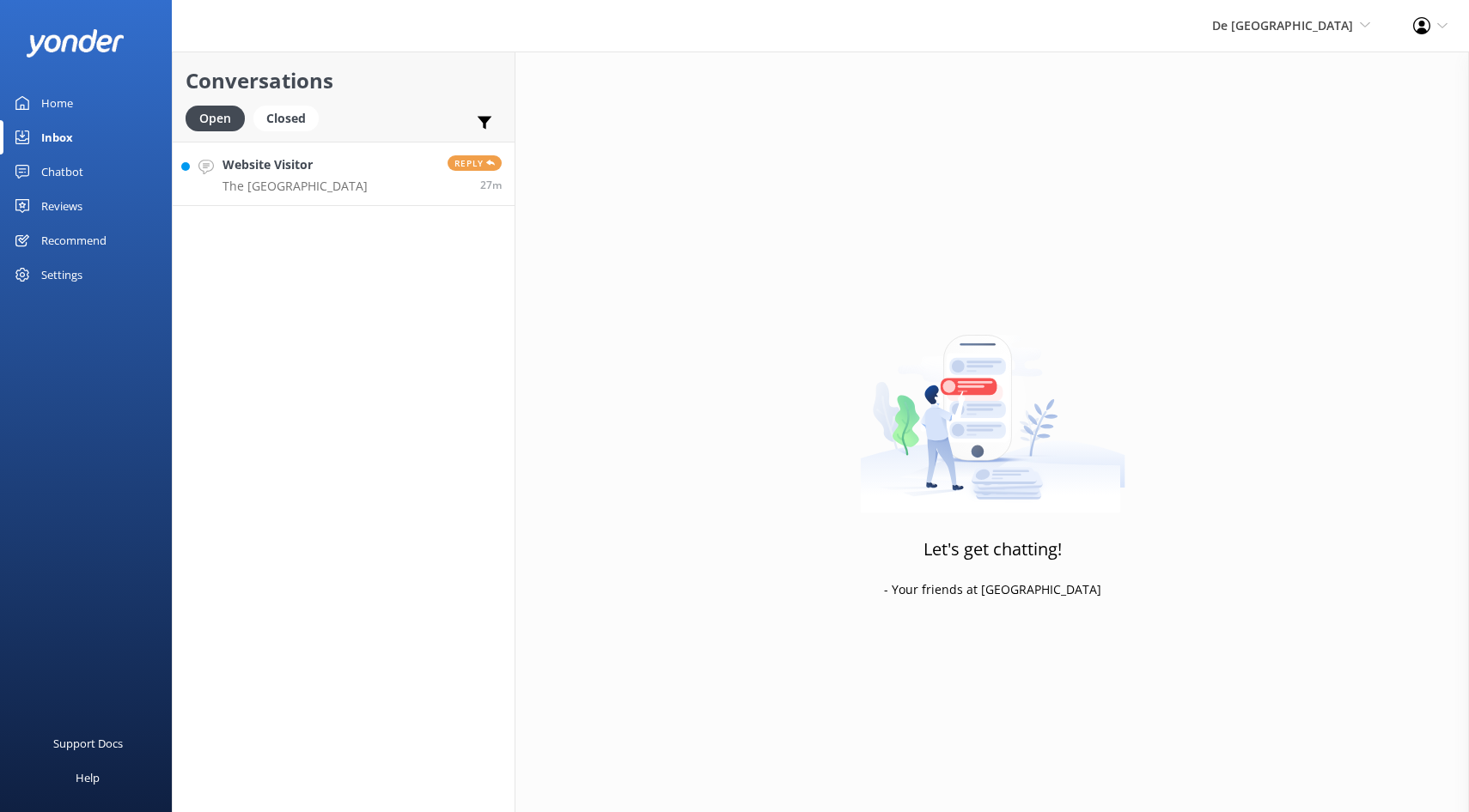
click at [272, 191] on p "The Palm Island" at bounding box center [294, 186] width 145 height 16
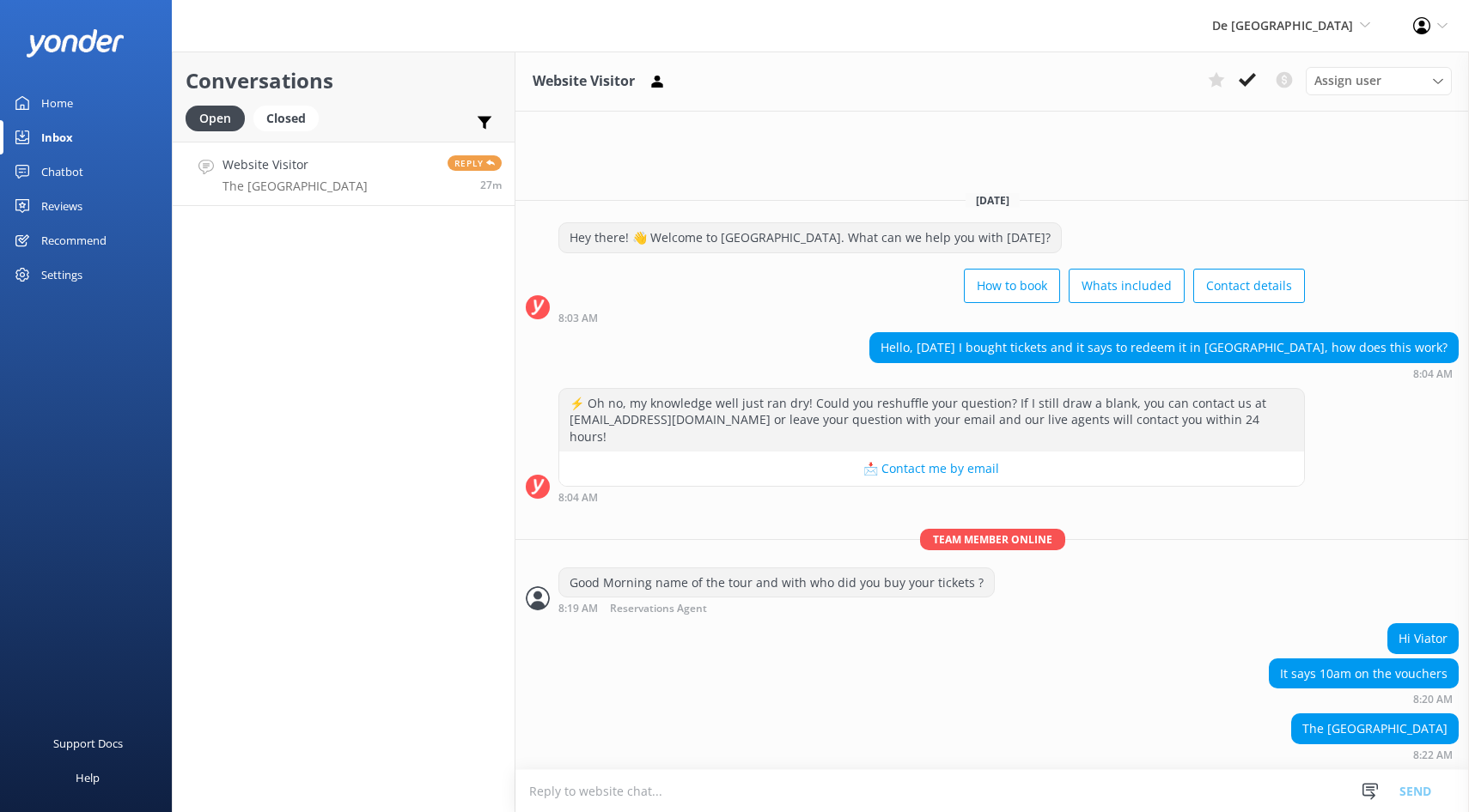
click at [539, 789] on textarea at bounding box center [991, 792] width 953 height 42
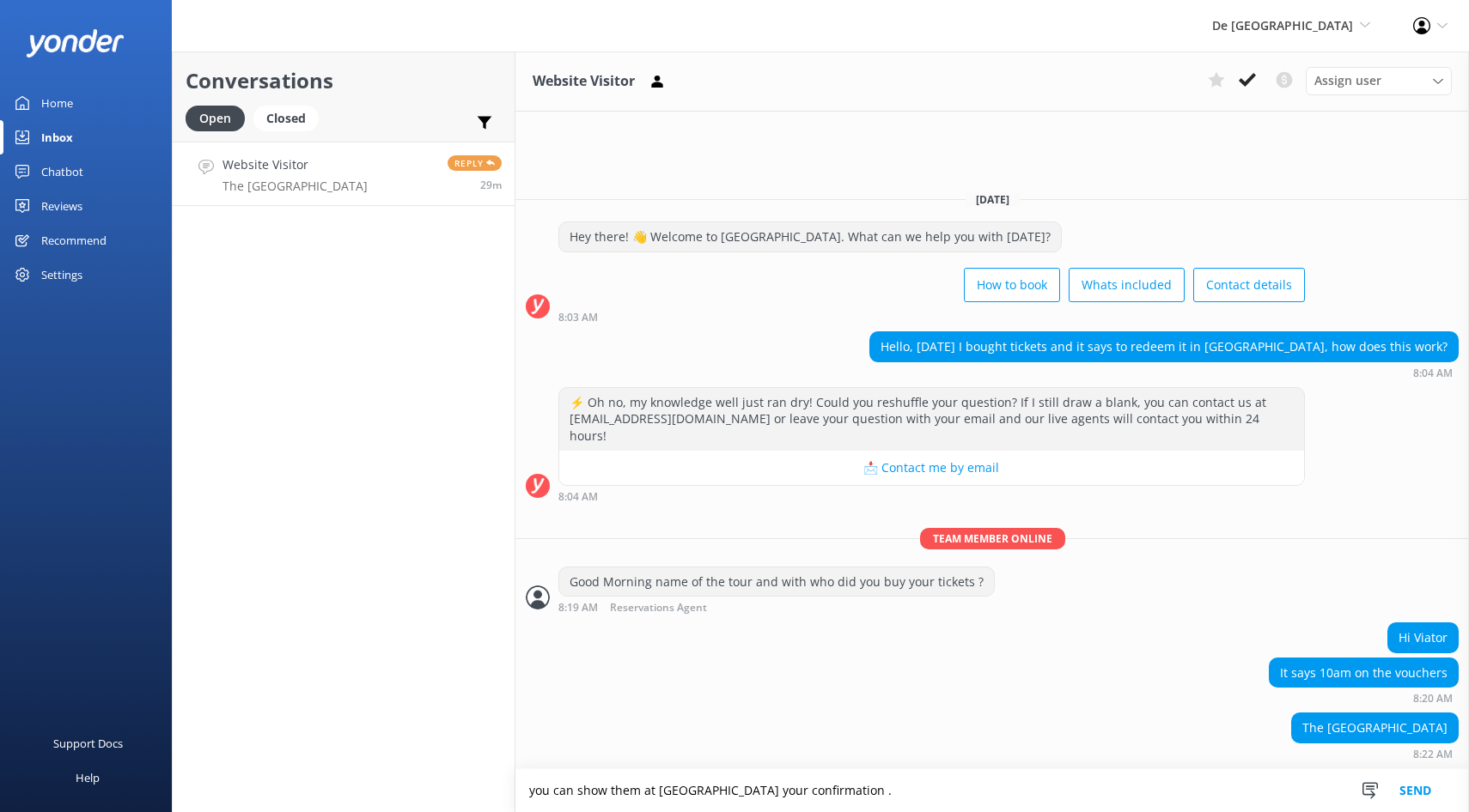
type textarea "you can show them at port de palm your confirmation ."
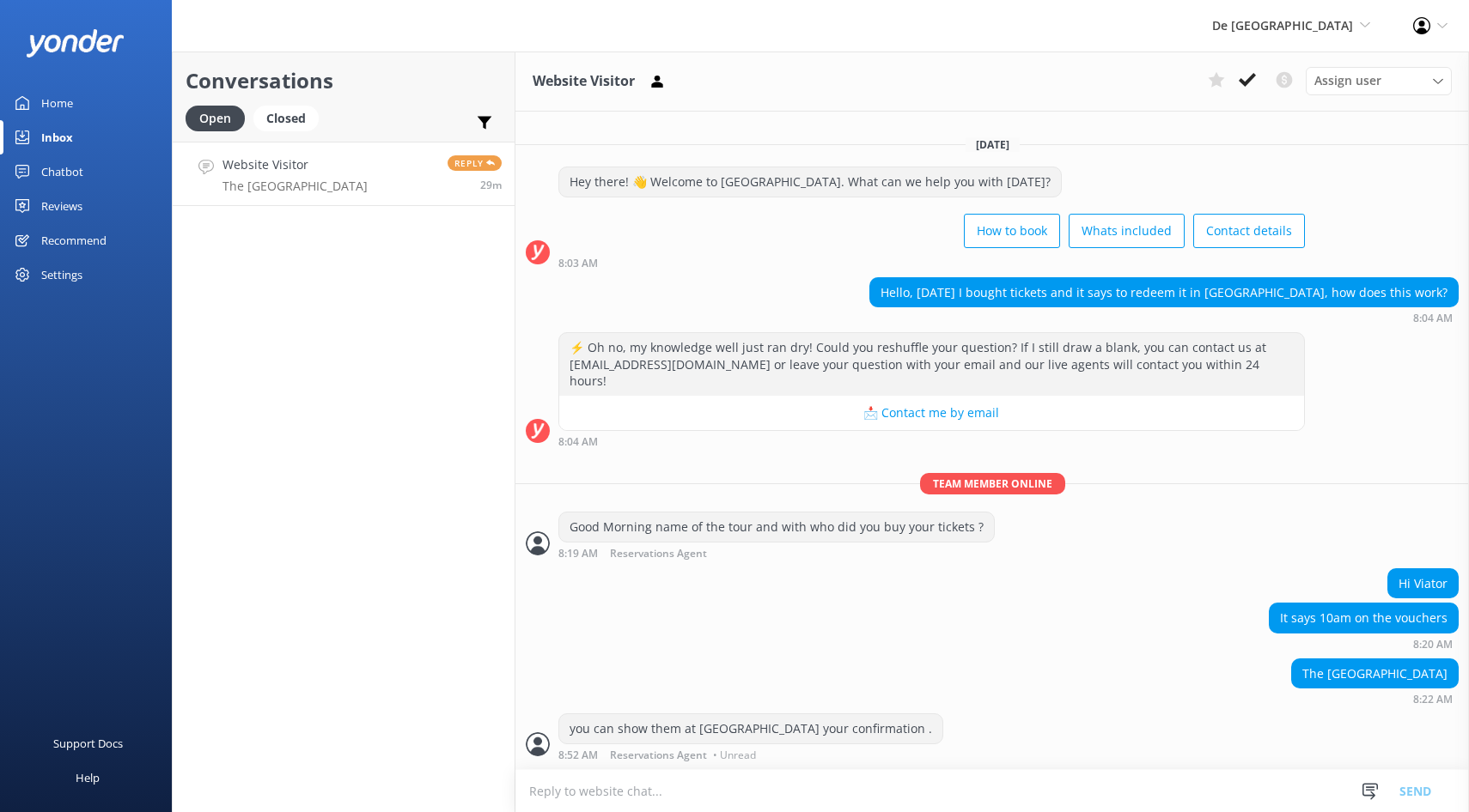
click at [548, 792] on textarea at bounding box center [991, 792] width 953 height 42
type textarea "did you book with trip advisor ?"
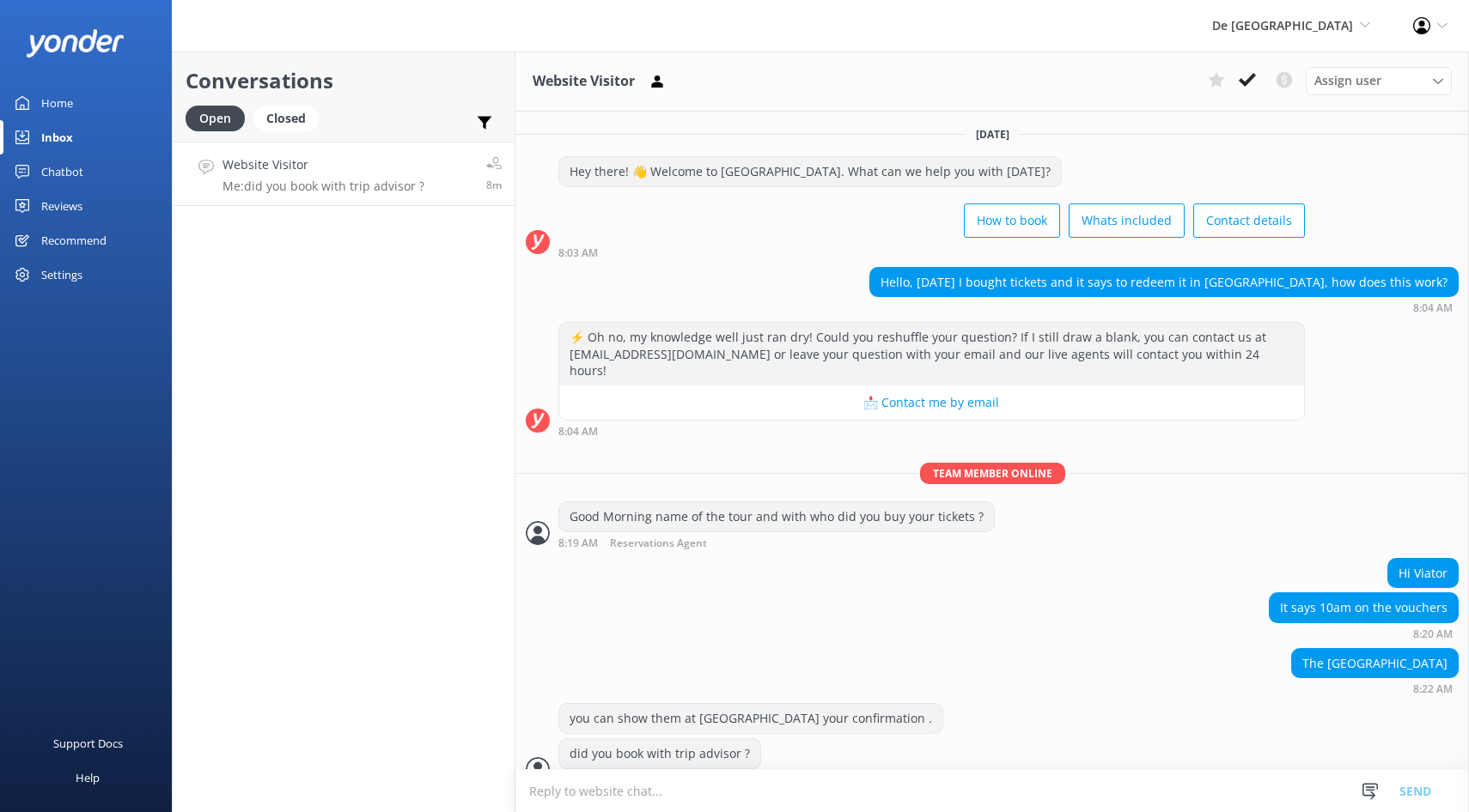
scroll to position [7, 0]
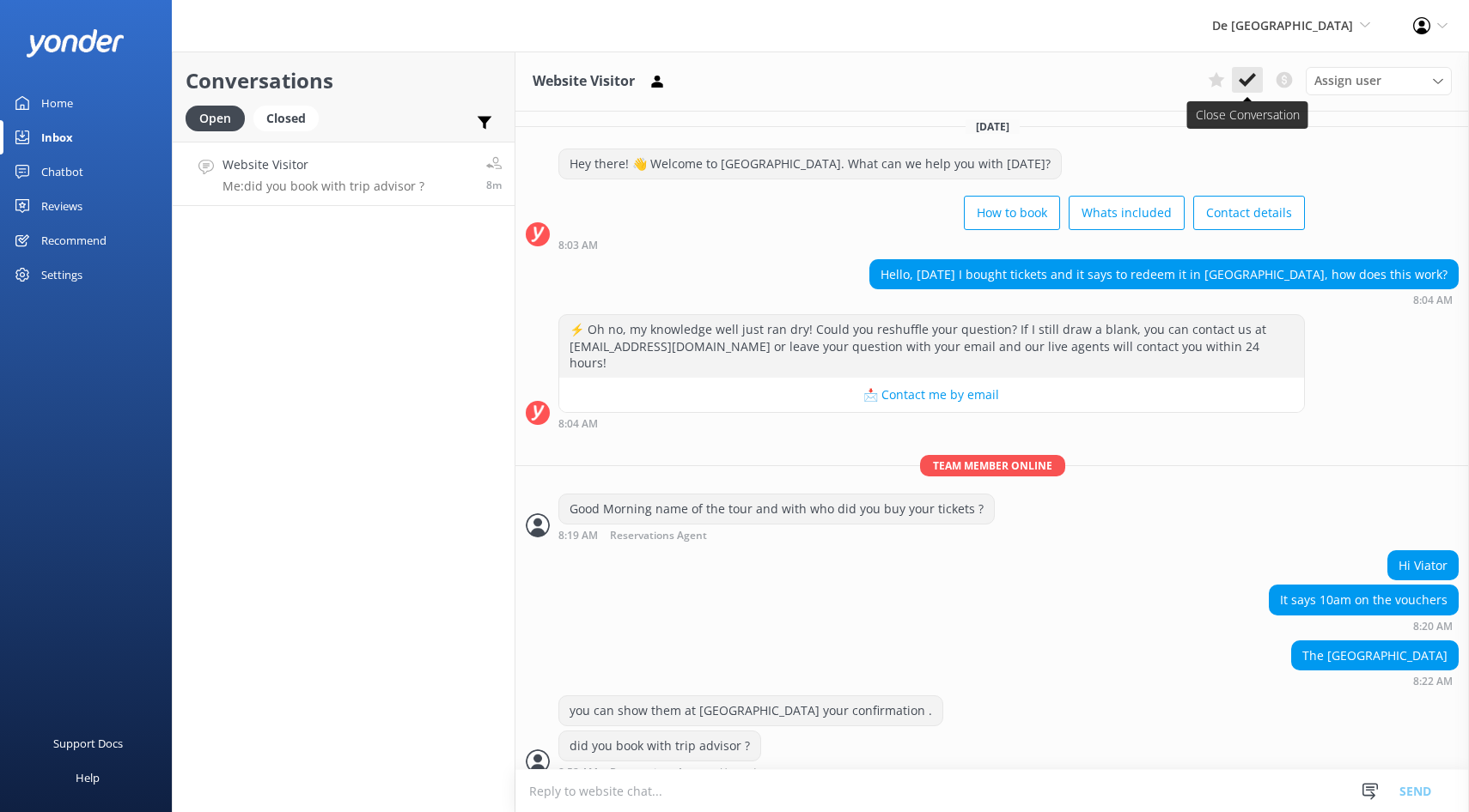
click at [1239, 76] on icon at bounding box center [1247, 79] width 18 height 18
